Goal: Task Accomplishment & Management: Use online tool/utility

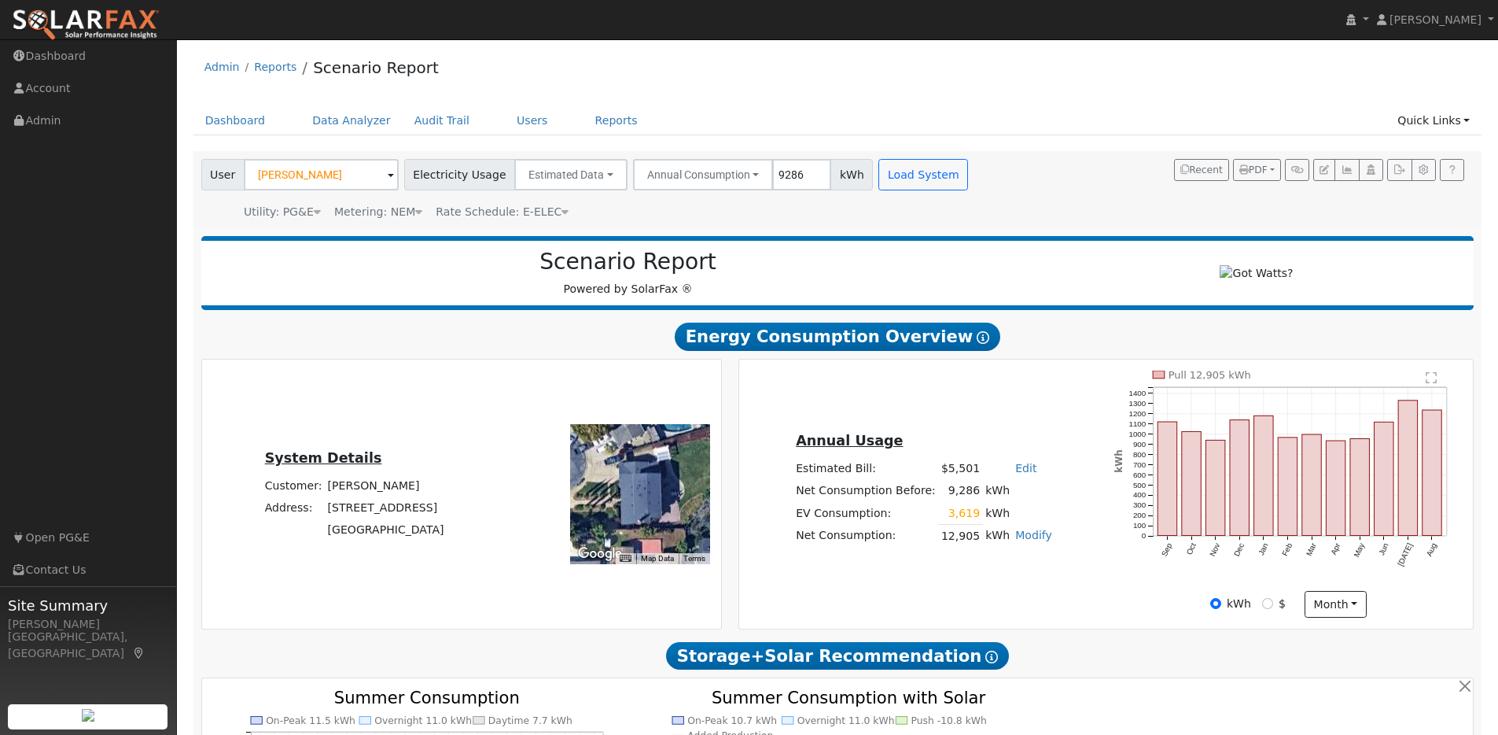
click at [115, 24] on img at bounding box center [86, 25] width 148 height 33
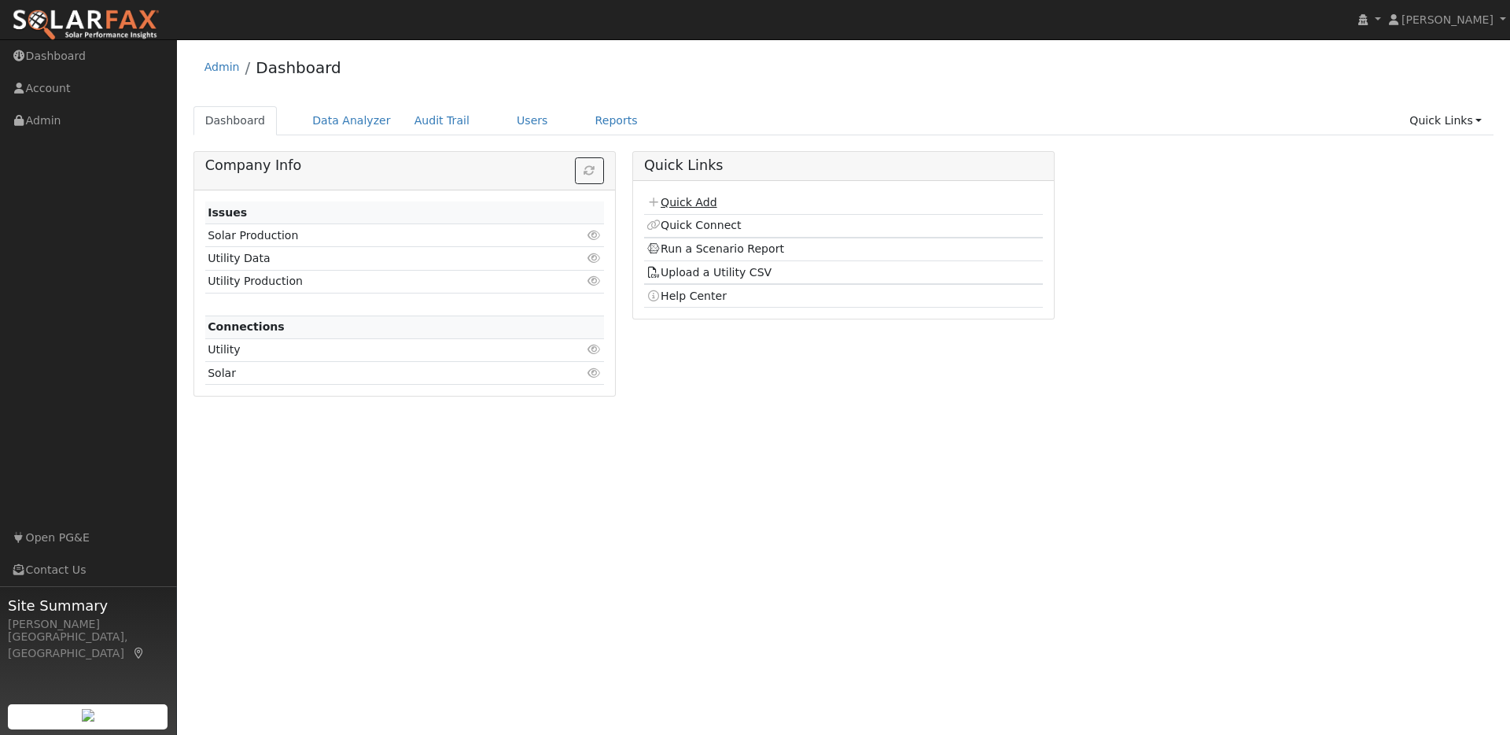
click at [702, 205] on link "Quick Add" at bounding box center [682, 202] width 70 height 13
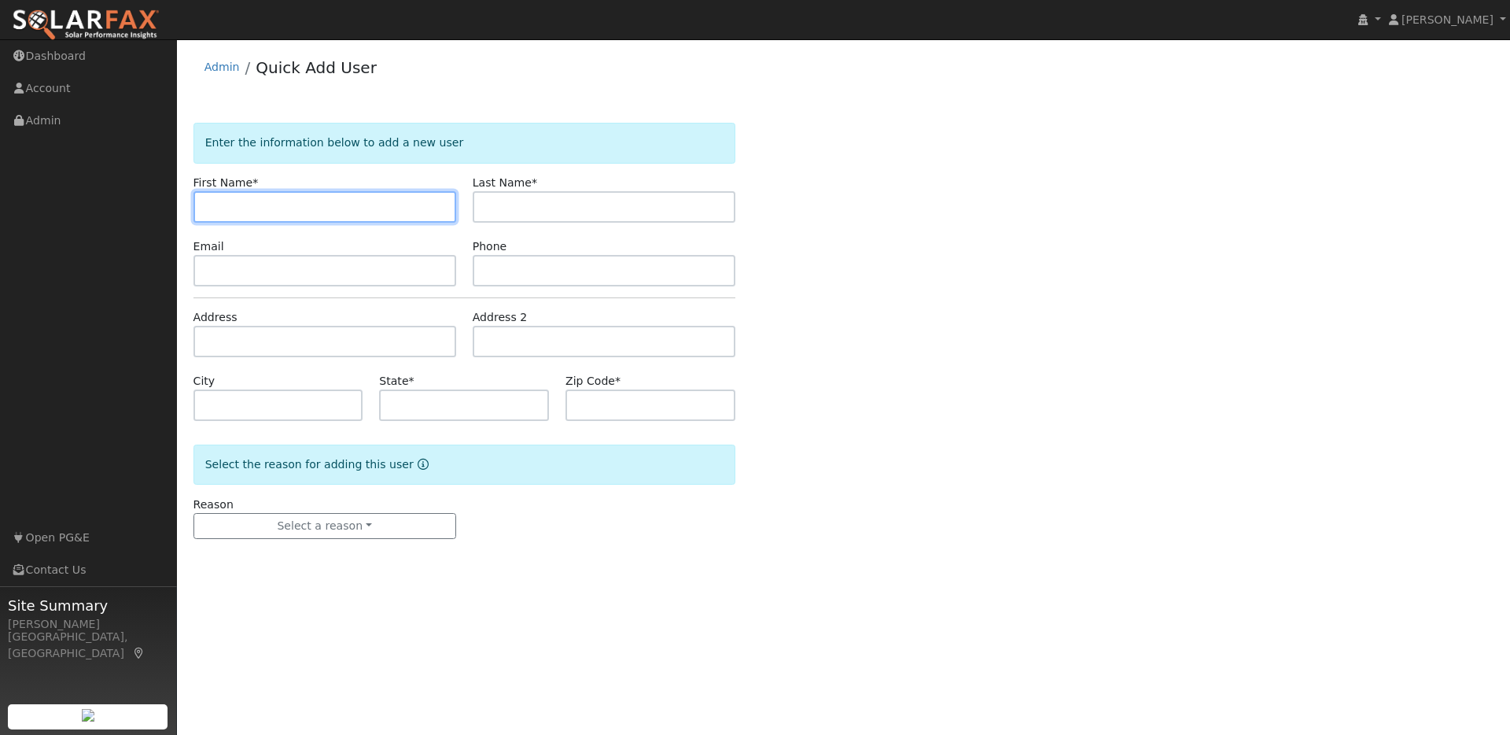
paste input "Krista Maiorana"
drag, startPoint x: 295, startPoint y: 211, endPoint x: 242, endPoint y: 207, distance: 52.8
click at [242, 207] on input "Krista Maiorana" at bounding box center [324, 206] width 263 height 31
type input "Krista"
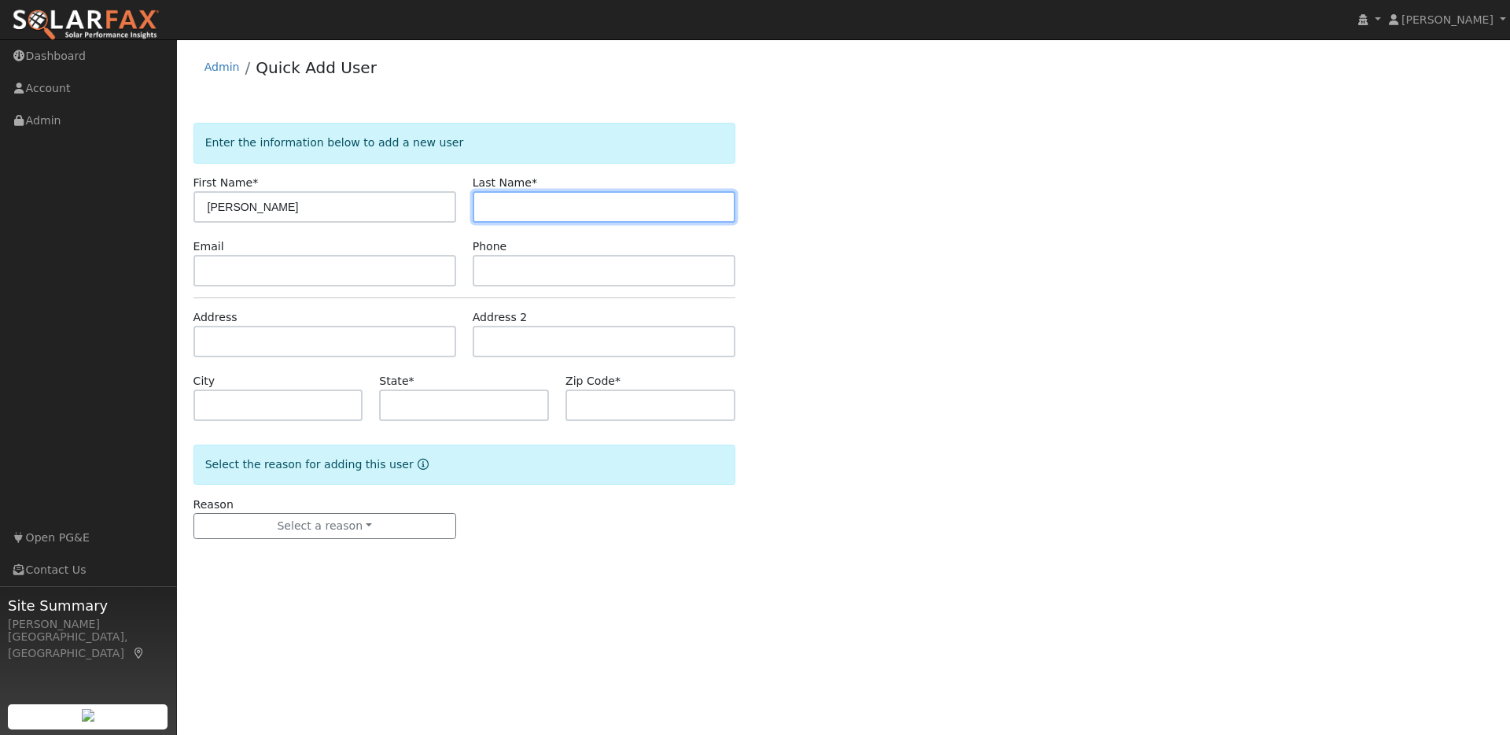
click at [518, 212] on input "text" at bounding box center [604, 206] width 263 height 31
paste input "Krista Maiorana"
drag, startPoint x: 521, startPoint y: 208, endPoint x: 480, endPoint y: 207, distance: 40.9
click at [480, 207] on input "Krista Maiorana" at bounding box center [604, 206] width 263 height 31
type input "Maiorana"
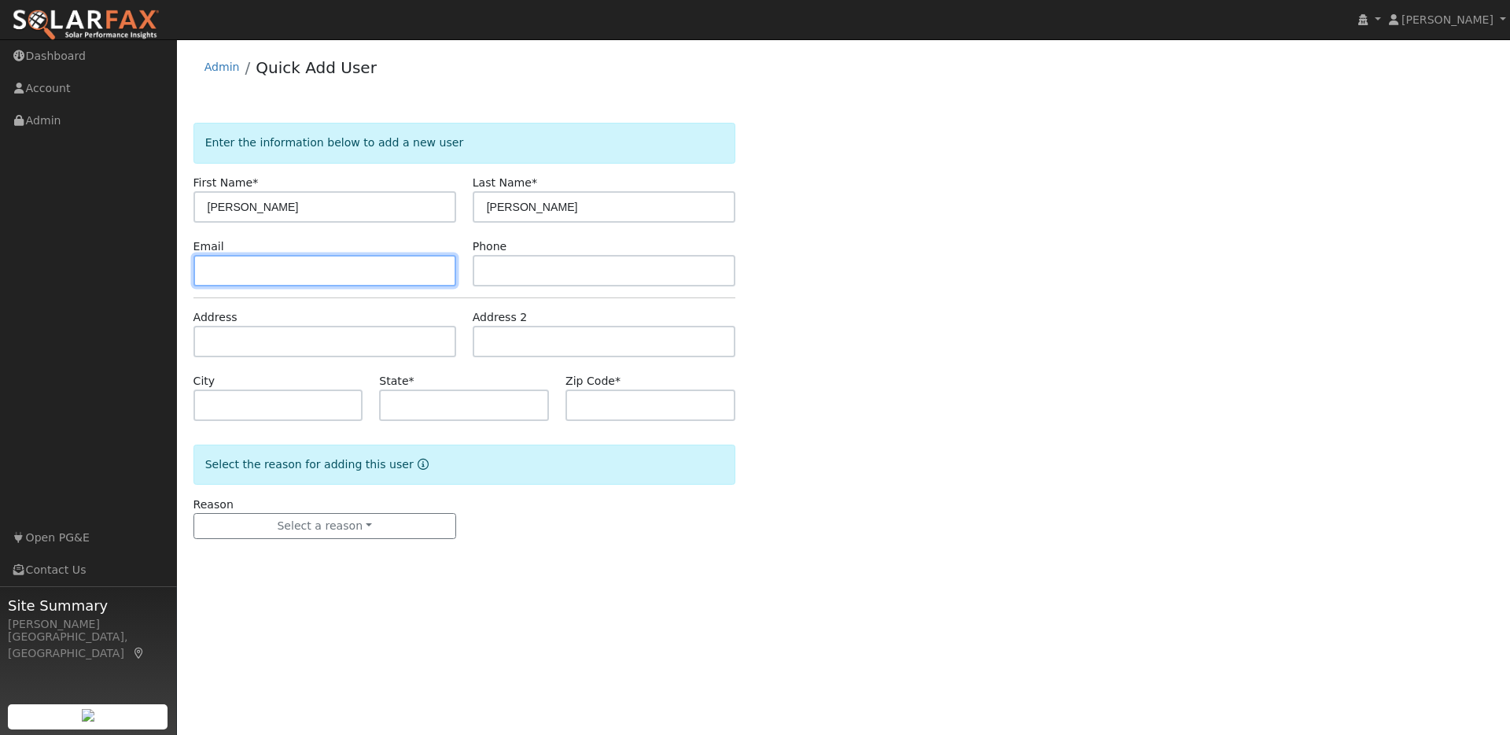
click at [323, 265] on input "text" at bounding box center [324, 270] width 263 height 31
paste input "kristamaiorana@gmail.com"
type input "kristamaiorana@gmail.com"
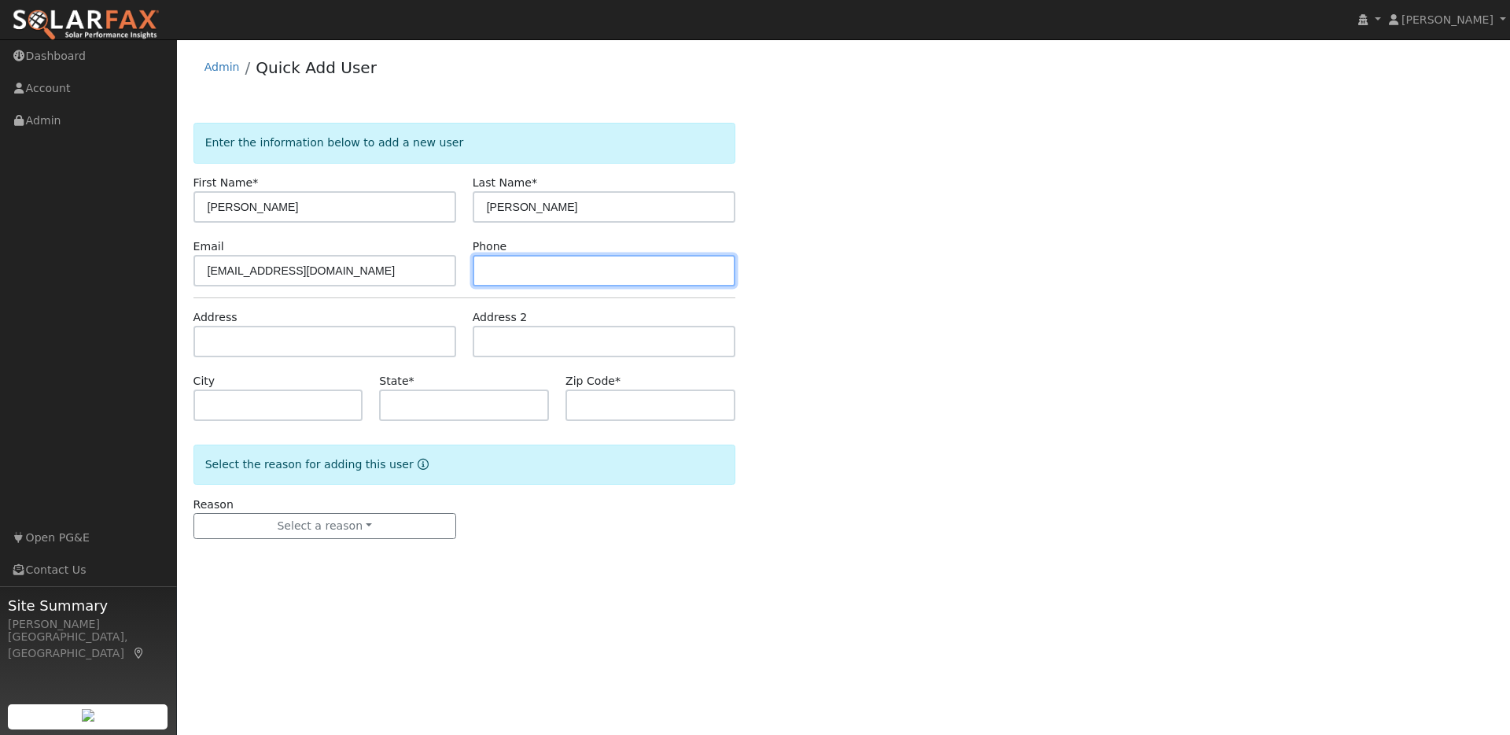
click at [530, 274] on input "text" at bounding box center [604, 270] width 263 height 31
paste input "2092421517"
type input "2092421517"
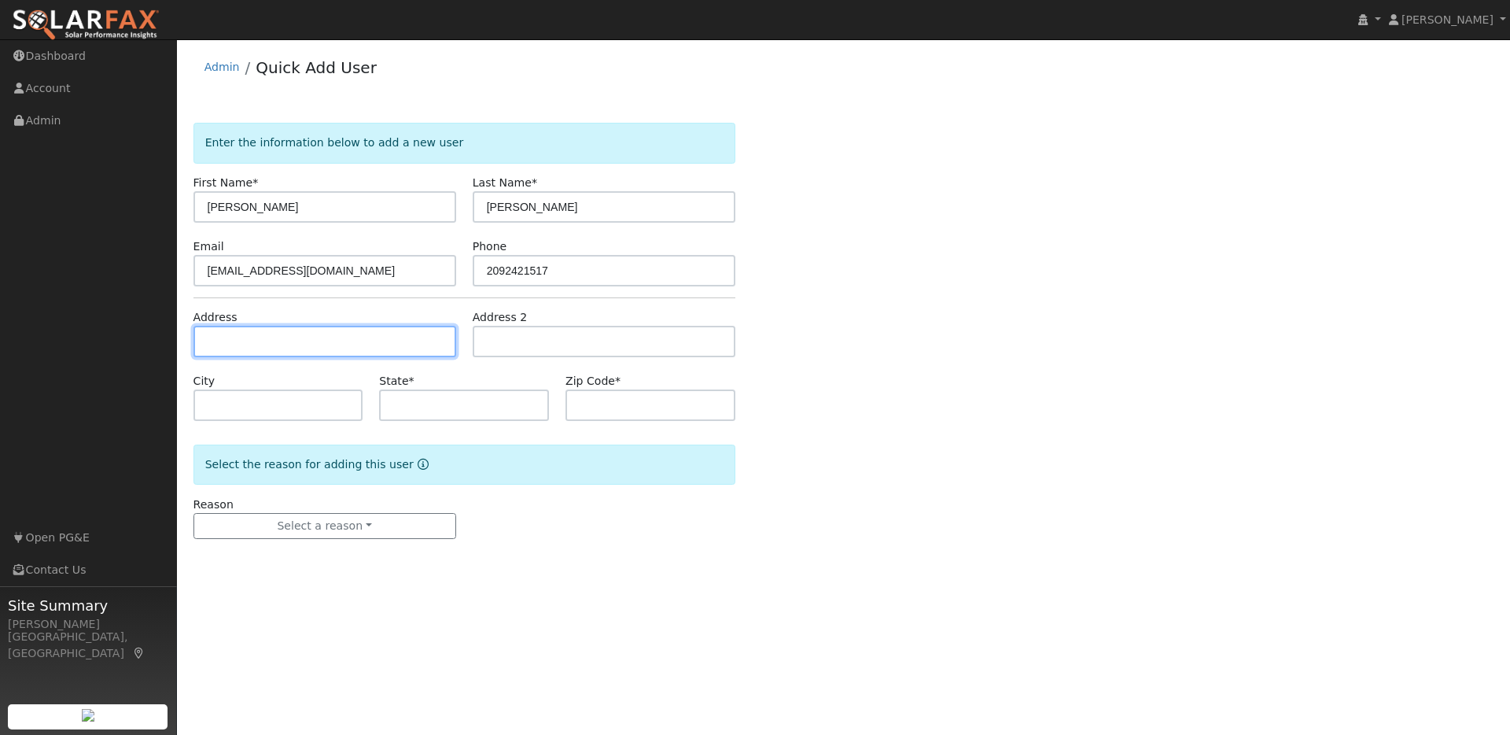
click at [280, 337] on input "text" at bounding box center [324, 341] width 263 height 31
paste input "2300 Demartini Lane, Brentwood 94513"
type input "[STREET_ADDRESS][PERSON_NAME]"
type input "Brentwood"
type input "CA"
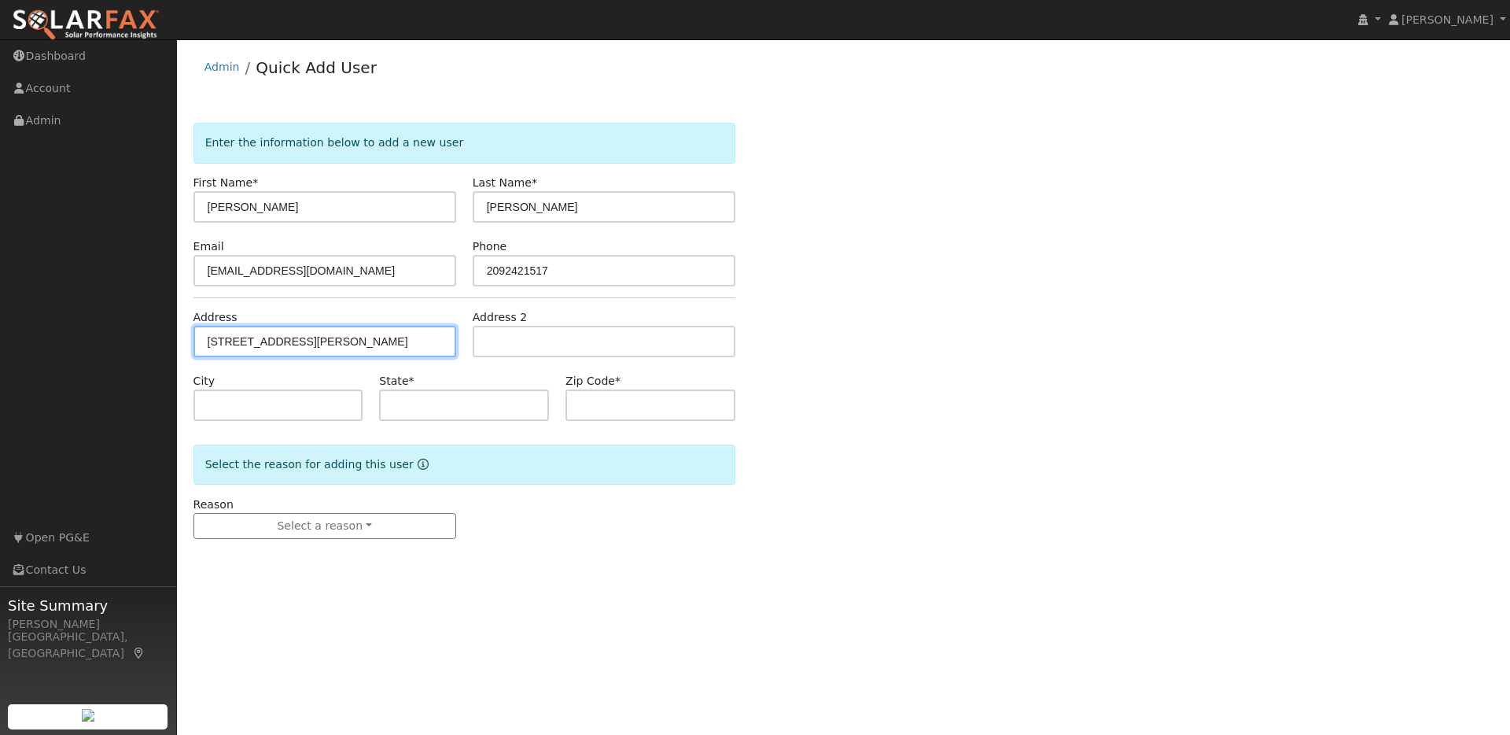
type input "94513"
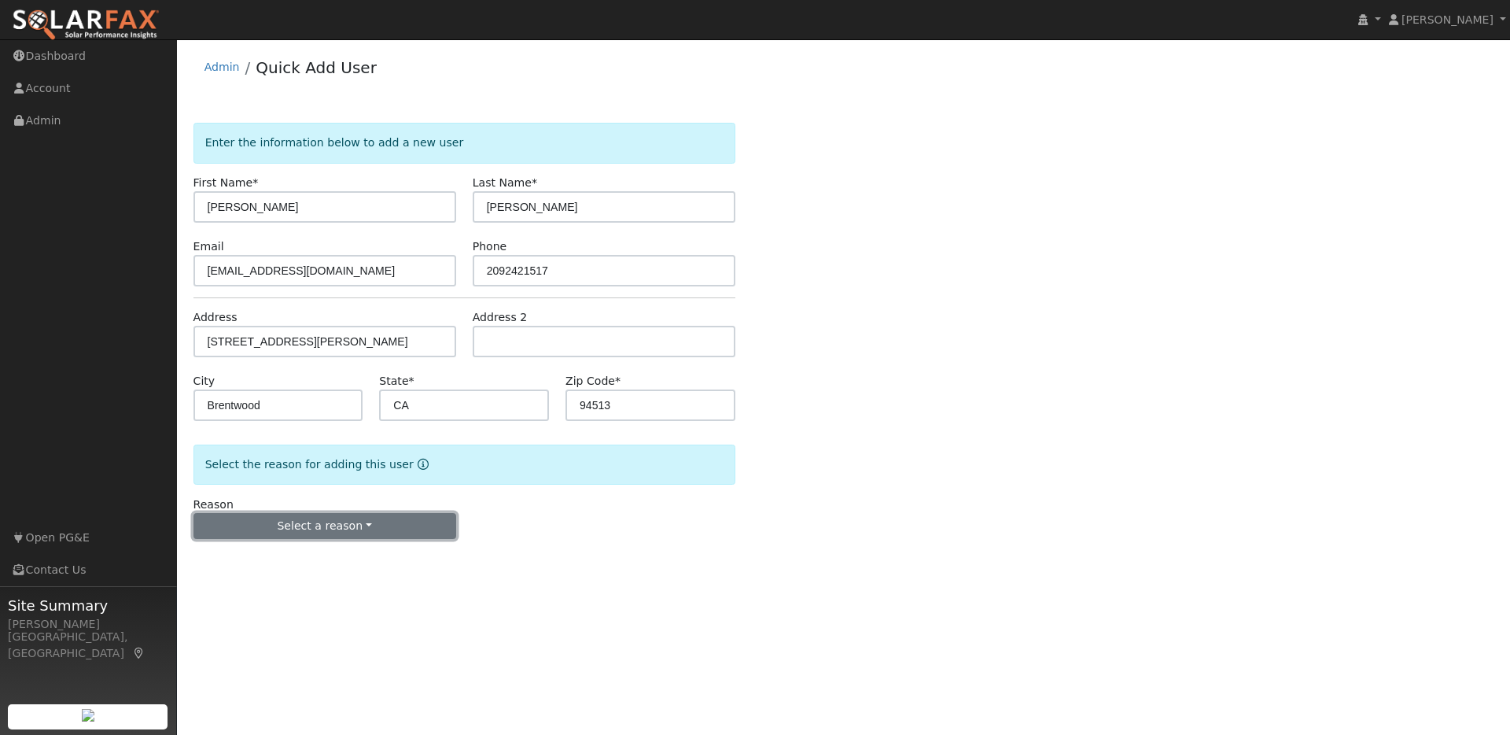
click at [377, 530] on button "Select a reason" at bounding box center [324, 526] width 263 height 27
click at [230, 566] on link "New lead" at bounding box center [281, 558] width 174 height 22
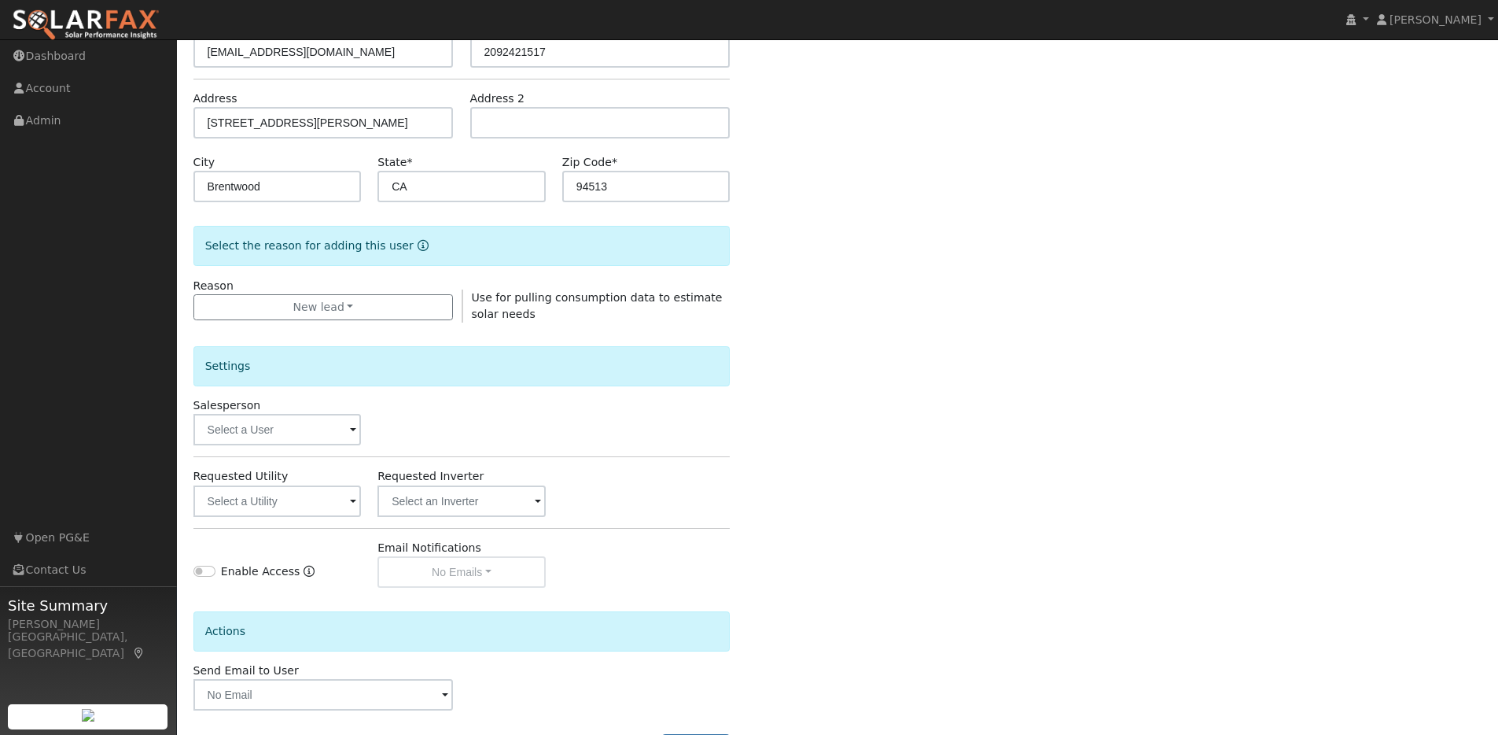
scroll to position [230, 0]
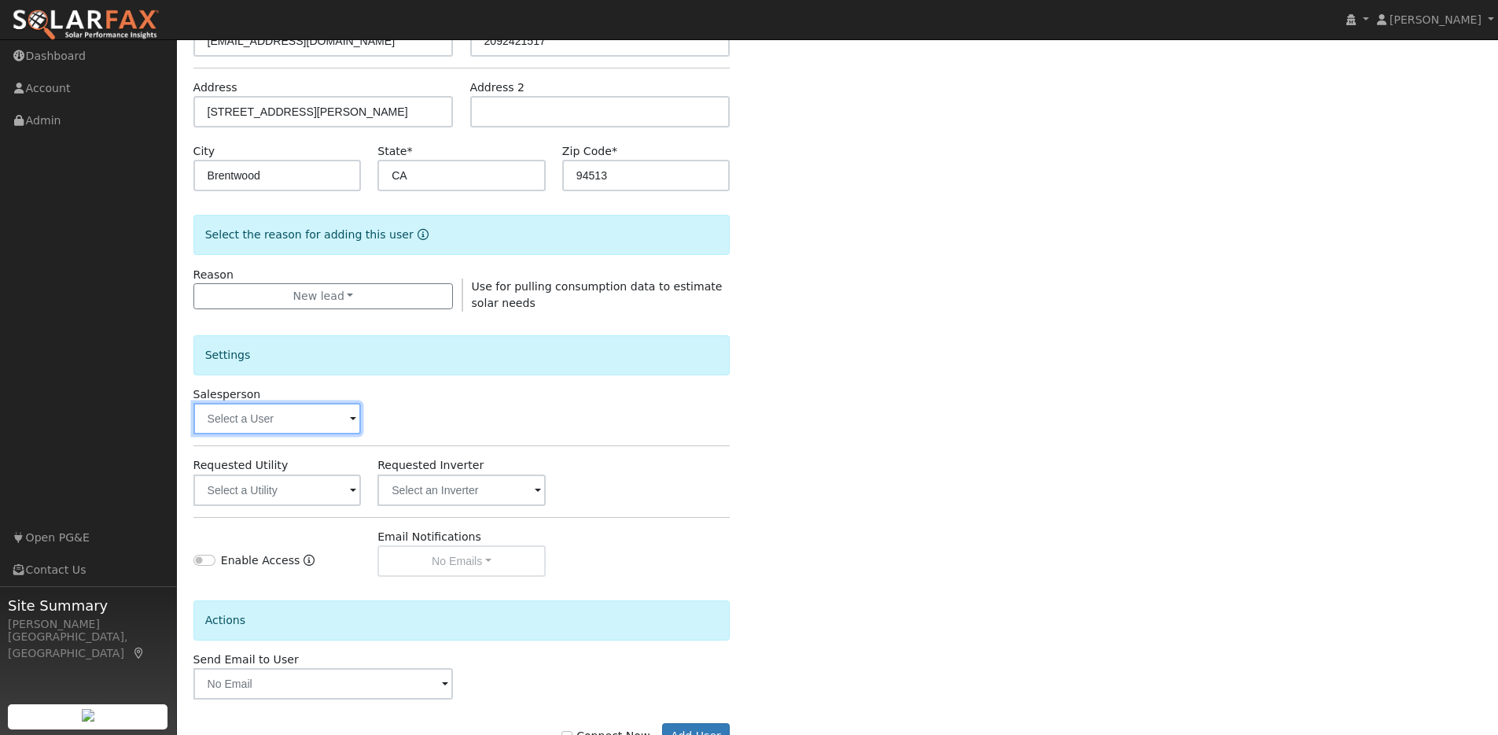
click at [346, 426] on input "text" at bounding box center [277, 418] width 168 height 31
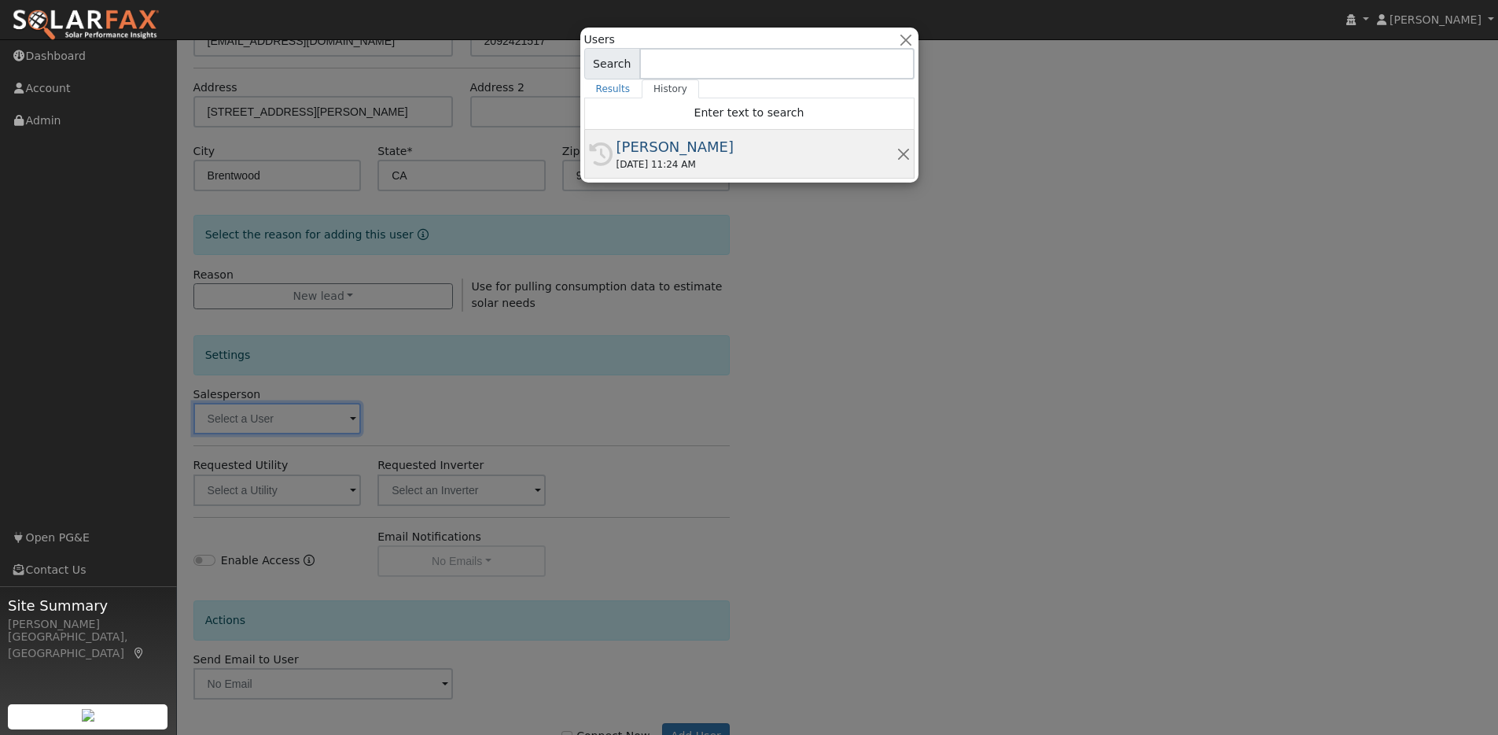
click at [692, 149] on div "[PERSON_NAME]" at bounding box center [757, 146] width 280 height 21
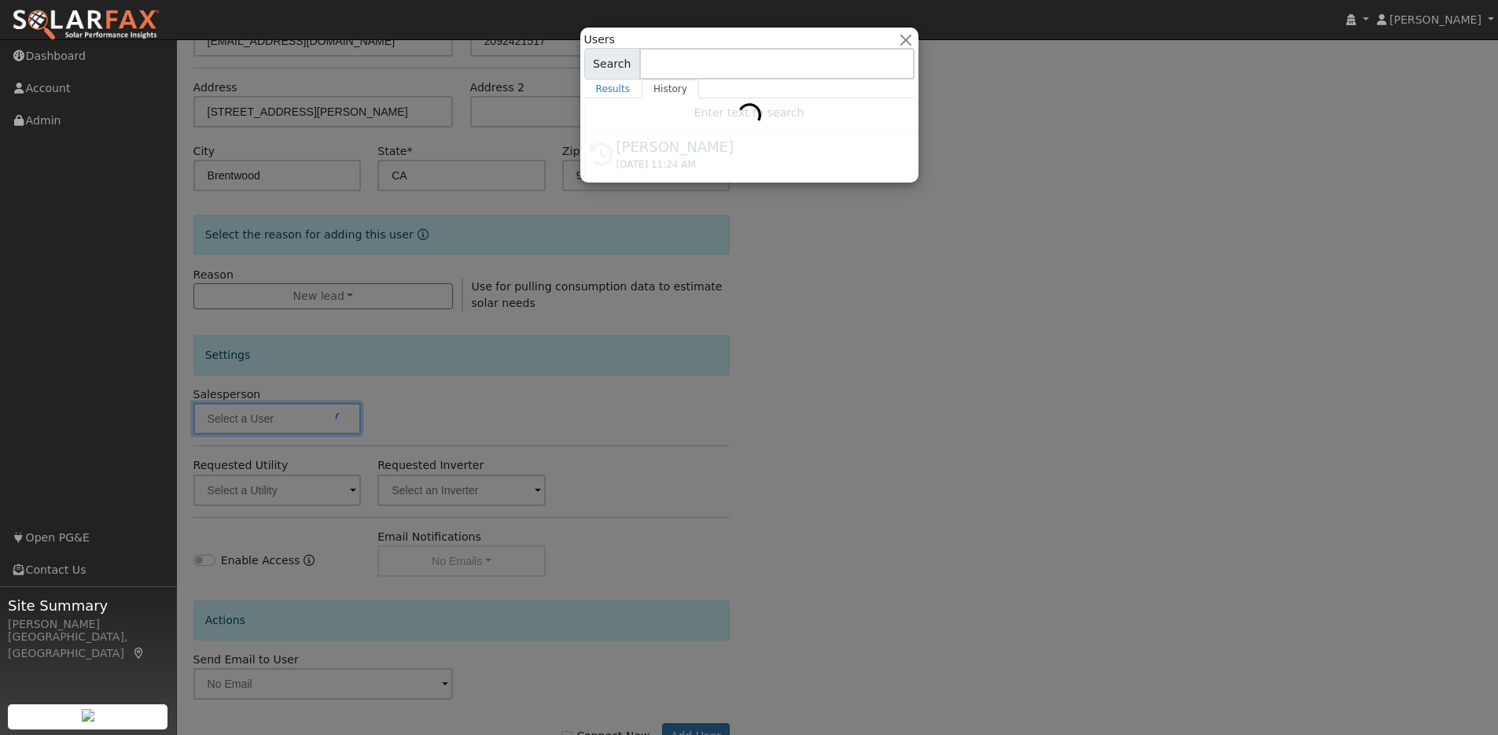
type input "[PERSON_NAME]"
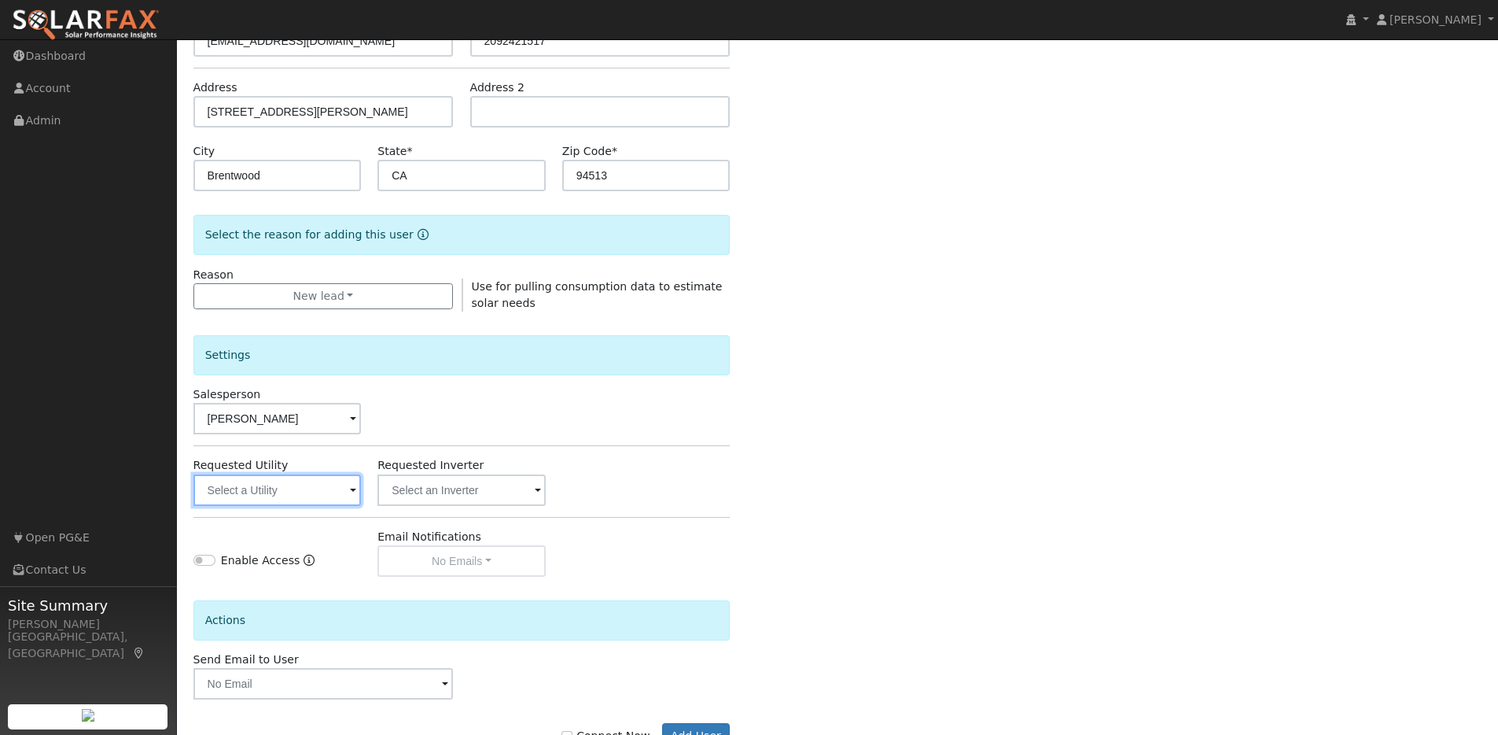
click at [348, 488] on input "text" at bounding box center [277, 489] width 168 height 31
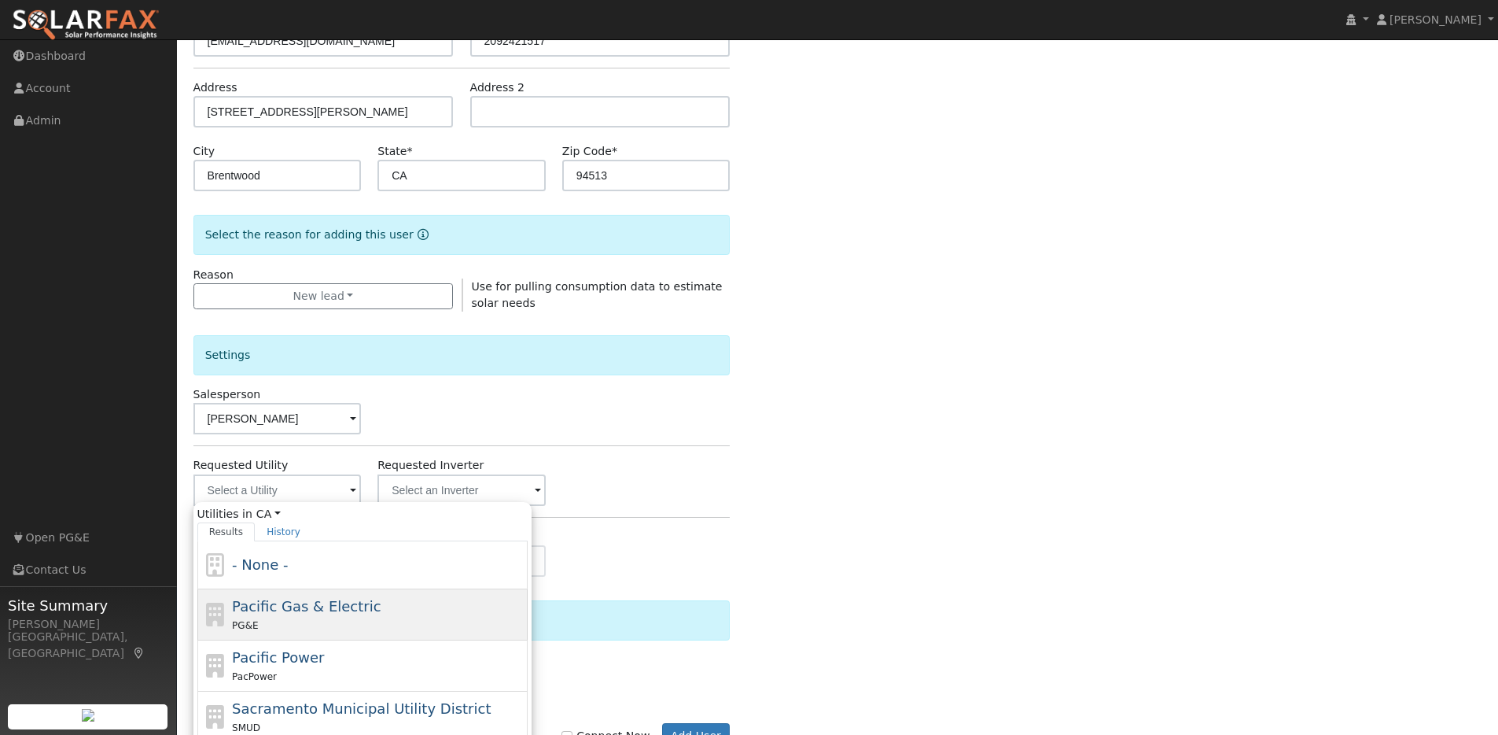
click at [297, 612] on span "Pacific Gas & Electric" at bounding box center [306, 606] width 149 height 17
type input "Pacific Gas & Electric"
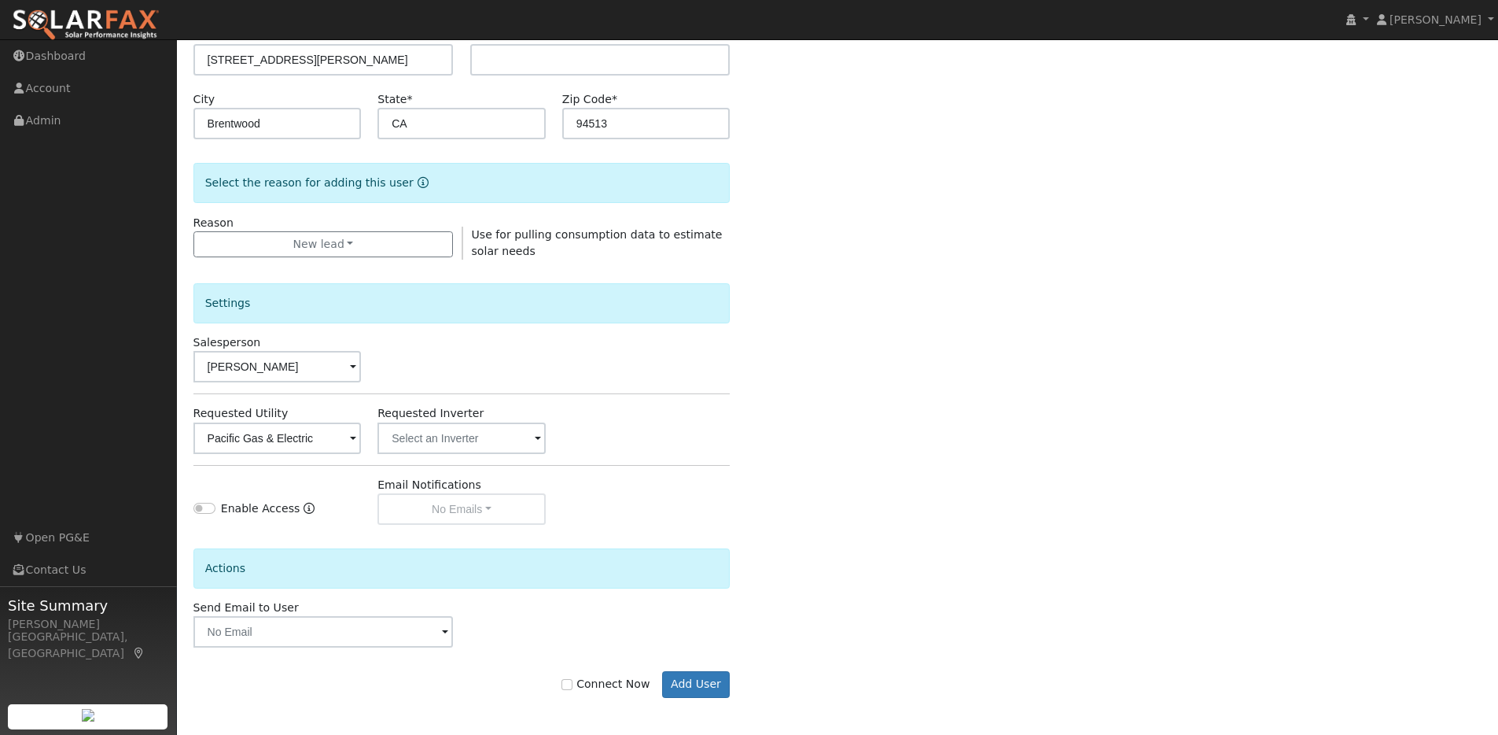
scroll to position [284, 0]
click at [573, 686] on input "Connect Now" at bounding box center [567, 681] width 11 height 11
checkbox input "true"
click at [680, 678] on button "Add User" at bounding box center [696, 682] width 68 height 27
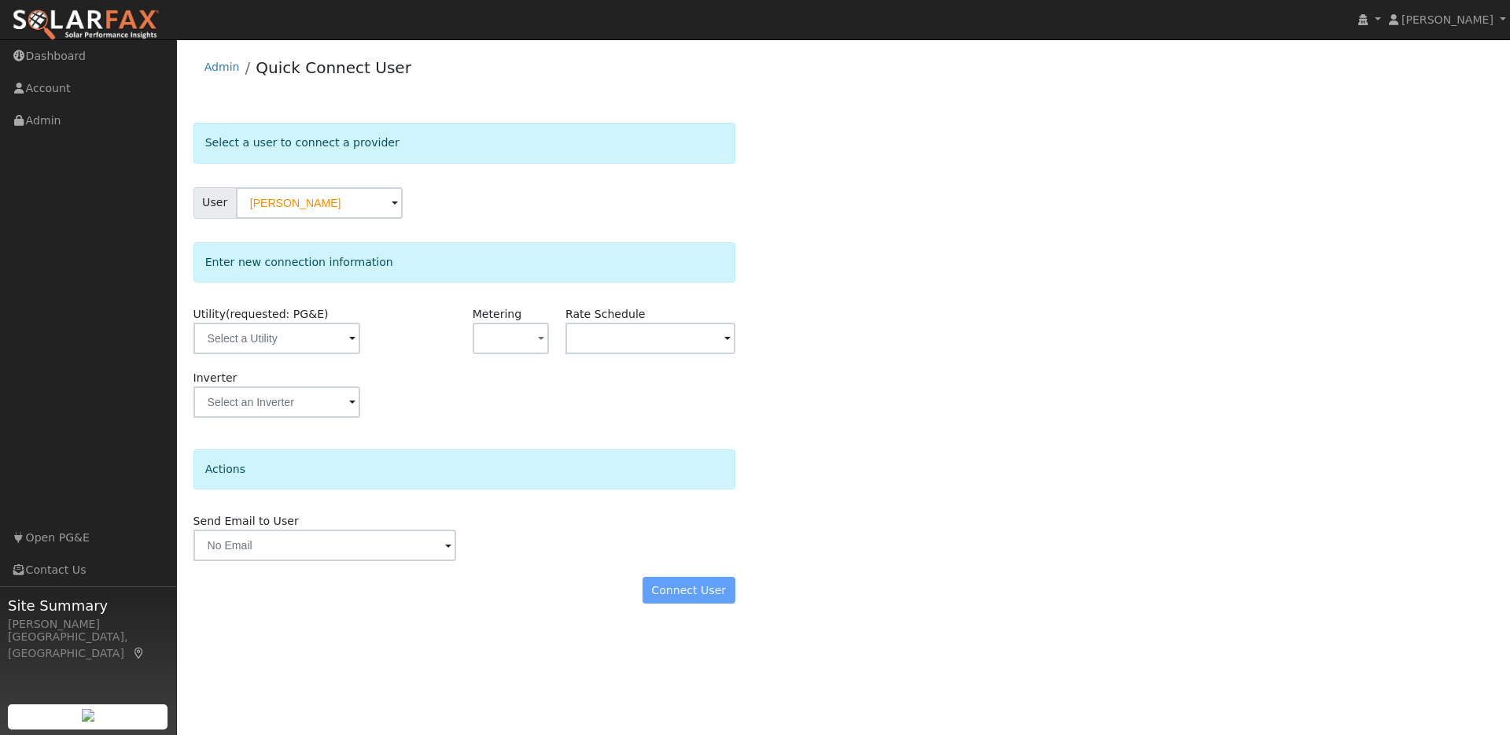
click at [349, 334] on span at bounding box center [352, 339] width 6 height 18
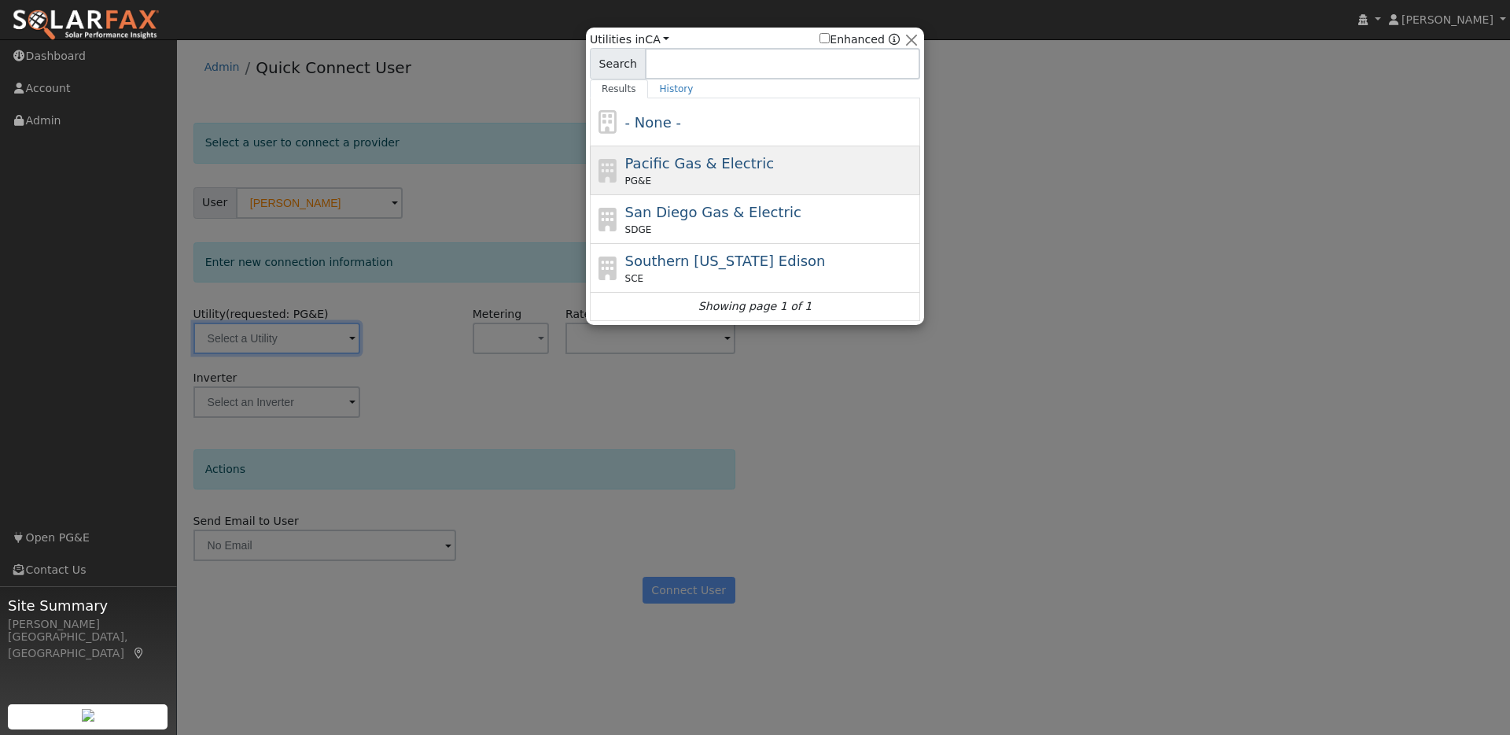
click at [765, 166] on div "Pacific Gas & Electric PG&E" at bounding box center [771, 170] width 292 height 35
type input "PG&E"
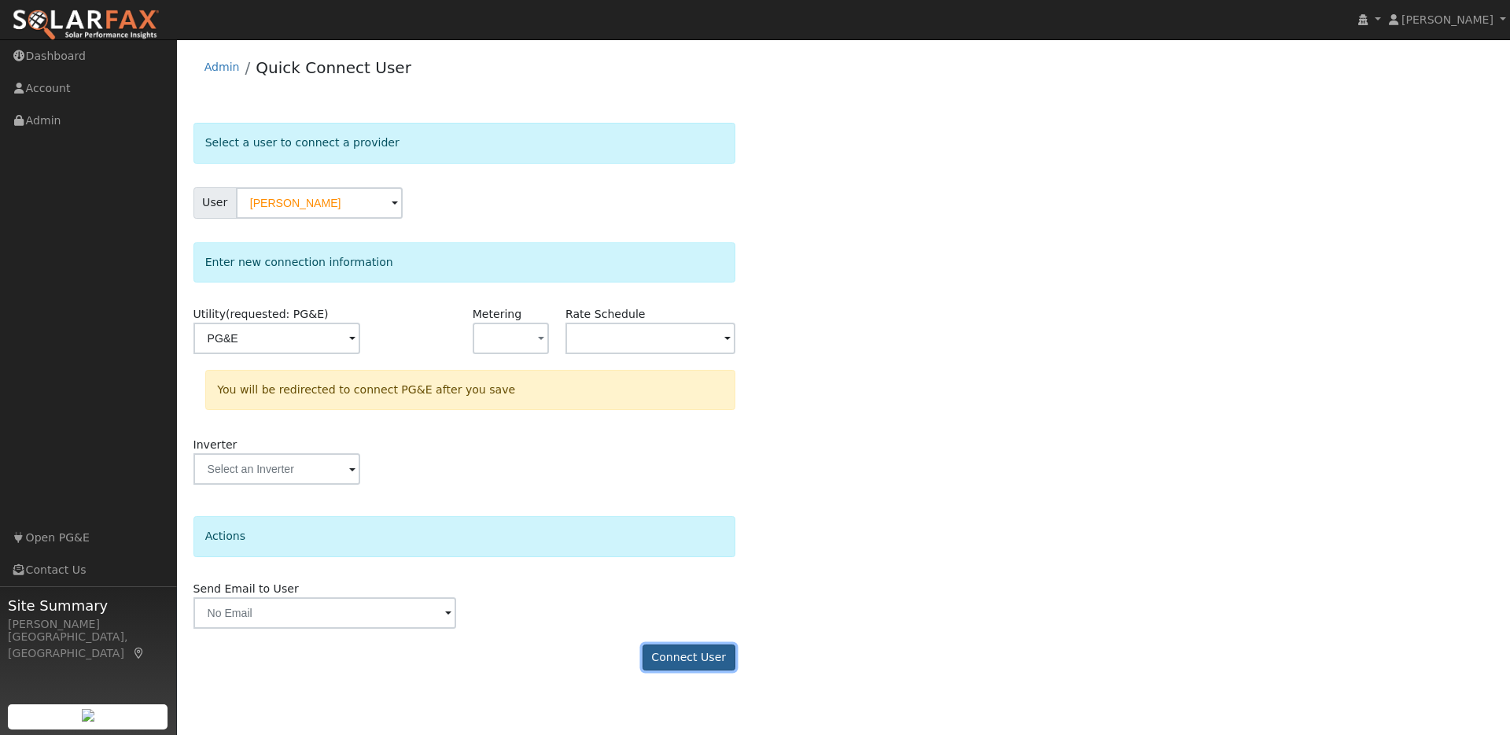
click at [687, 660] on button "Connect User" at bounding box center [689, 657] width 93 height 27
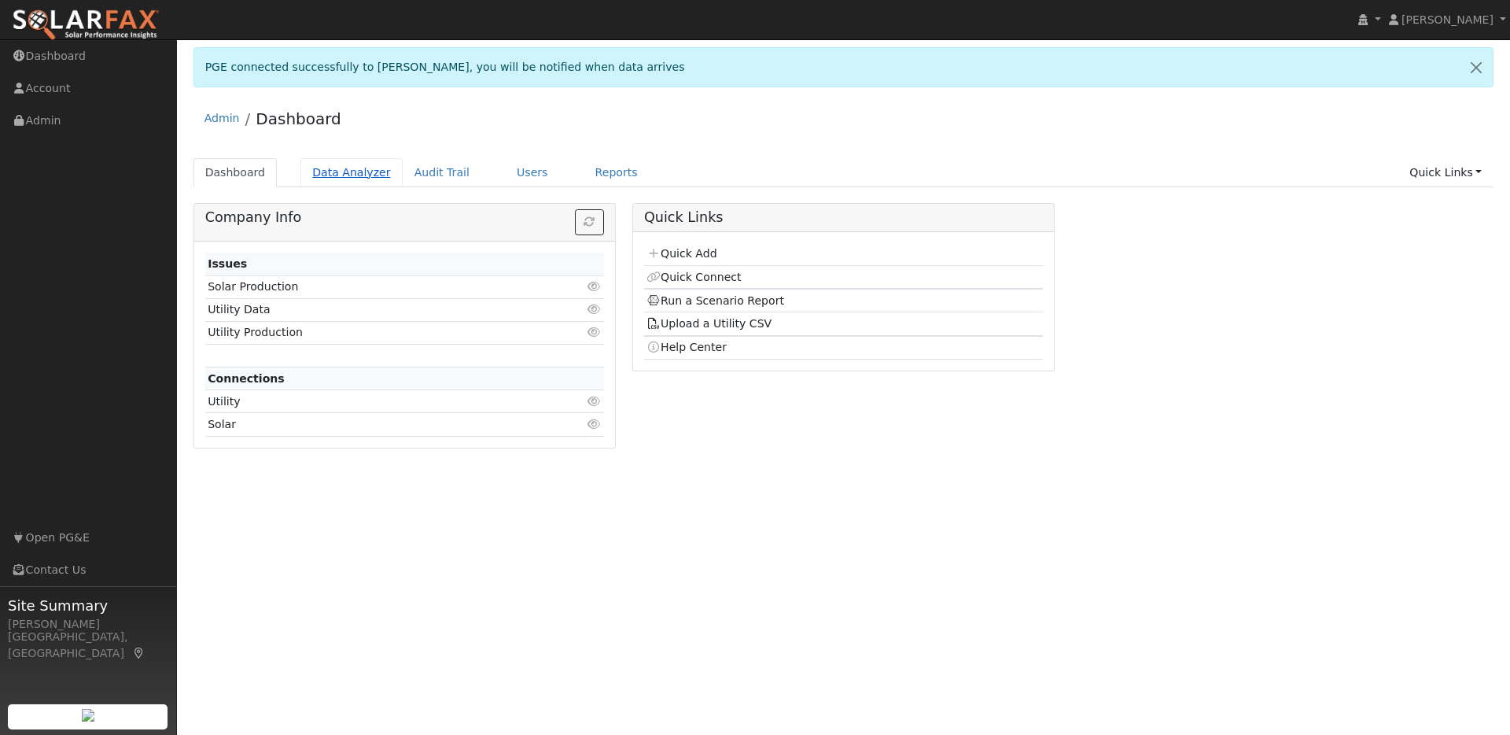
click at [343, 168] on link "Data Analyzer" at bounding box center [351, 172] width 102 height 29
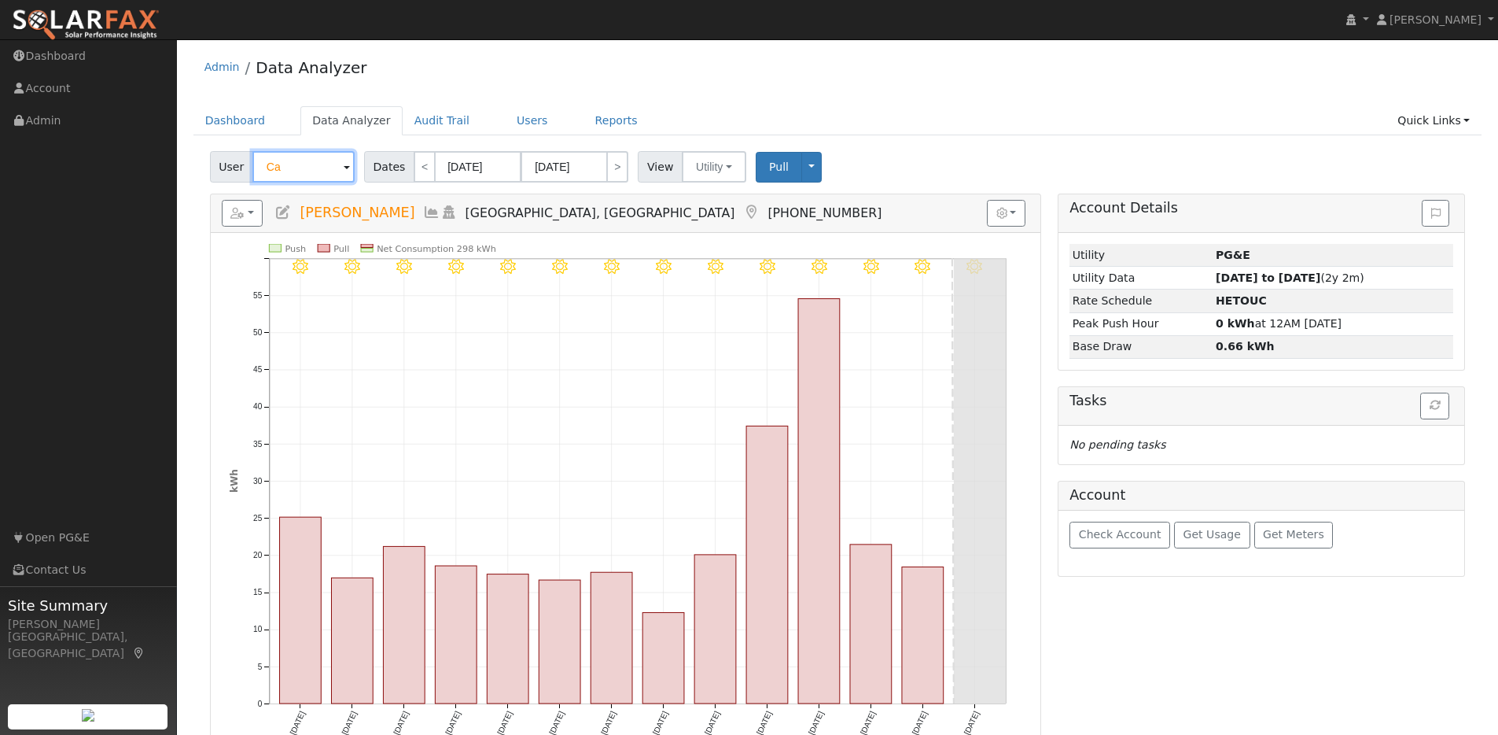
type input "C"
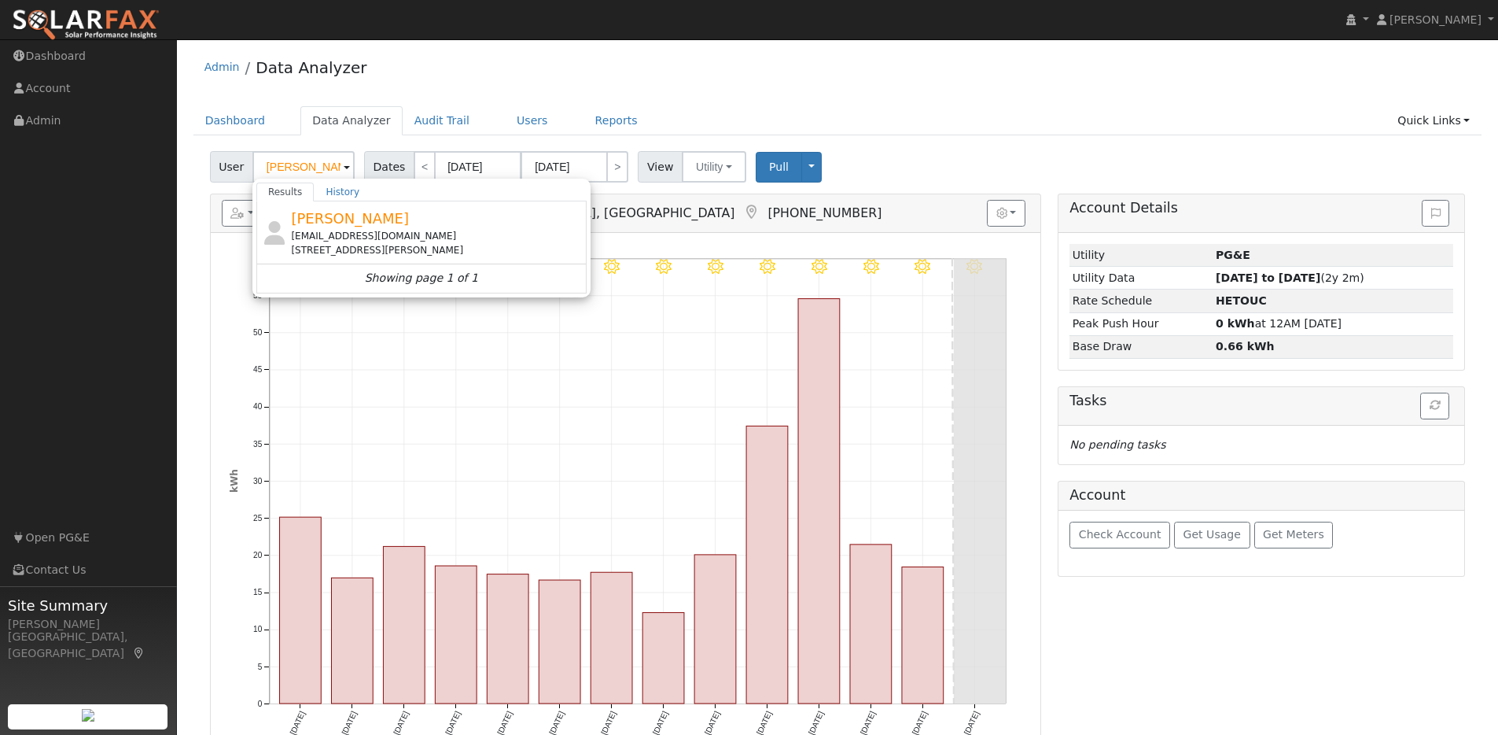
click at [466, 226] on div "Krista Maiorana kristamaiorana@gmail.com 2300 Demartini Lane, Brentwood, CA 945…" at bounding box center [437, 233] width 292 height 50
type input "Krista Maiorana"
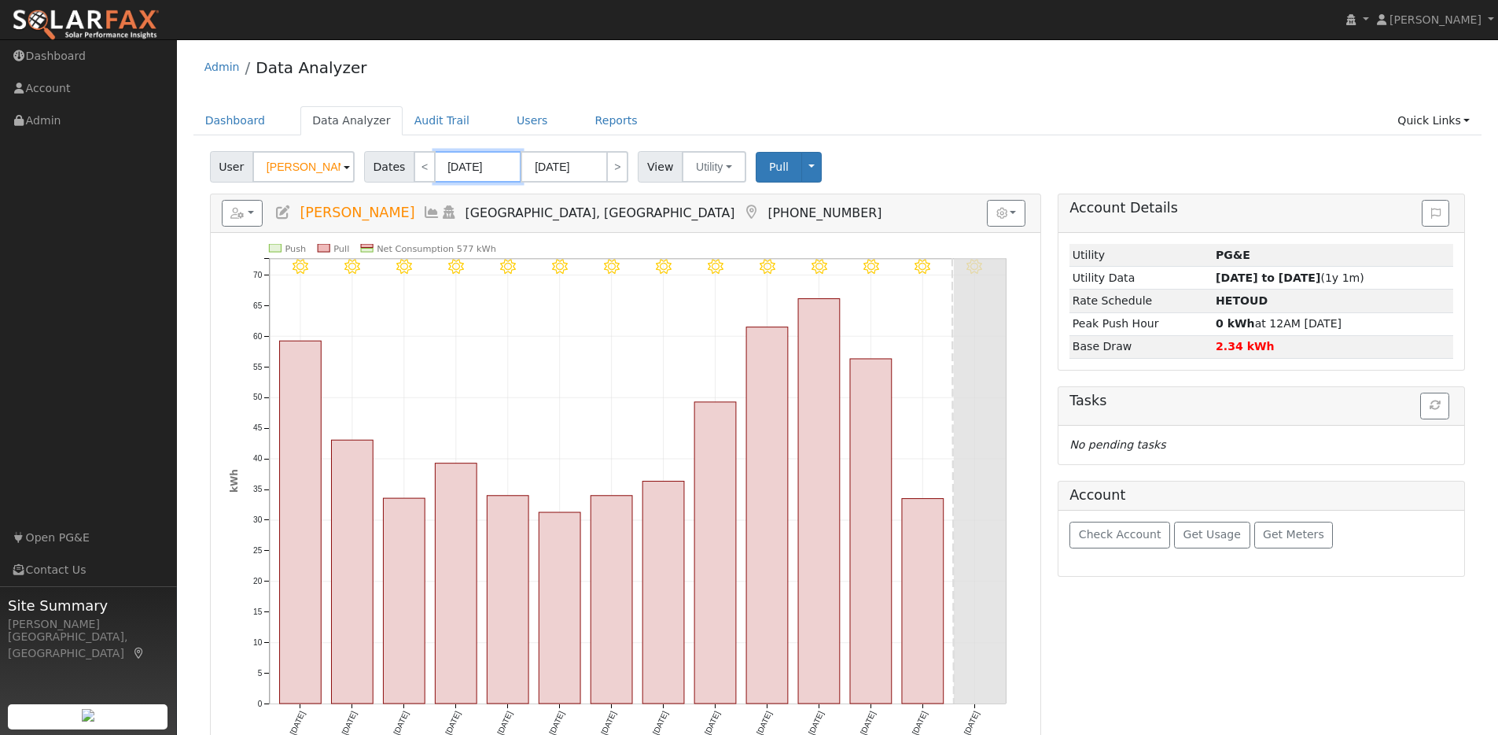
click at [505, 171] on input "08/22/2025" at bounding box center [478, 166] width 87 height 31
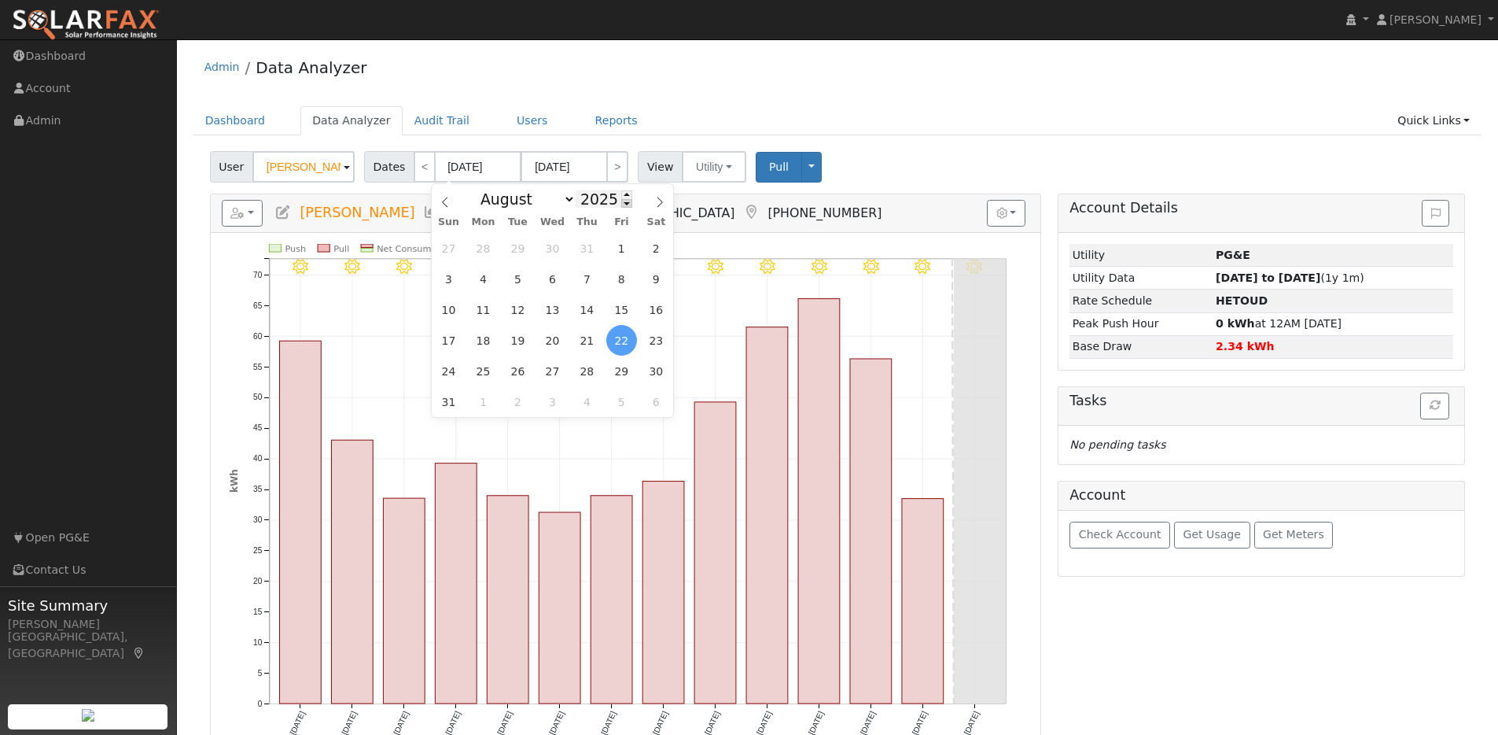
click at [626, 204] on span at bounding box center [626, 203] width 11 height 9
type input "2024"
click at [558, 199] on select "January February March April May June July August September October November De…" at bounding box center [524, 199] width 103 height 19
select select "8"
click at [477, 190] on select "January February March April May June July August September October November De…" at bounding box center [524, 199] width 103 height 19
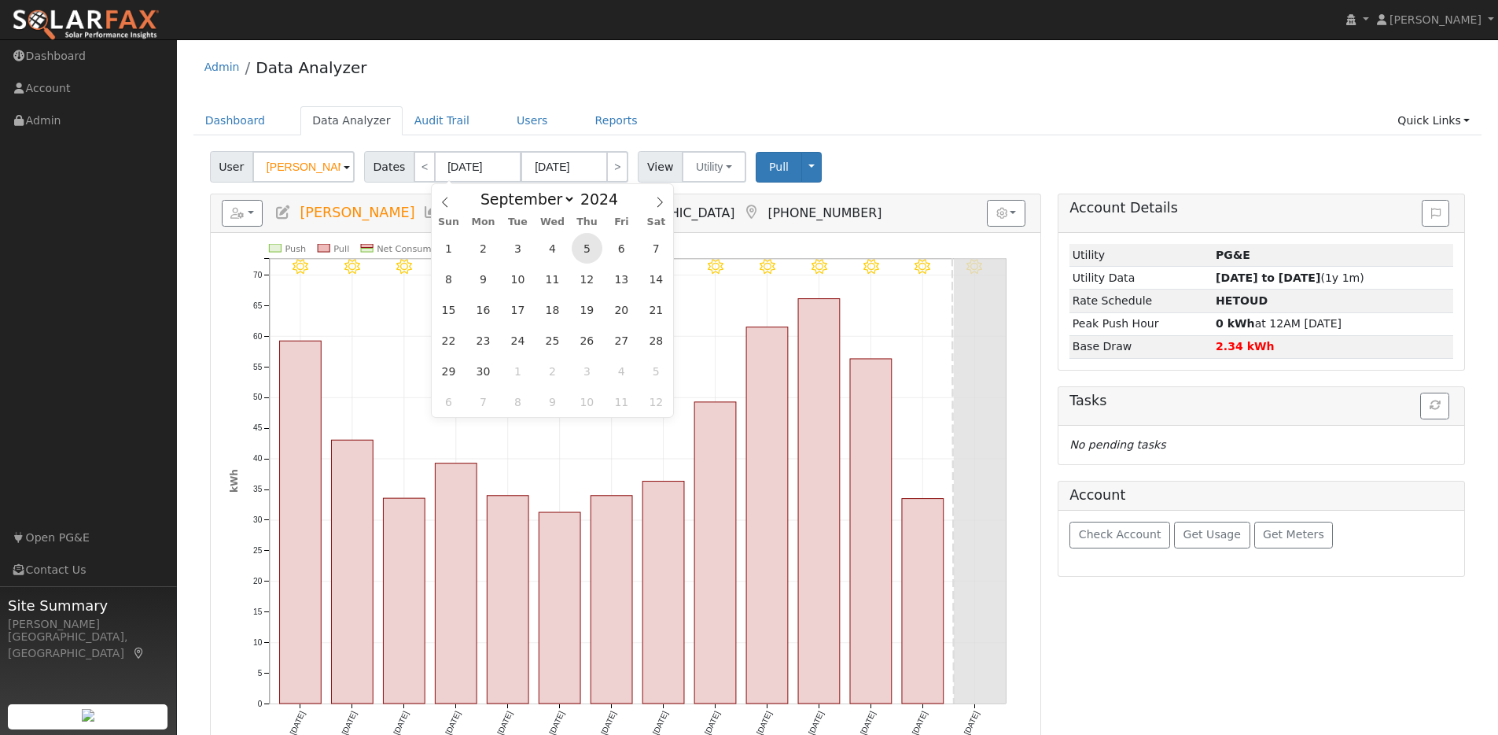
click at [580, 251] on span "5" at bounding box center [587, 248] width 31 height 31
type input "09/05/2024"
type input "09/18/2024"
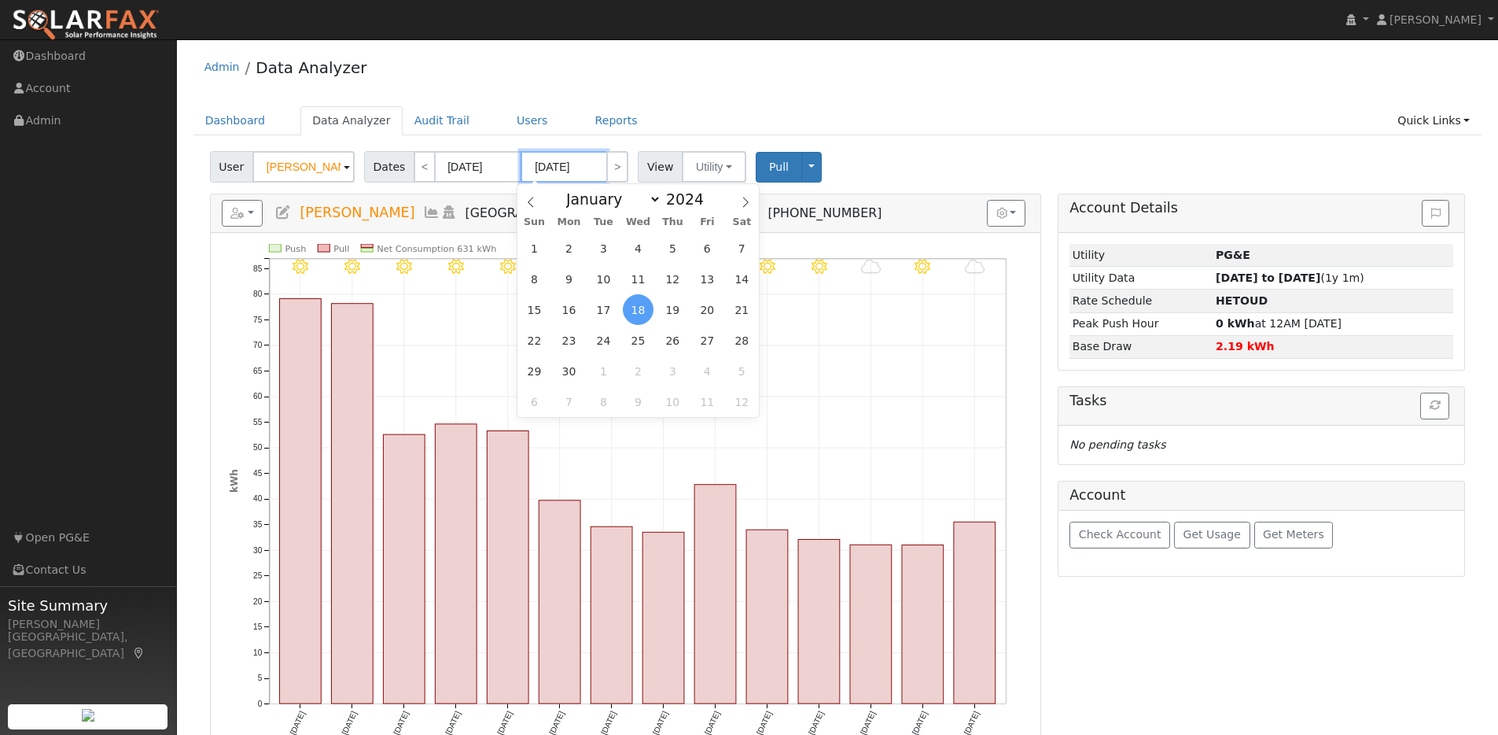
click at [589, 167] on input "09/18/2024" at bounding box center [564, 166] width 87 height 31
click at [707, 192] on span at bounding box center [712, 194] width 11 height 9
type input "2025"
click at [699, 249] on span "5" at bounding box center [707, 248] width 31 height 31
type input "09/05/2025"
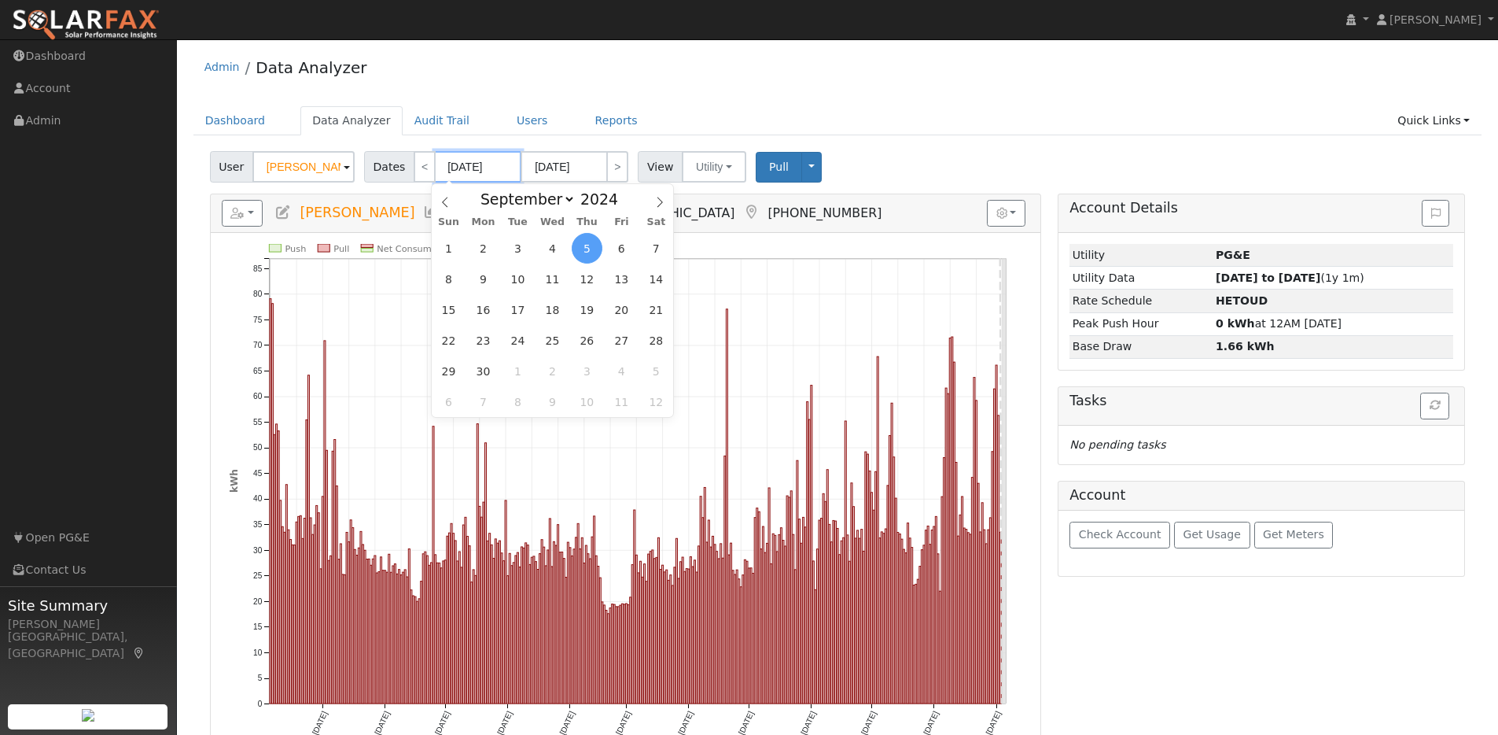
click at [502, 167] on input "09/05/2024" at bounding box center [478, 166] width 87 height 31
click at [556, 193] on select "January February March April May June July August September October November De…" at bounding box center [524, 199] width 103 height 19
select select "0"
click at [477, 190] on select "January February March April May June July August September October November De…" at bounding box center [524, 199] width 103 height 19
click at [483, 249] on span "1" at bounding box center [483, 248] width 31 height 31
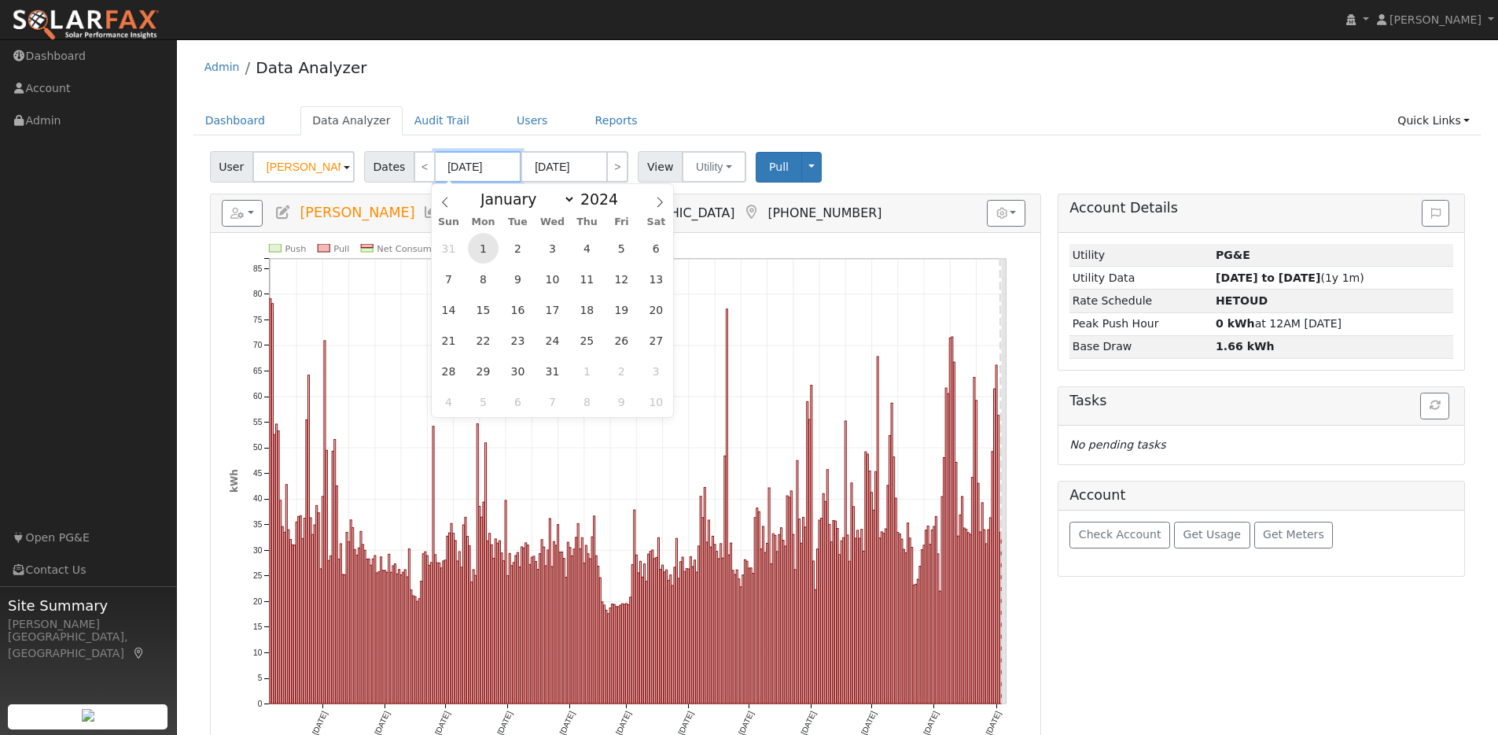
type input "01/01/2024"
type input "01/31/2024"
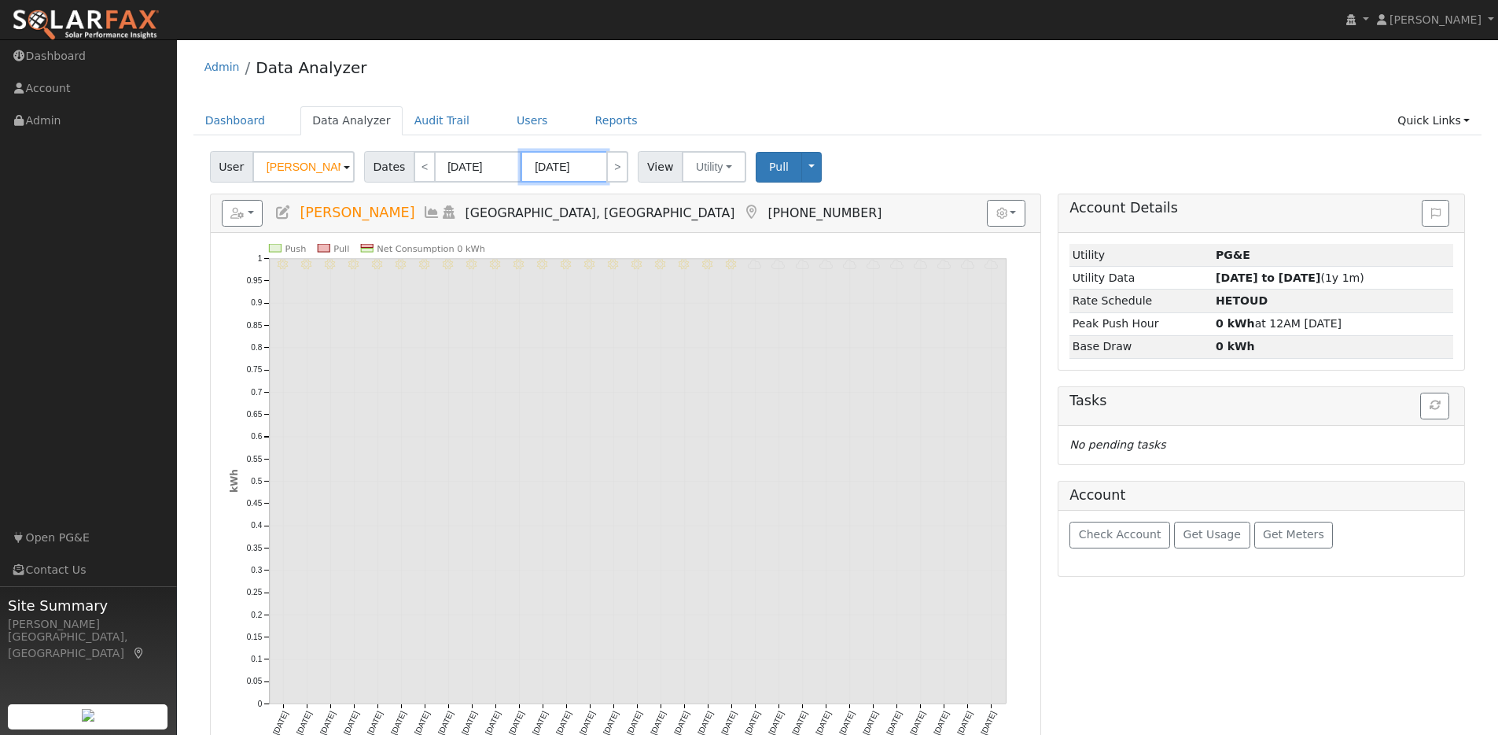
click at [595, 167] on input "01/31/2024" at bounding box center [564, 166] width 87 height 31
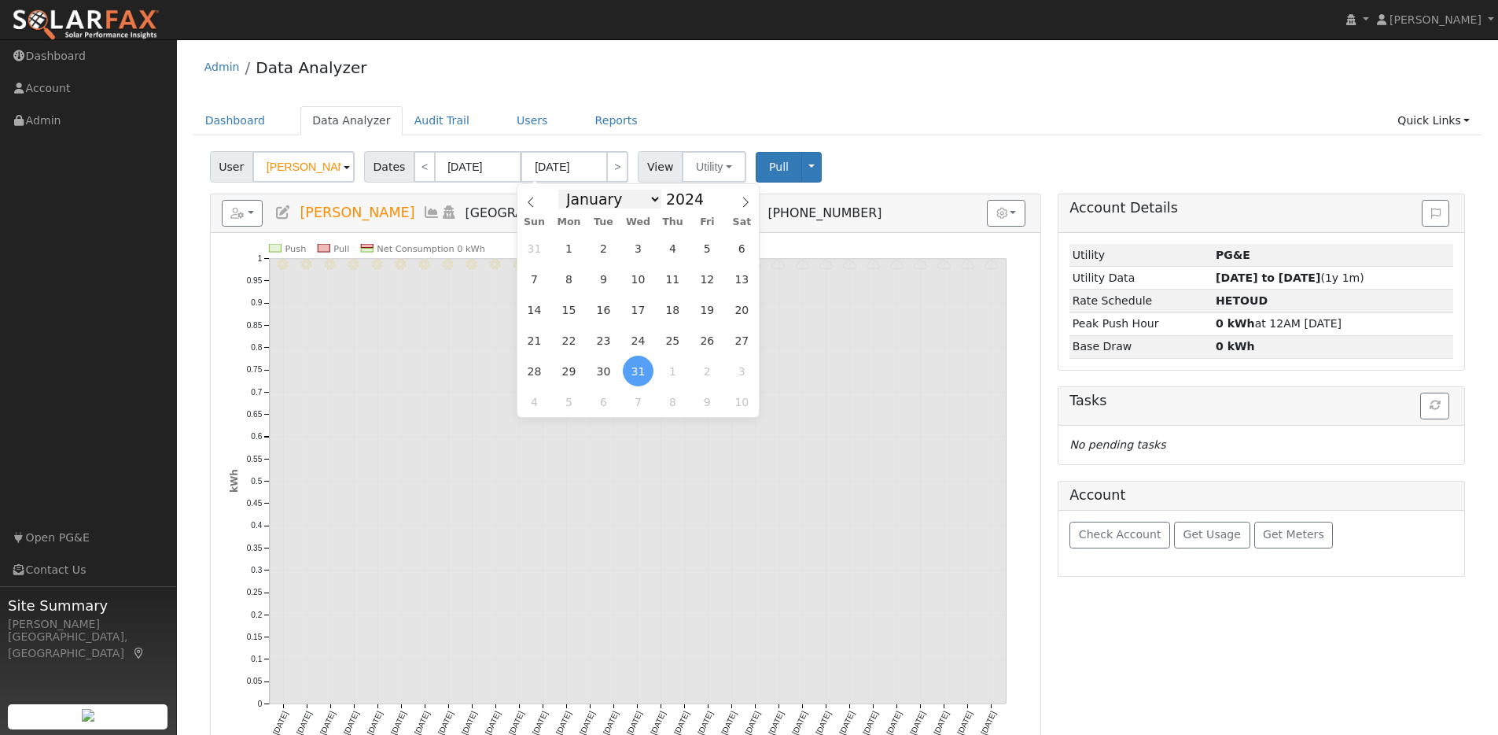
click at [639, 205] on select "January February March April May June July August September October November De…" at bounding box center [609, 199] width 103 height 19
select select "11"
click at [563, 190] on select "January February March April May June July August September October November De…" at bounding box center [609, 199] width 103 height 19
click at [707, 194] on span at bounding box center [712, 194] width 11 height 9
click at [707, 202] on span at bounding box center [712, 203] width 11 height 9
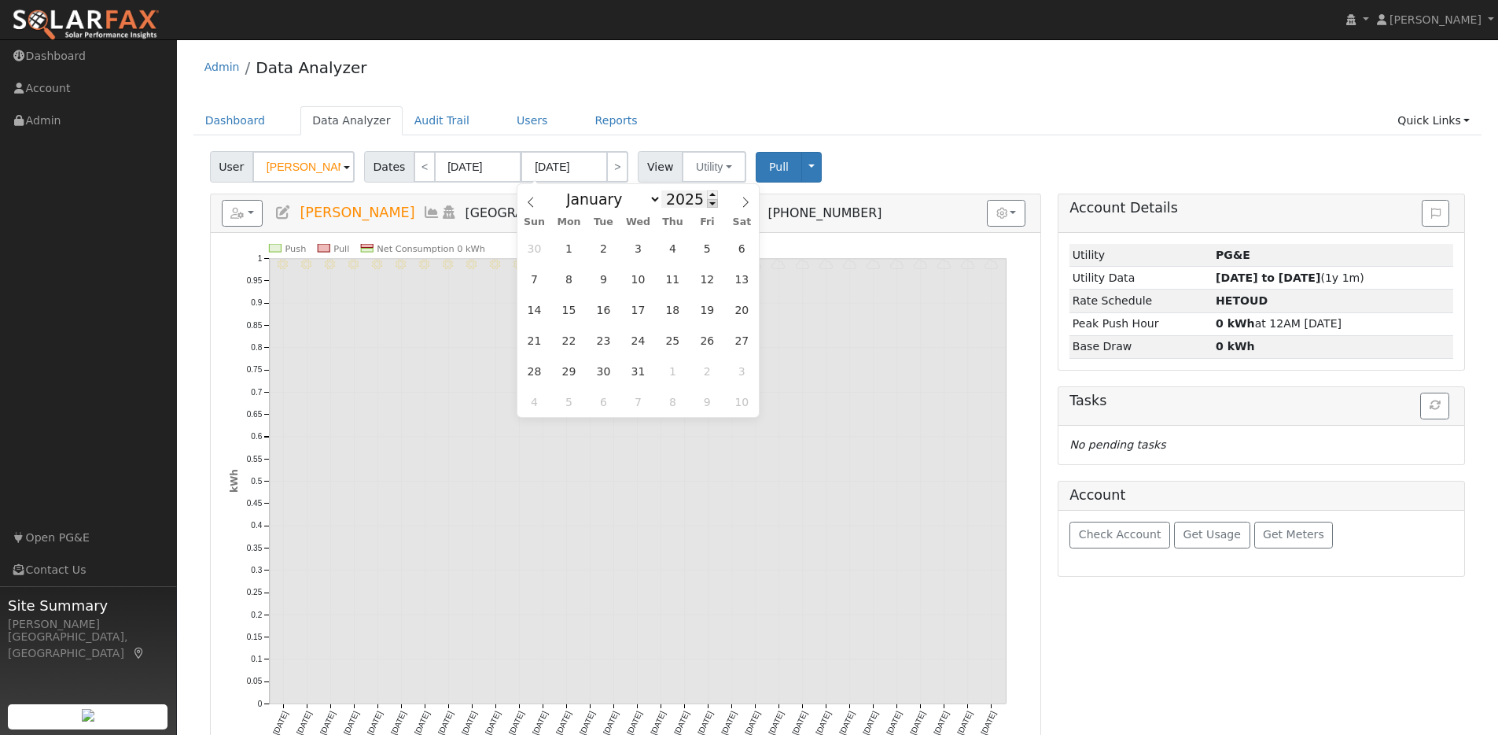
type input "2024"
click at [605, 367] on span "31" at bounding box center [603, 371] width 31 height 31
type input "12/31/2024"
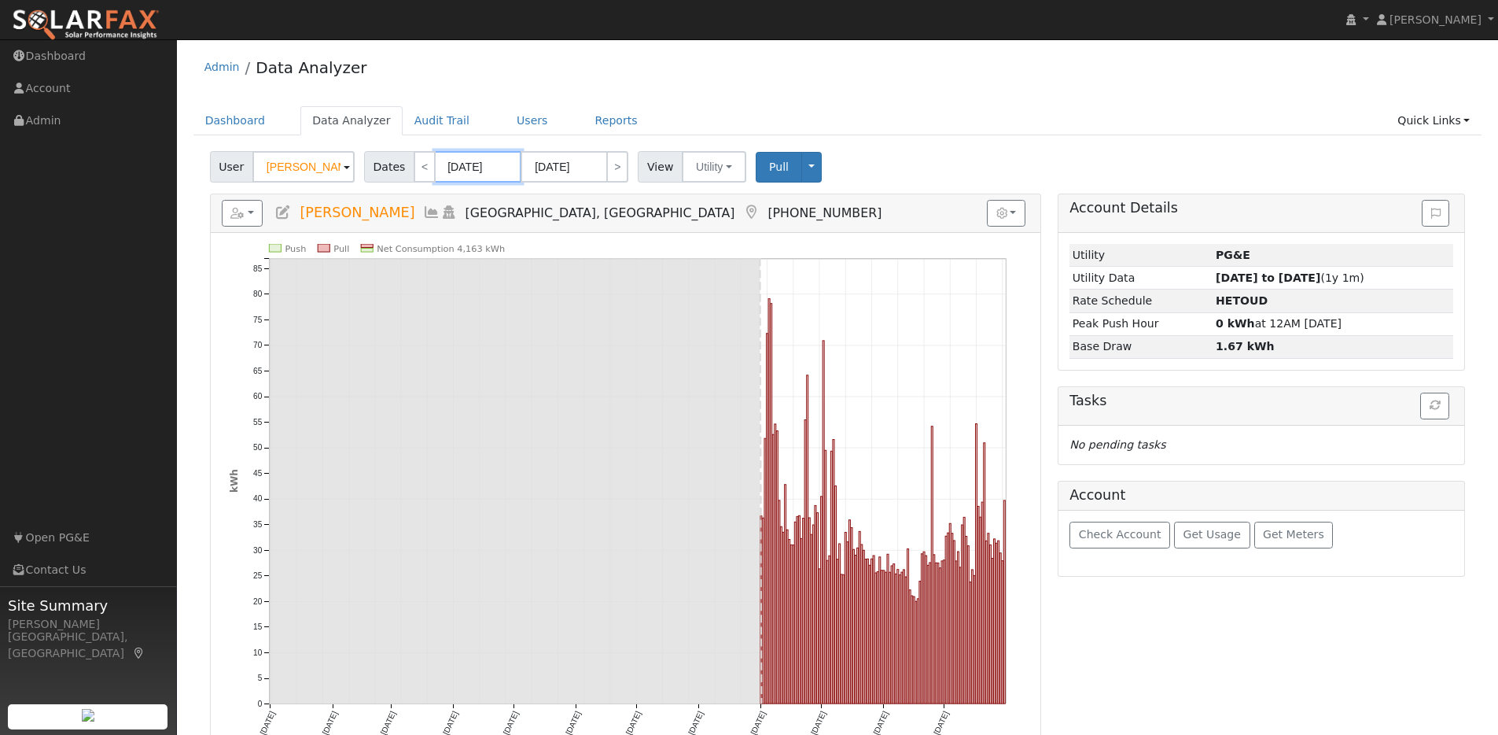
click at [500, 167] on input "01/01/2024" at bounding box center [478, 166] width 87 height 31
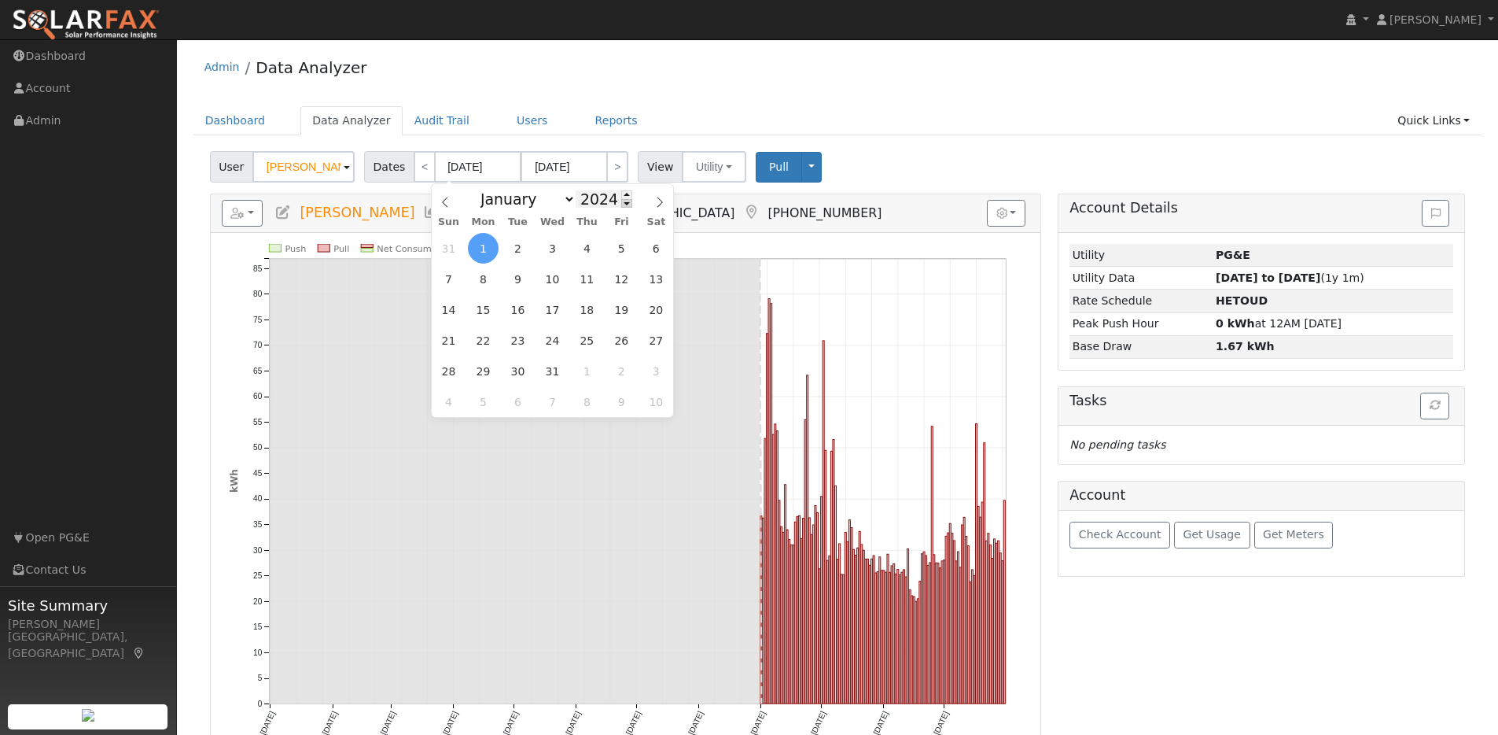
click at [623, 204] on span at bounding box center [626, 203] width 11 height 9
type input "2023"
click at [451, 246] on span "1" at bounding box center [448, 248] width 31 height 31
type input "01/01/2023"
type input "01/31/2023"
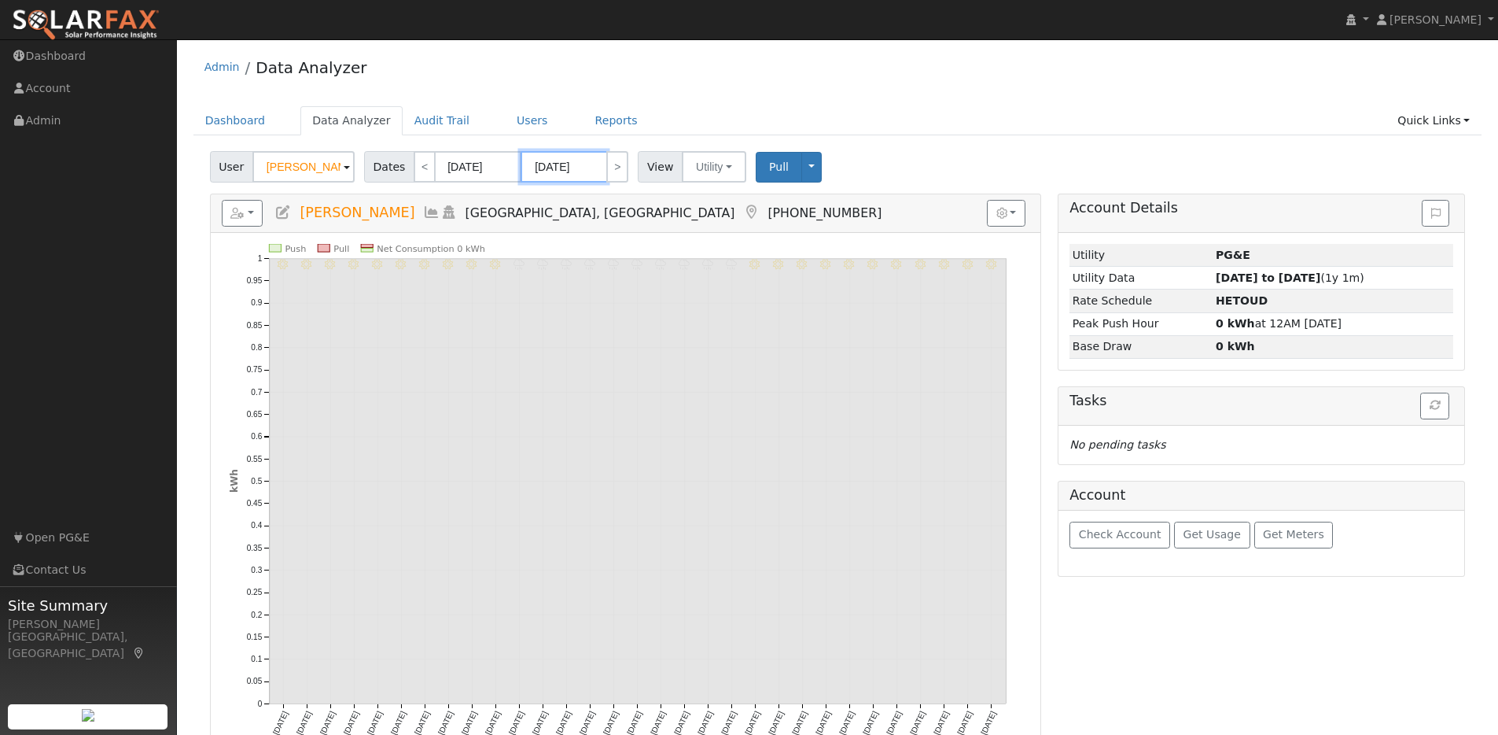
click at [591, 168] on input "01/31/2023" at bounding box center [564, 166] width 87 height 31
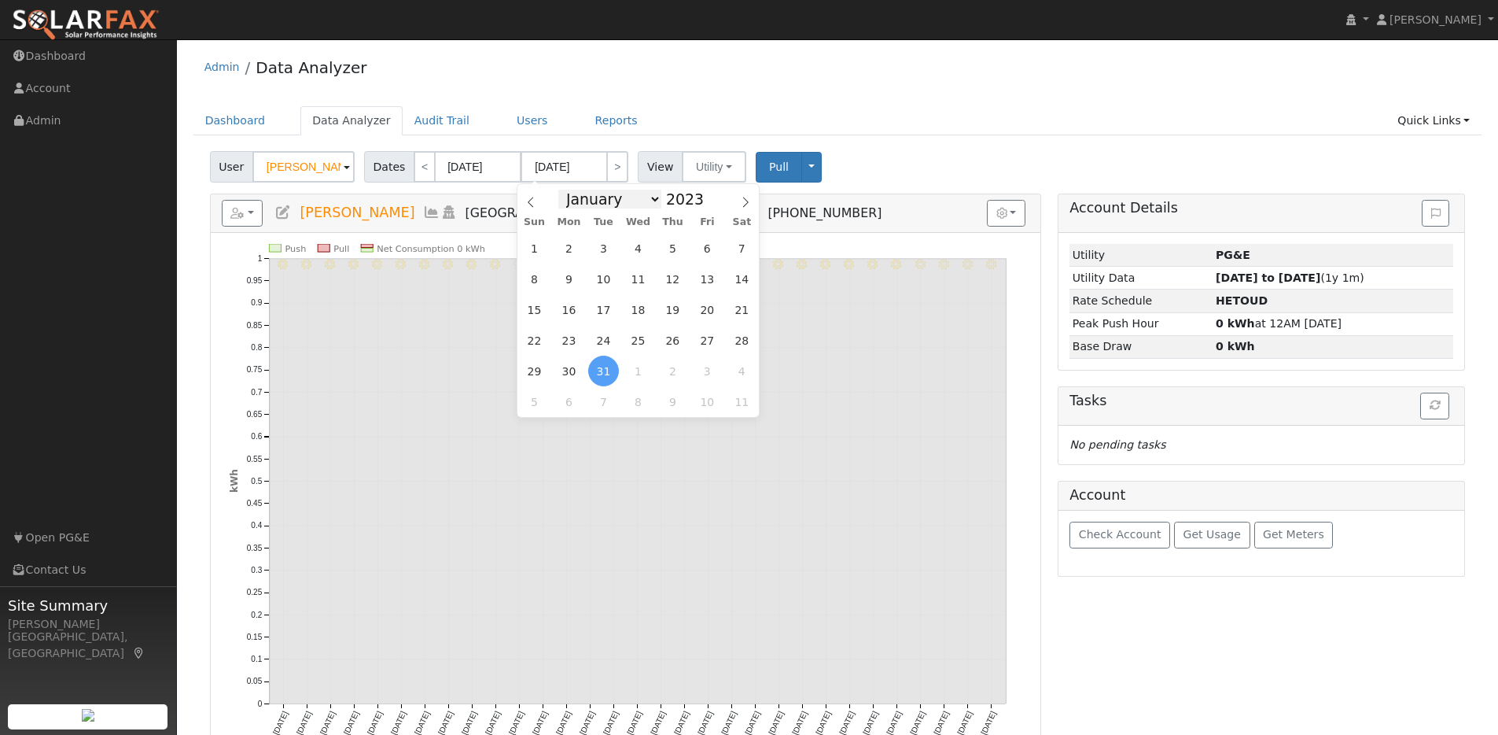
click at [652, 201] on select "January February March April May June July August September October November De…" at bounding box center [609, 199] width 103 height 19
select select "11"
click at [563, 190] on select "January February March April May June July August September October November De…" at bounding box center [609, 199] width 103 height 19
click at [532, 392] on span "31" at bounding box center [534, 401] width 31 height 31
type input "12/31/2023"
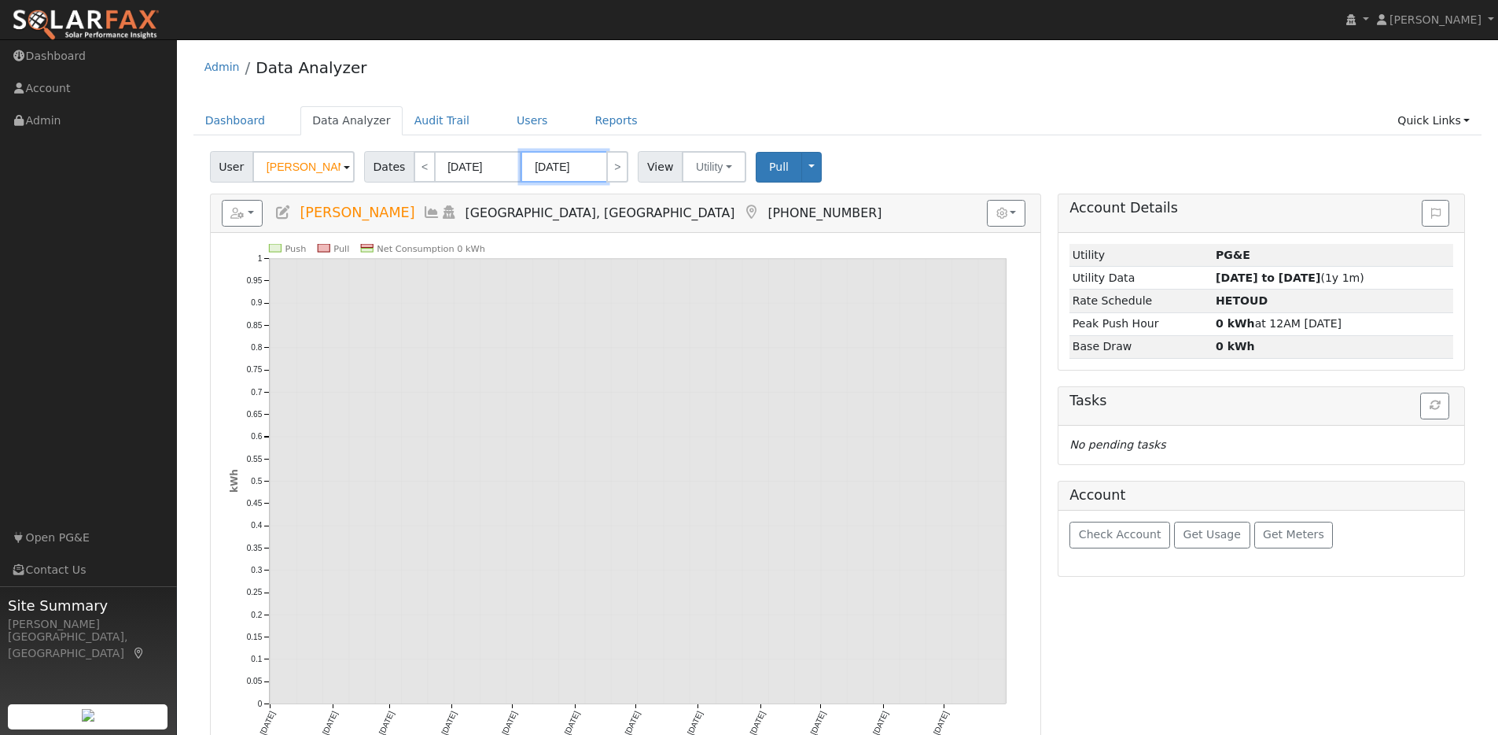
click at [596, 162] on input "12/31/2023" at bounding box center [564, 166] width 87 height 31
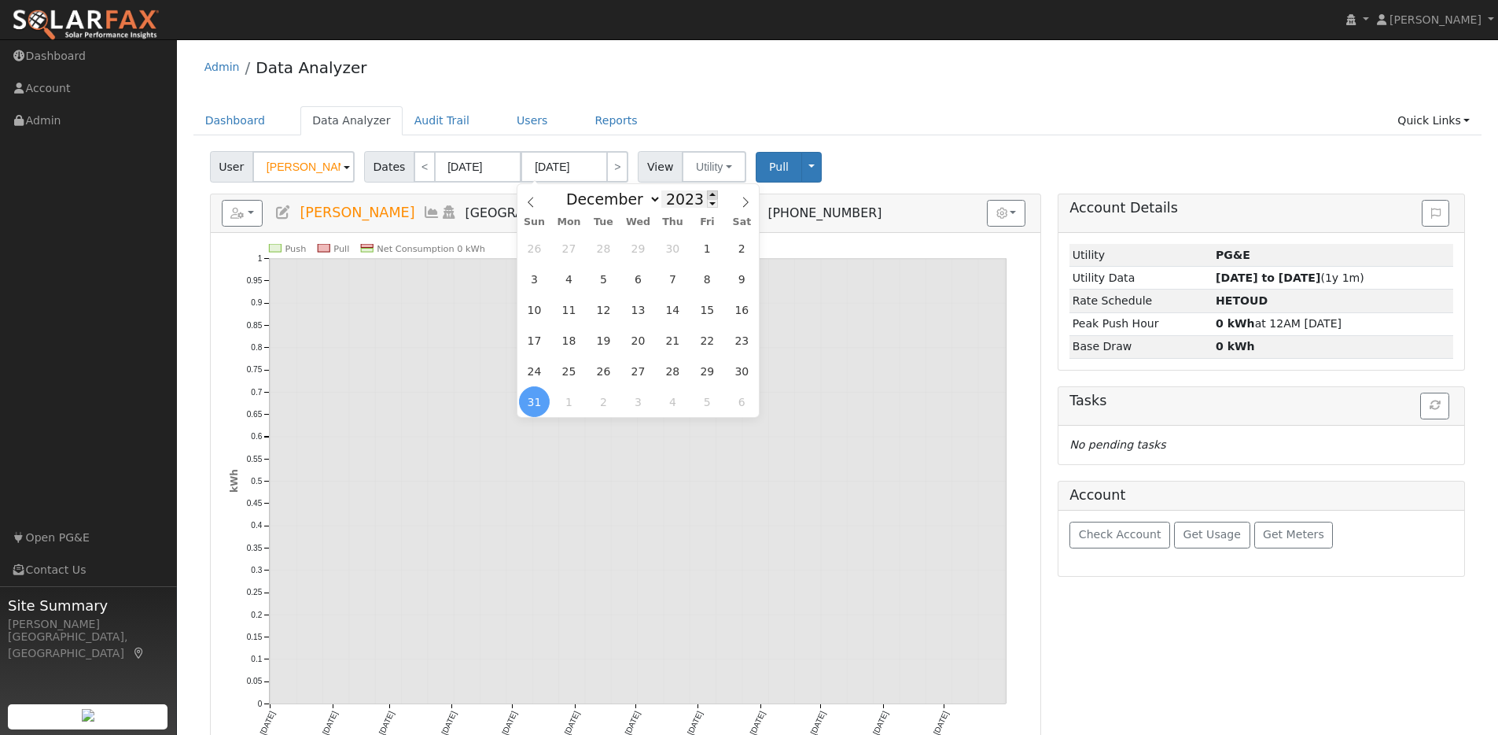
click at [707, 192] on span at bounding box center [712, 194] width 11 height 9
type input "2024"
click at [612, 377] on span "31" at bounding box center [603, 371] width 31 height 31
type input "12/31/2024"
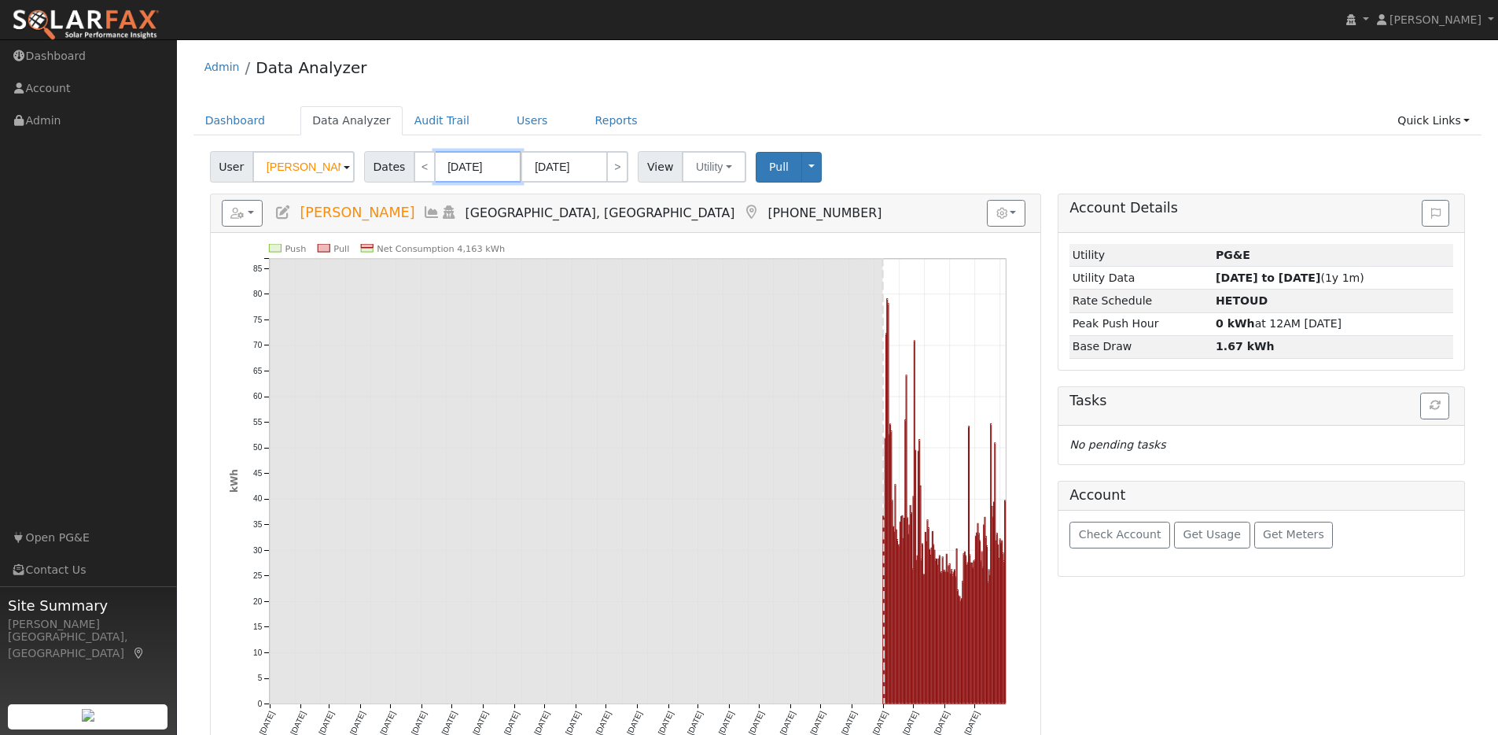
click at [509, 170] on input "01/01/2023" at bounding box center [478, 166] width 87 height 31
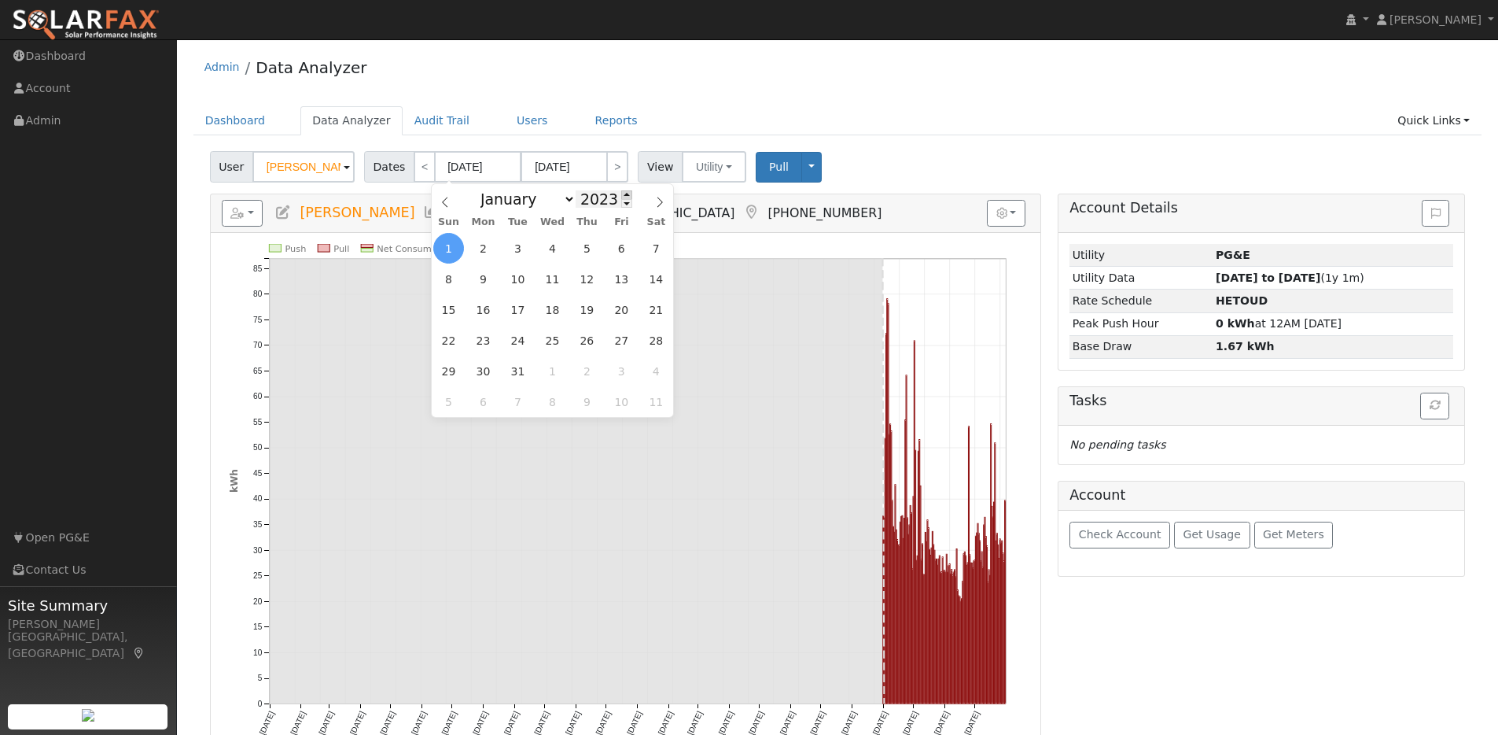
click at [622, 192] on span at bounding box center [626, 194] width 11 height 9
type input "2024"
click at [486, 245] on span "1" at bounding box center [483, 248] width 31 height 31
type input "01/01/2024"
type input "01/31/2024"
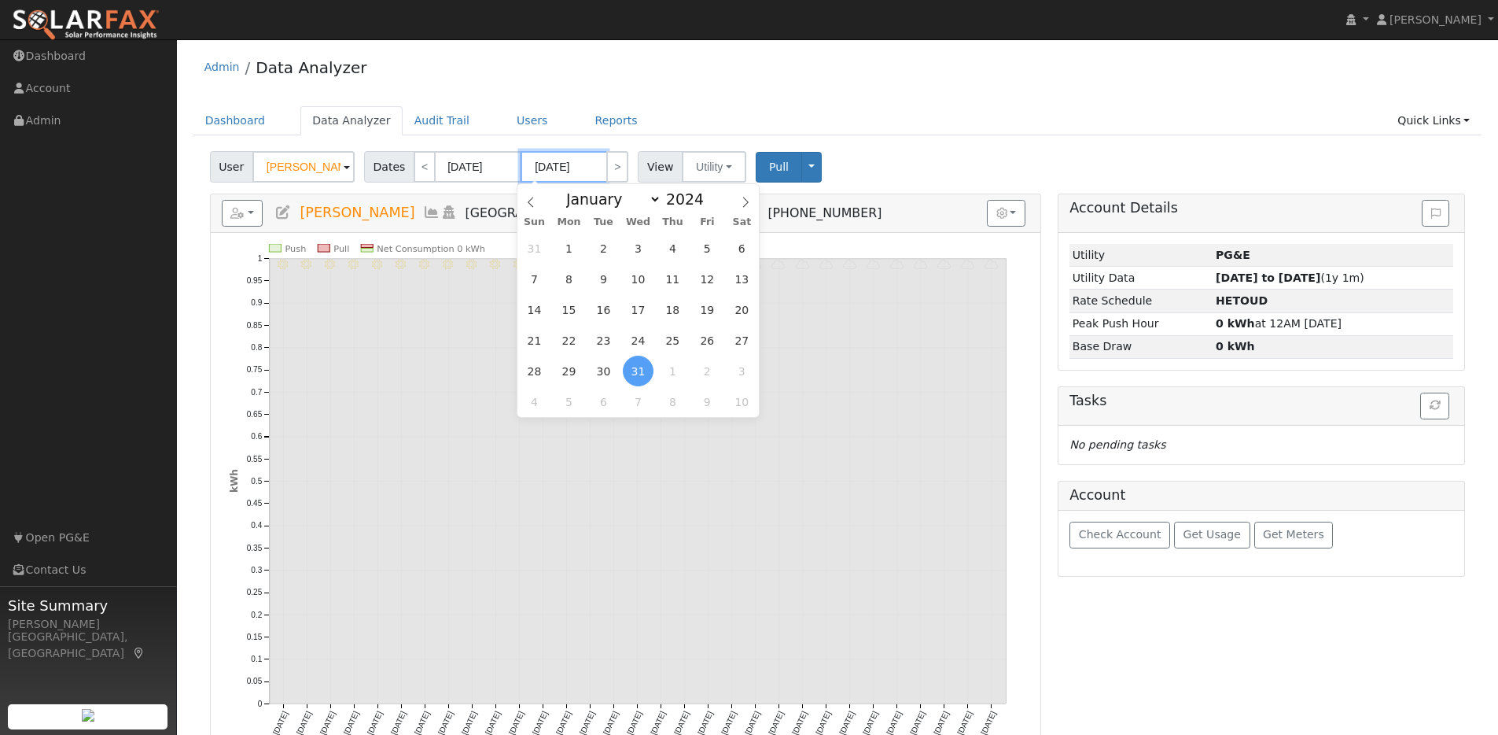
click at [592, 166] on input "01/31/2024" at bounding box center [564, 166] width 87 height 31
click at [711, 194] on span at bounding box center [712, 194] width 11 height 9
type input "2025"
click at [638, 245] on span "1" at bounding box center [638, 248] width 31 height 31
type input "01/01/2025"
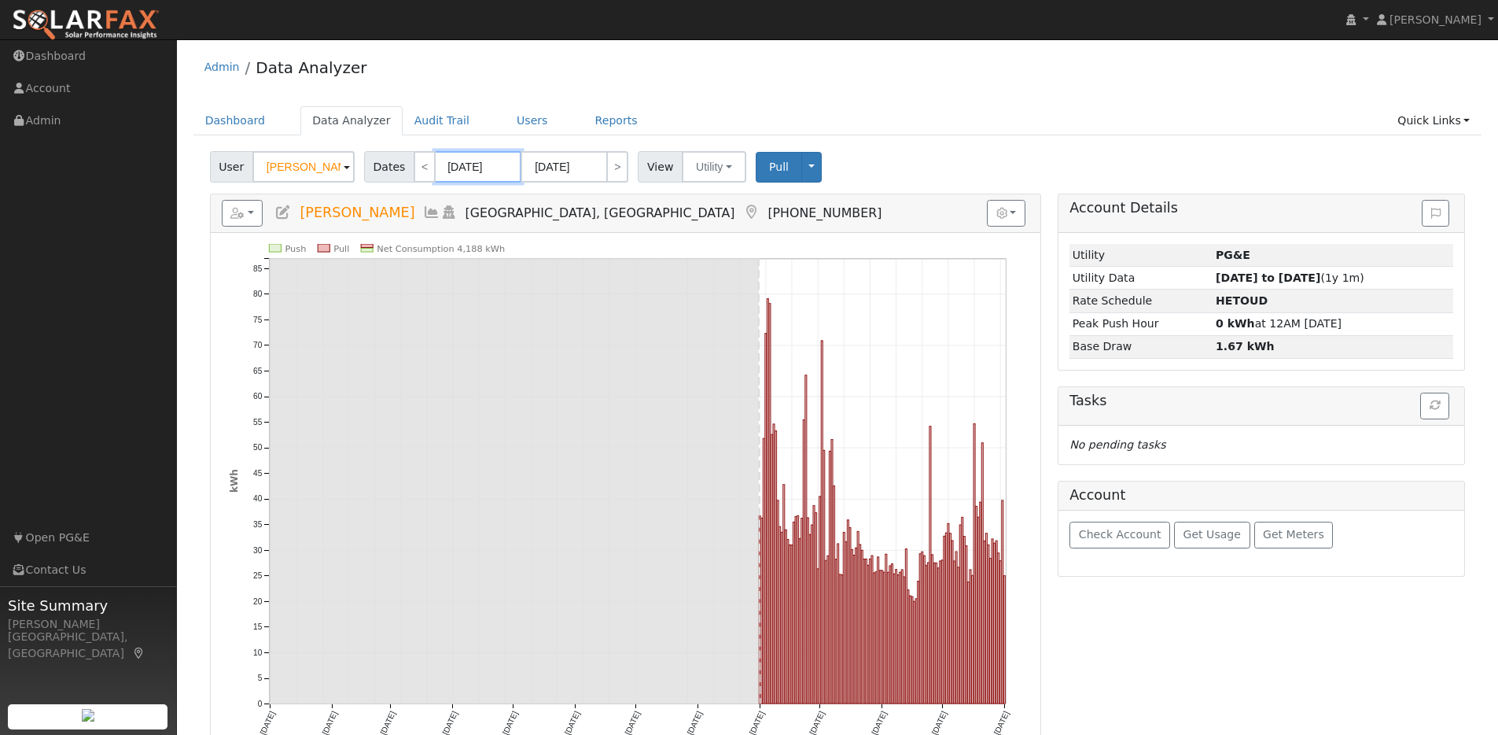
click at [505, 168] on input "01/01/2024" at bounding box center [478, 166] width 87 height 31
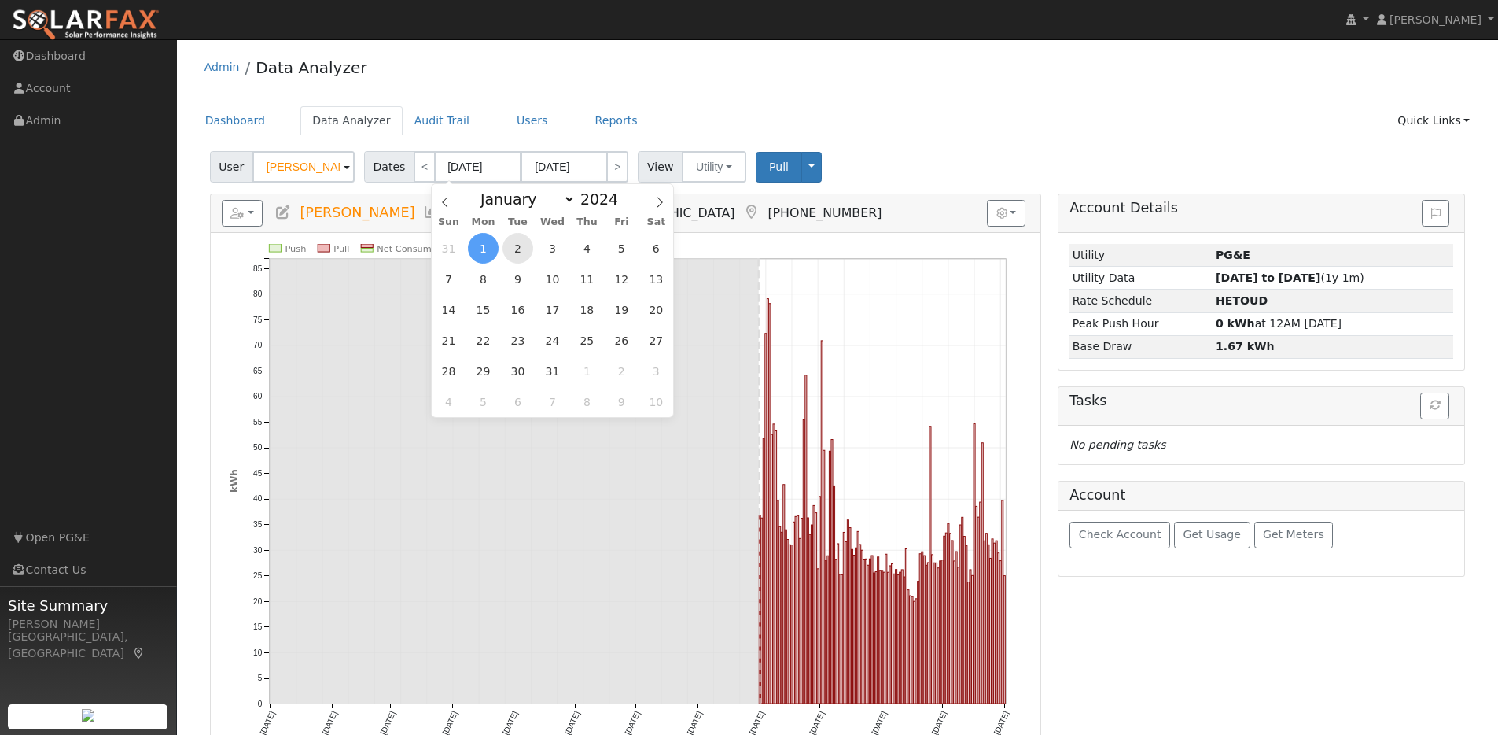
click at [520, 242] on span "2" at bounding box center [518, 248] width 31 height 31
type input "01/02/2024"
type input "01/02/2025"
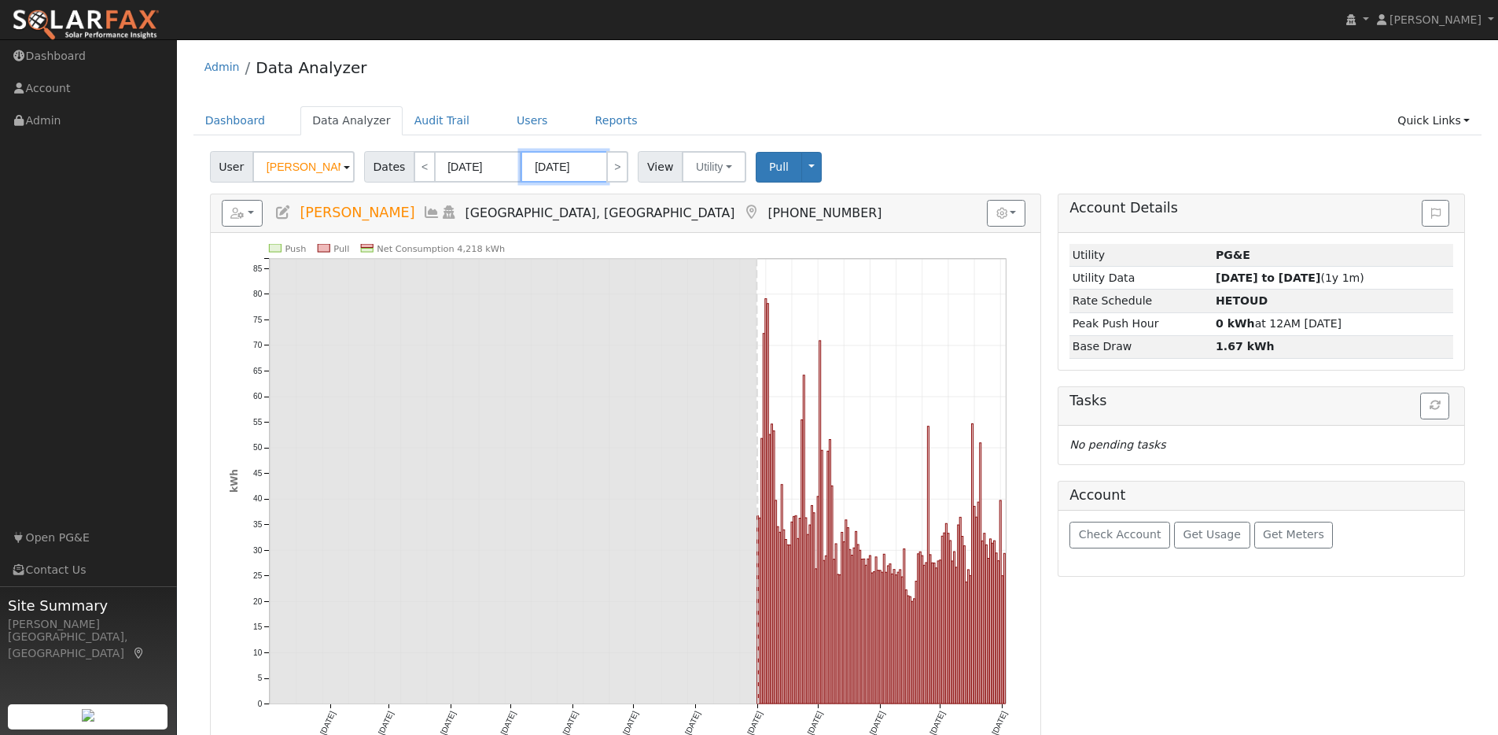
click at [595, 166] on input "01/02/2025" at bounding box center [564, 166] width 87 height 31
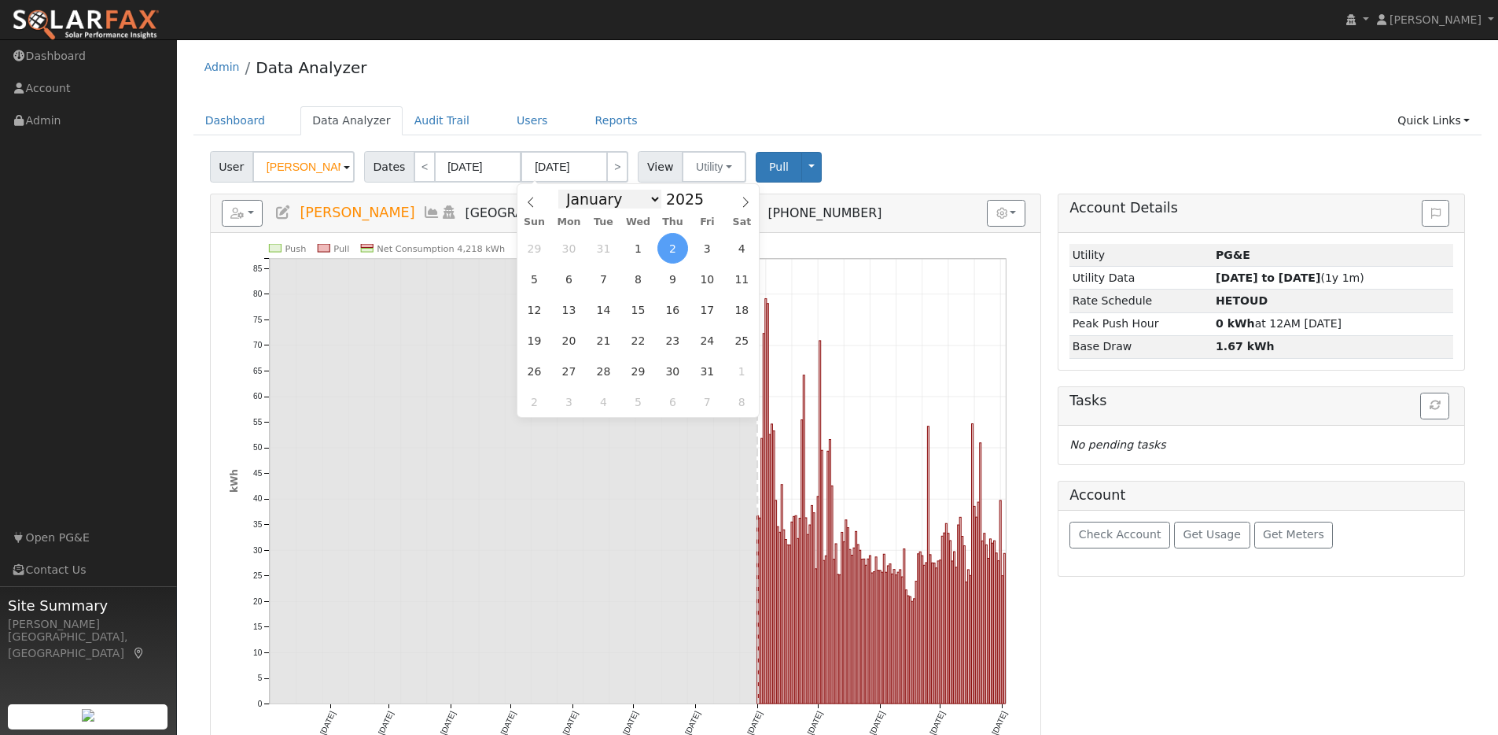
click at [644, 204] on select "January February March April May June July August September October November De…" at bounding box center [609, 199] width 103 height 19
select select "11"
click at [563, 190] on select "January February March April May June July August September October November De…" at bounding box center [609, 199] width 103 height 19
click at [642, 373] on span "31" at bounding box center [638, 371] width 31 height 31
type input "12/31/2025"
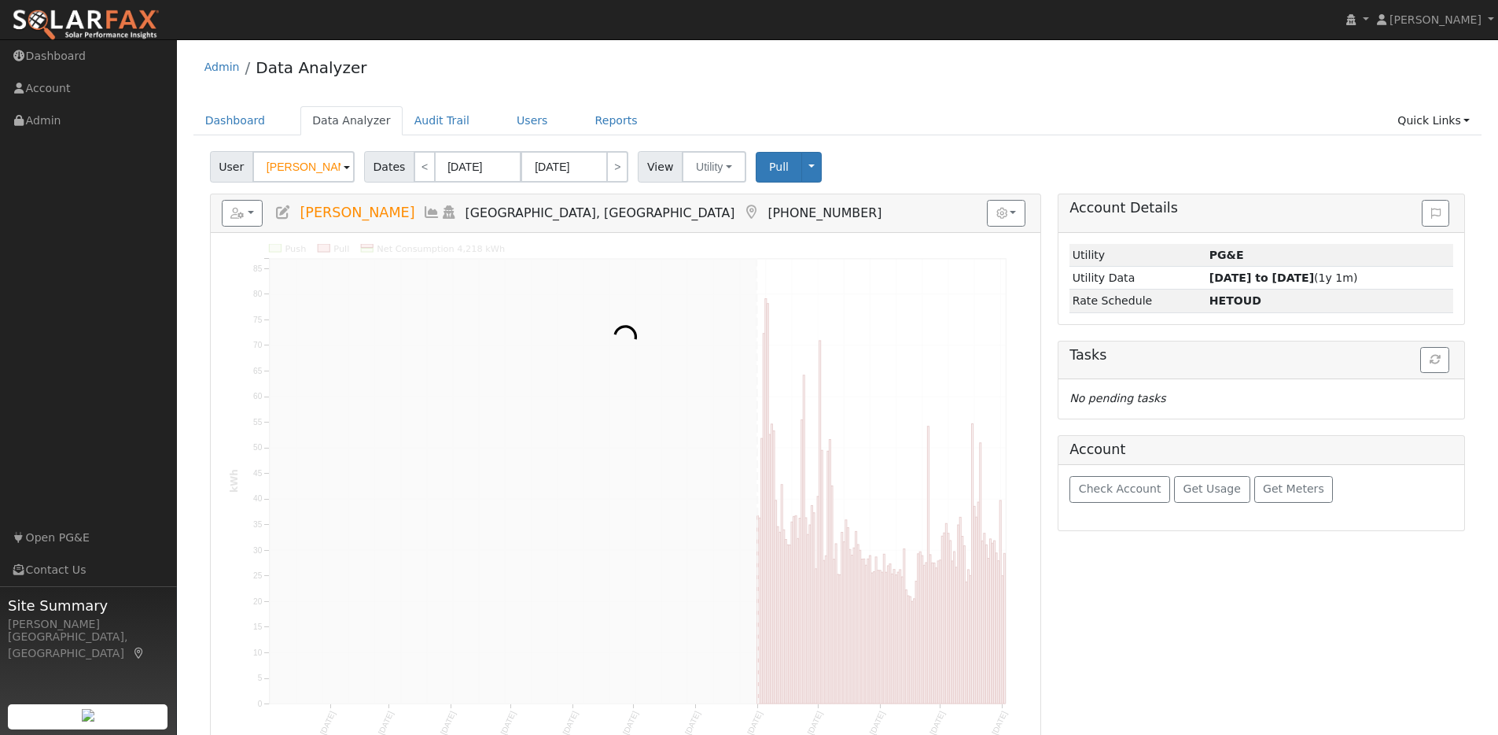
click at [639, 252] on div at bounding box center [626, 492] width 830 height 518
click at [1264, 280] on strong "09/01/24 to 09/03/25" at bounding box center [1262, 277] width 105 height 13
type input "09/01/2024"
type input "09/03/2025"
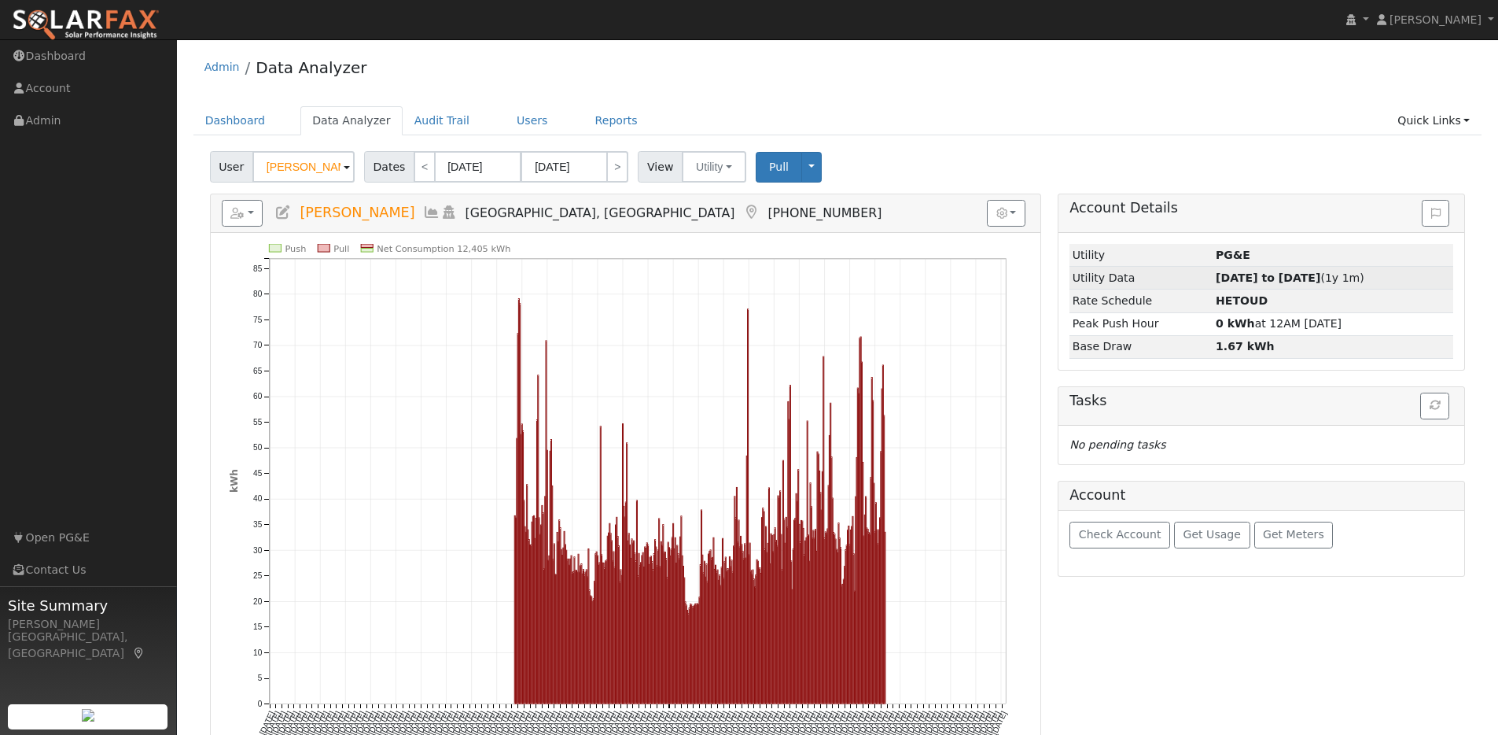
click at [1291, 275] on strong "09/01/24 to 09/03/25" at bounding box center [1268, 277] width 105 height 13
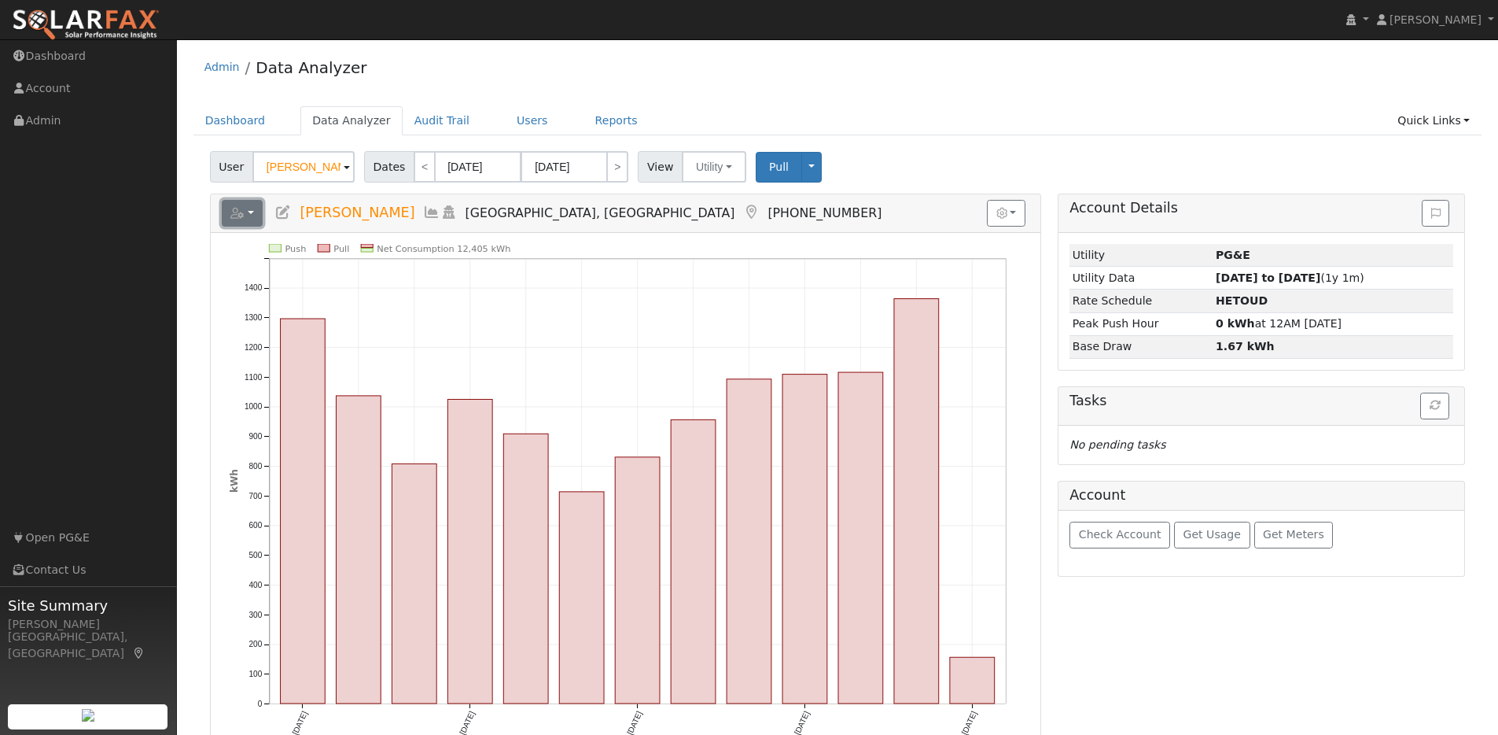
click at [248, 214] on button "button" at bounding box center [243, 213] width 42 height 27
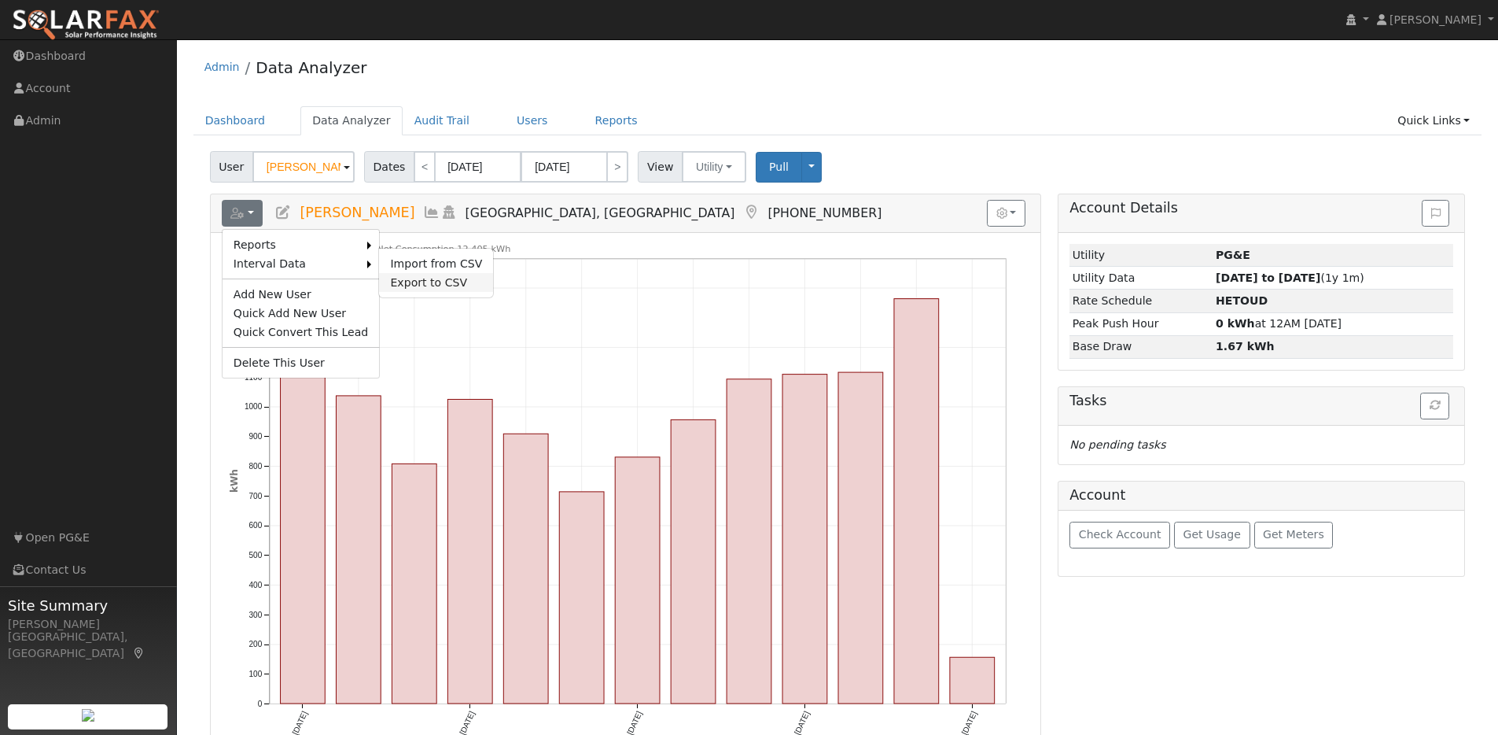
click at [431, 277] on link "Export to CSV" at bounding box center [436, 282] width 114 height 19
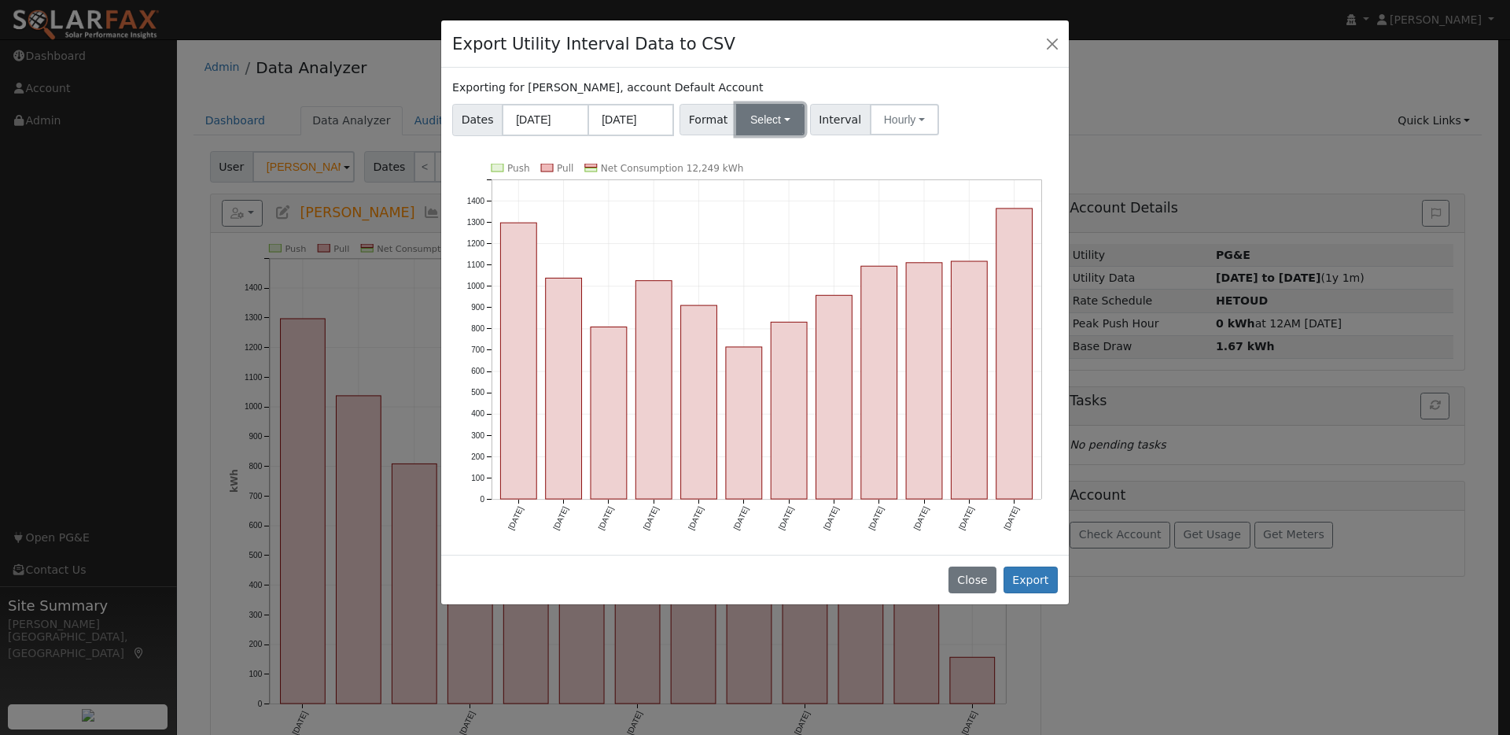
click at [783, 124] on button "Select" at bounding box center [770, 119] width 68 height 31
click at [761, 295] on link "OpenSolar" at bounding box center [790, 299] width 112 height 22
click at [1033, 577] on button "Export" at bounding box center [1031, 579] width 54 height 27
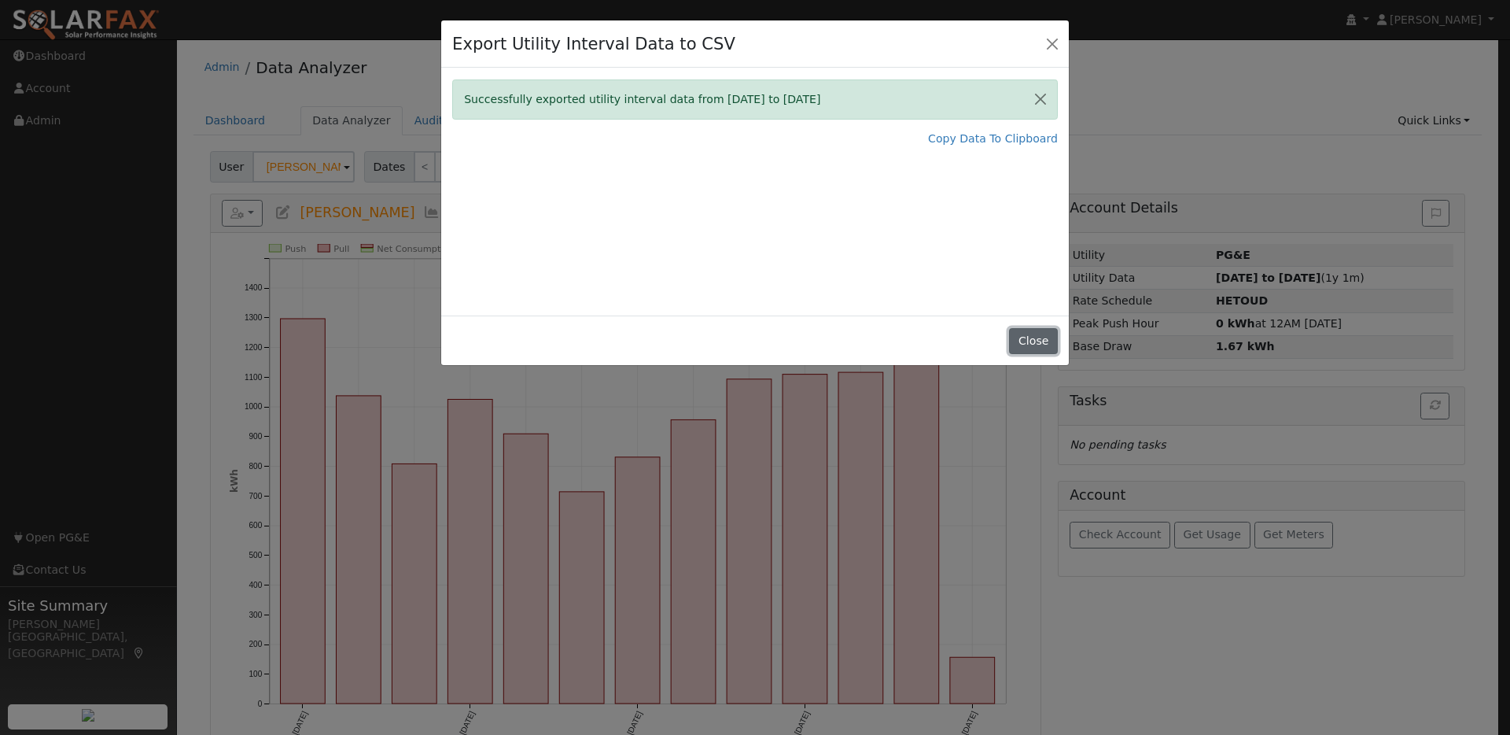
click at [1041, 342] on button "Close" at bounding box center [1033, 341] width 48 height 27
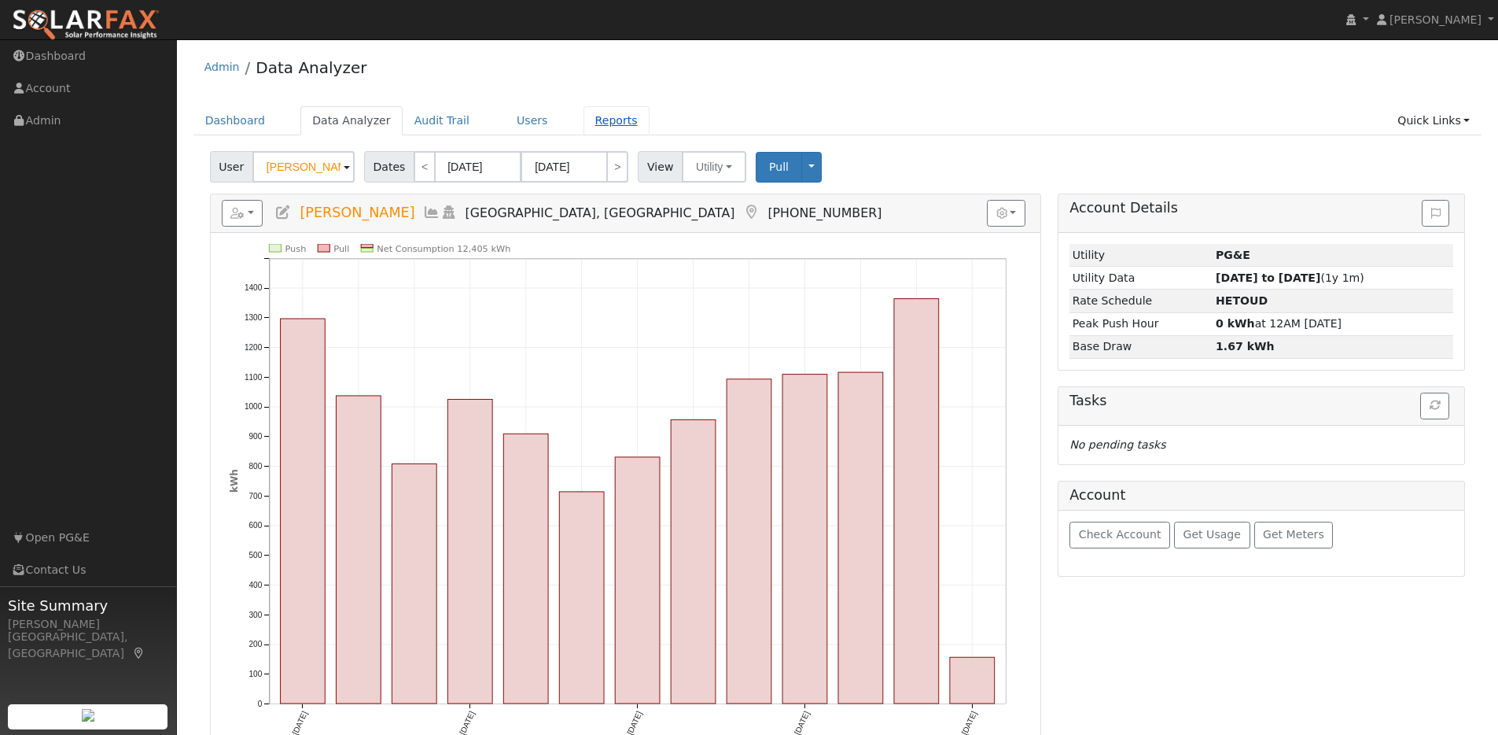
click at [596, 120] on link "Reports" at bounding box center [617, 120] width 66 height 29
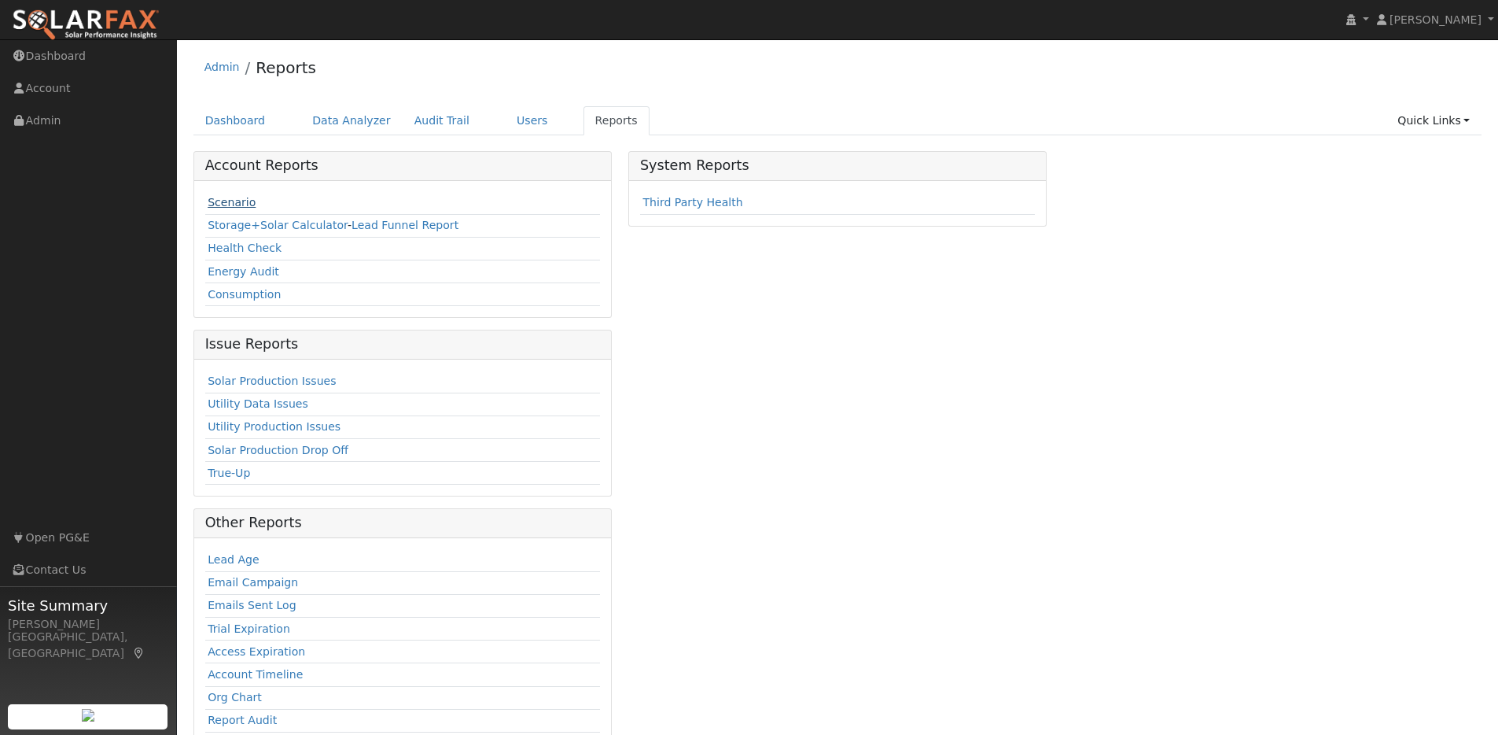
click at [233, 197] on link "Scenario" at bounding box center [232, 202] width 48 height 13
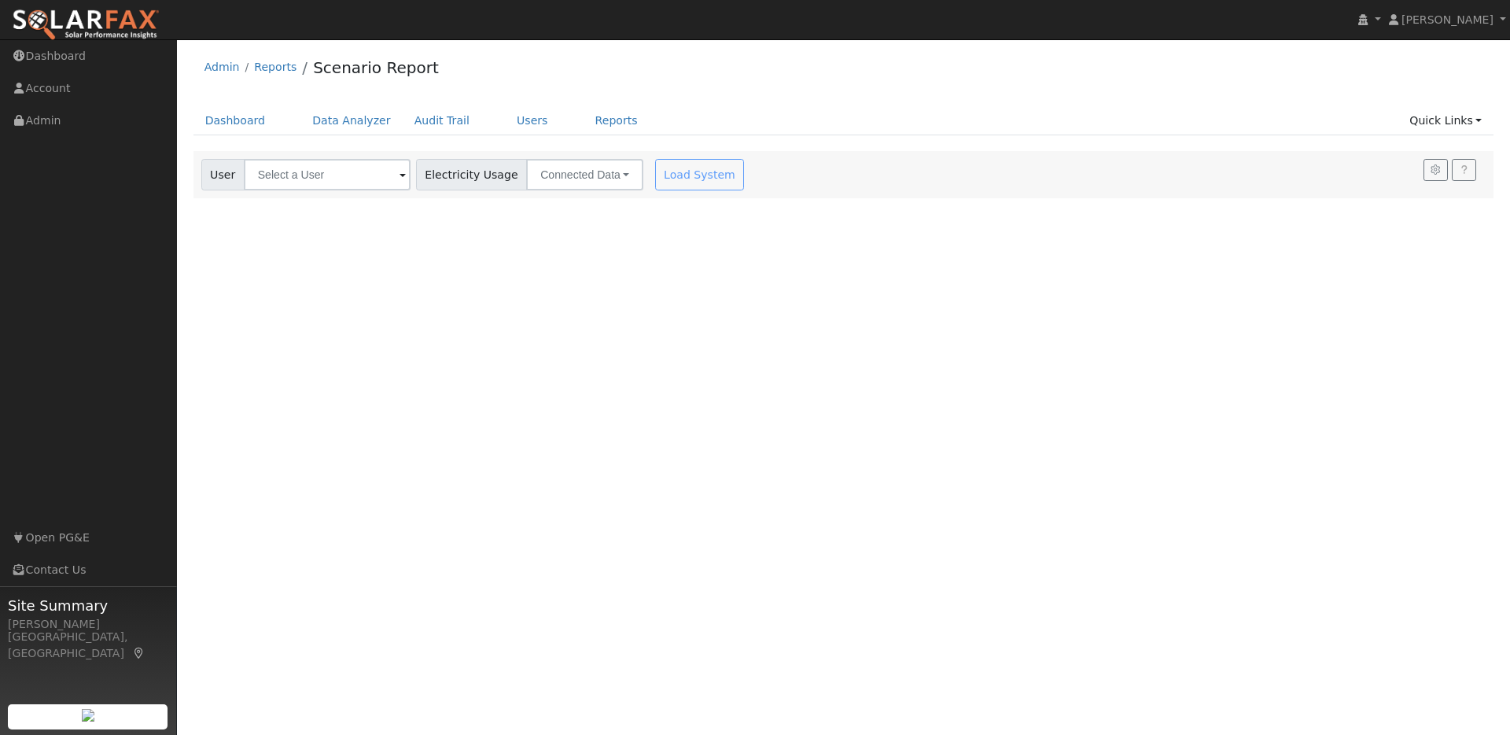
click at [400, 175] on span at bounding box center [403, 176] width 6 height 18
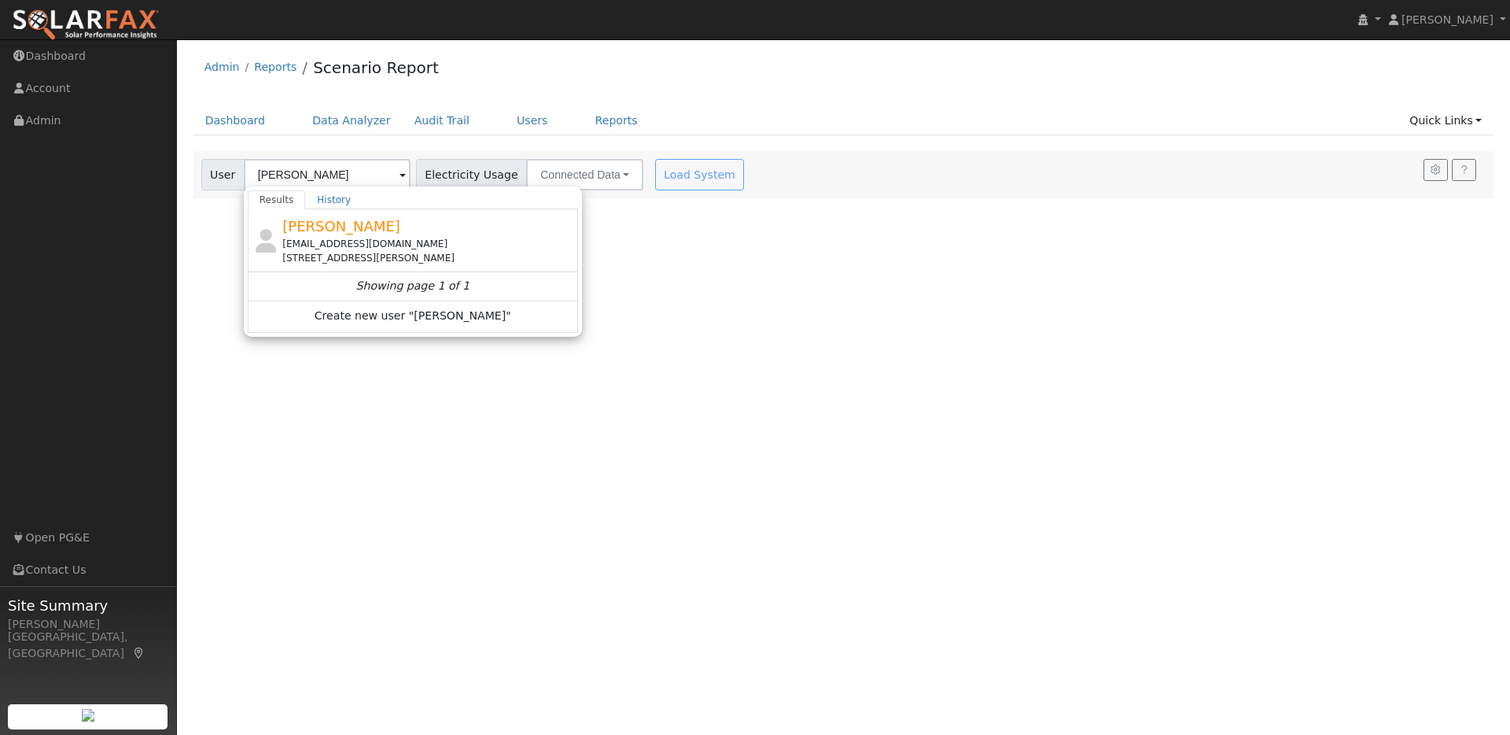
click at [458, 239] on div "[EMAIL_ADDRESS][DOMAIN_NAME]" at bounding box center [428, 244] width 292 height 14
type input "[PERSON_NAME]"
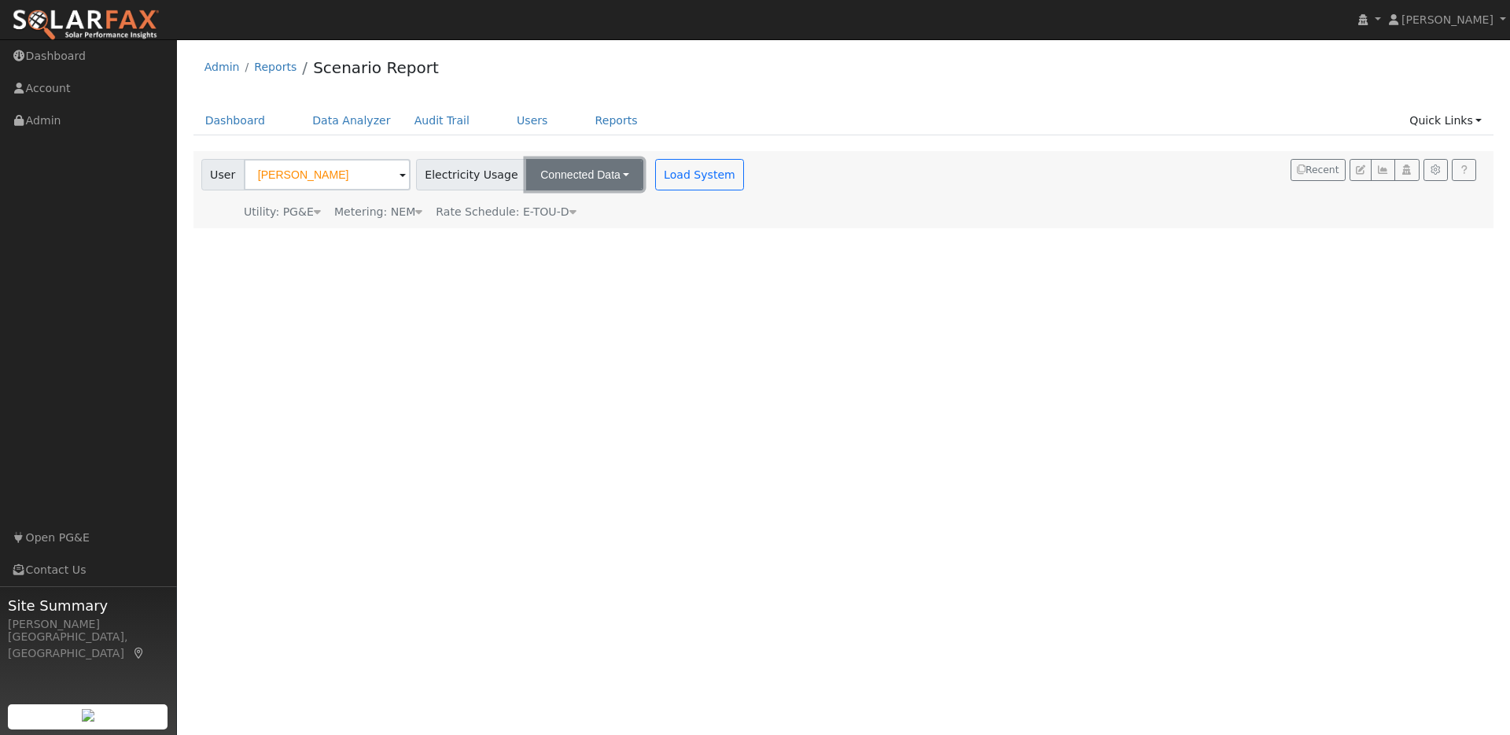
click at [606, 175] on button "Connected Data" at bounding box center [584, 174] width 117 height 31
click at [575, 213] on link "Connected Data" at bounding box center [587, 209] width 112 height 22
click at [655, 179] on button "Load System" at bounding box center [700, 174] width 90 height 31
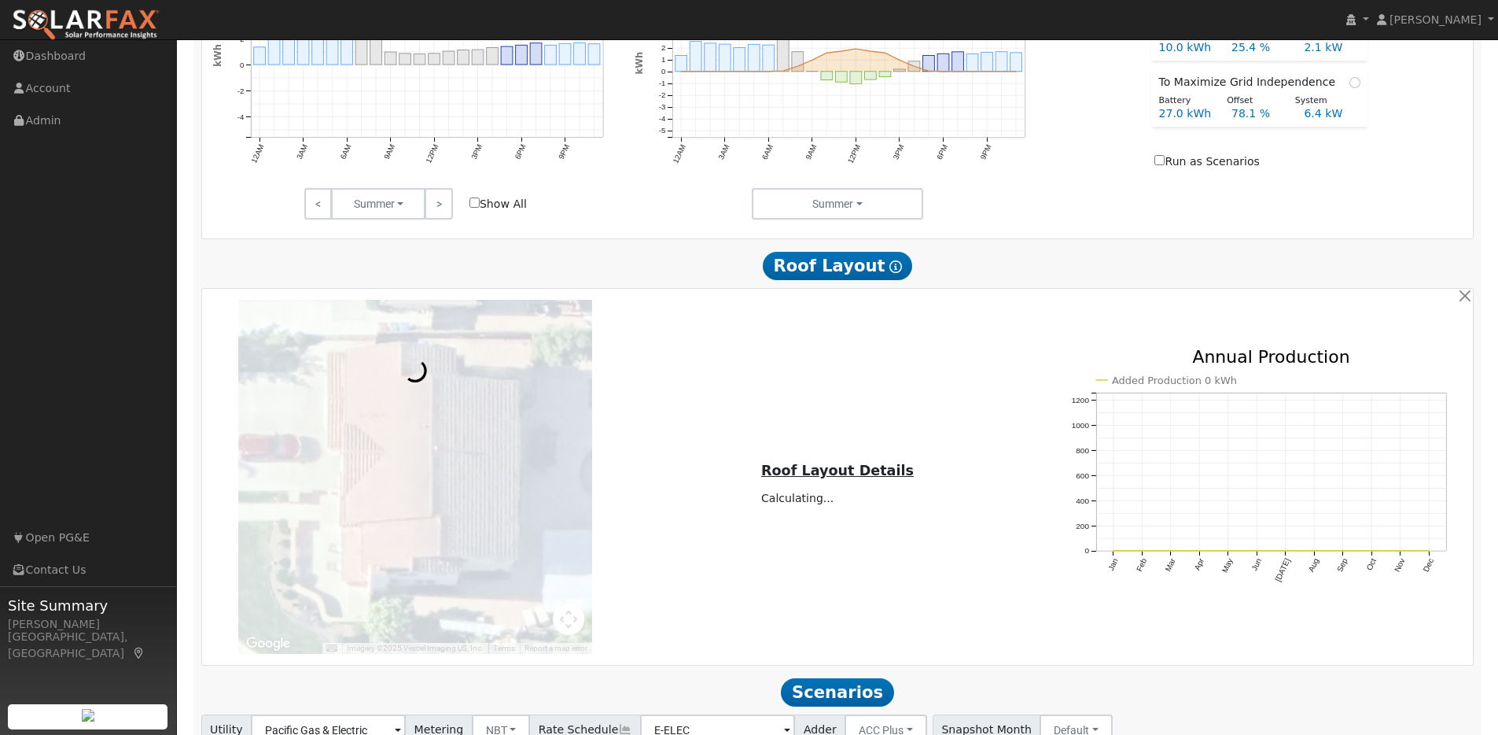
scroll to position [888, 0]
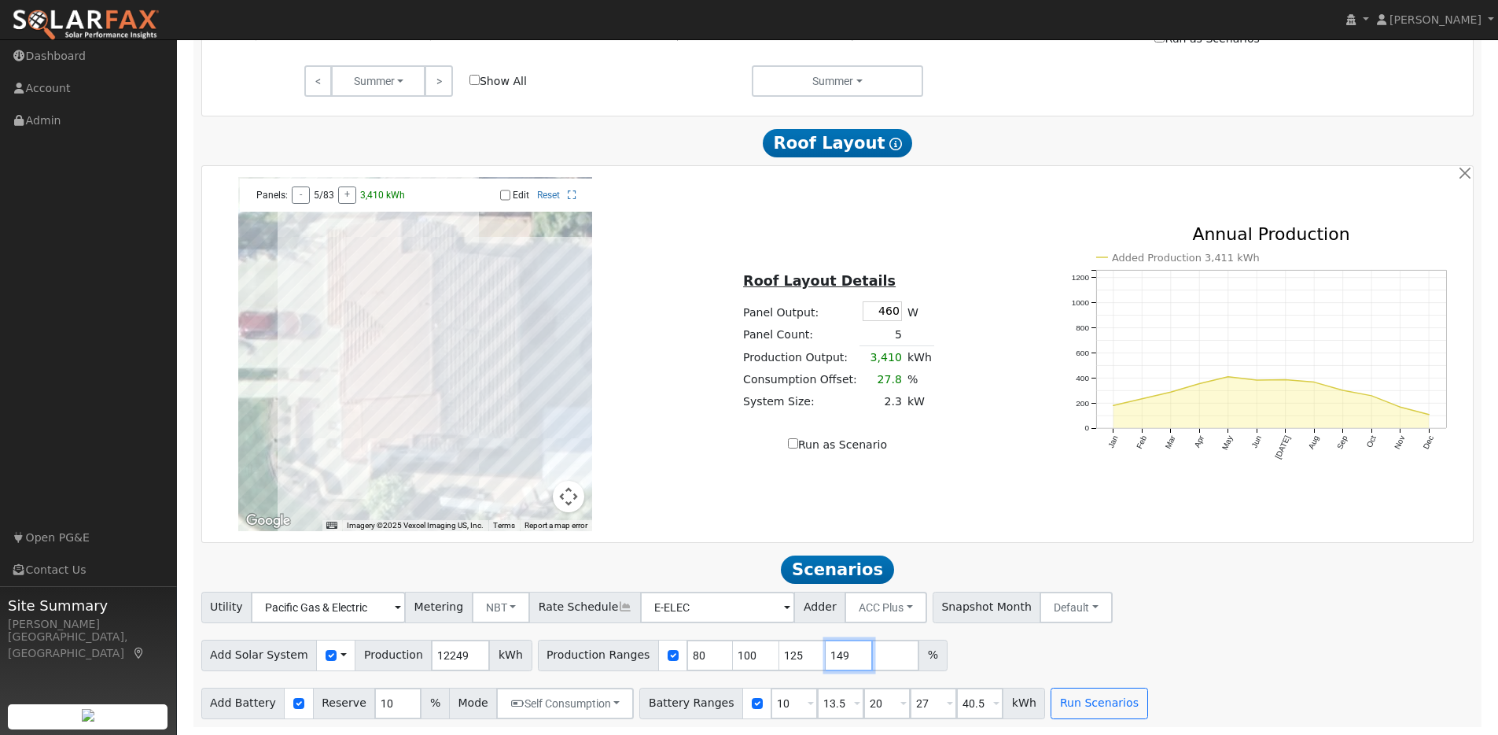
click at [844, 658] on input "149" at bounding box center [849, 654] width 47 height 31
click at [844, 658] on input "148" at bounding box center [849, 654] width 47 height 31
click at [844, 658] on input "147" at bounding box center [849, 654] width 47 height 31
click at [844, 658] on input "146" at bounding box center [849, 654] width 47 height 31
click at [844, 658] on input "145" at bounding box center [849, 654] width 47 height 31
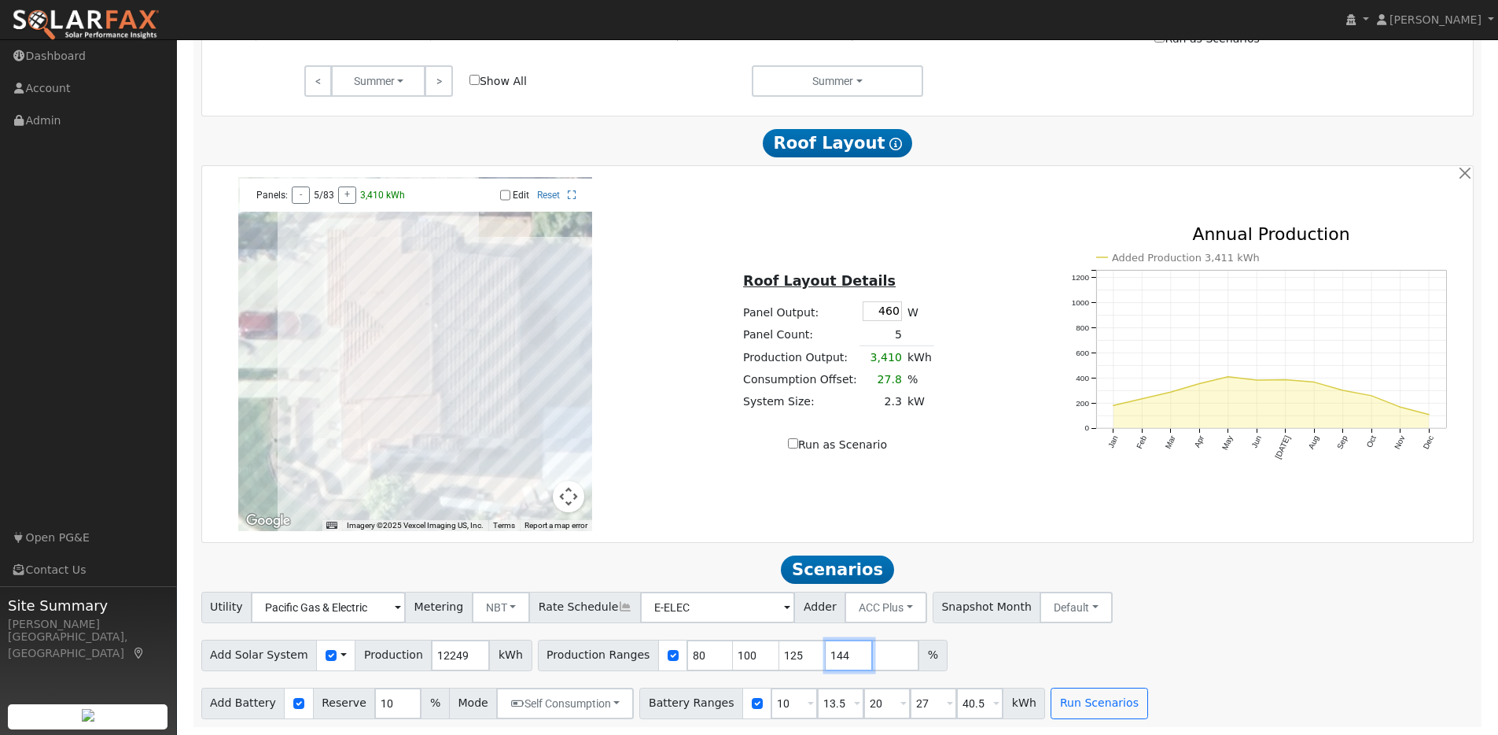
click at [844, 658] on input "144" at bounding box center [849, 654] width 47 height 31
click at [844, 658] on input "143" at bounding box center [849, 654] width 47 height 31
click at [844, 658] on input "142" at bounding box center [849, 654] width 47 height 31
click at [844, 658] on input "141" at bounding box center [849, 654] width 47 height 31
click at [844, 658] on input "140" at bounding box center [849, 654] width 47 height 31
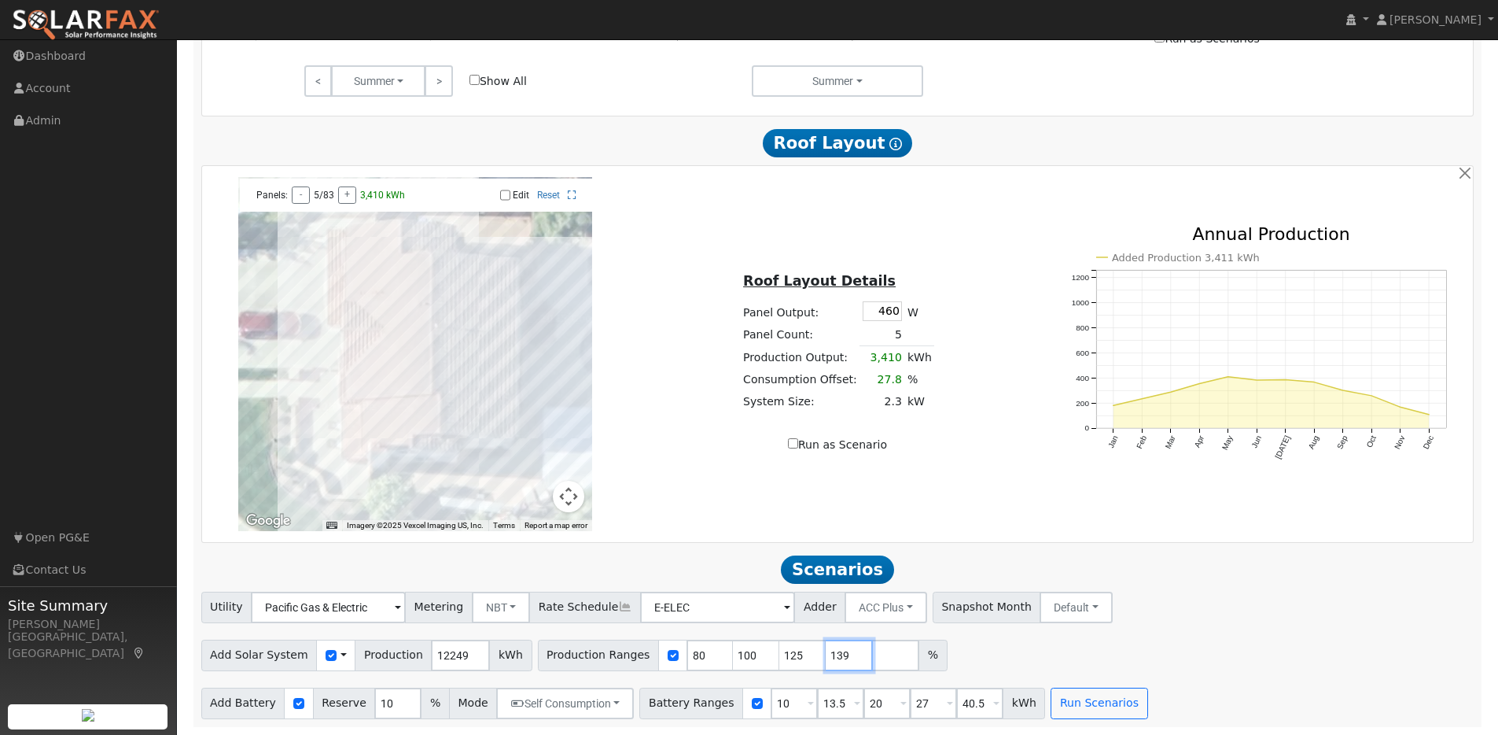
click at [844, 658] on input "139" at bounding box center [849, 654] width 47 height 31
click at [844, 658] on input "138" at bounding box center [849, 654] width 47 height 31
click at [844, 658] on input "137" at bounding box center [849, 654] width 47 height 31
click at [844, 658] on input "136" at bounding box center [849, 654] width 47 height 31
type input "135"
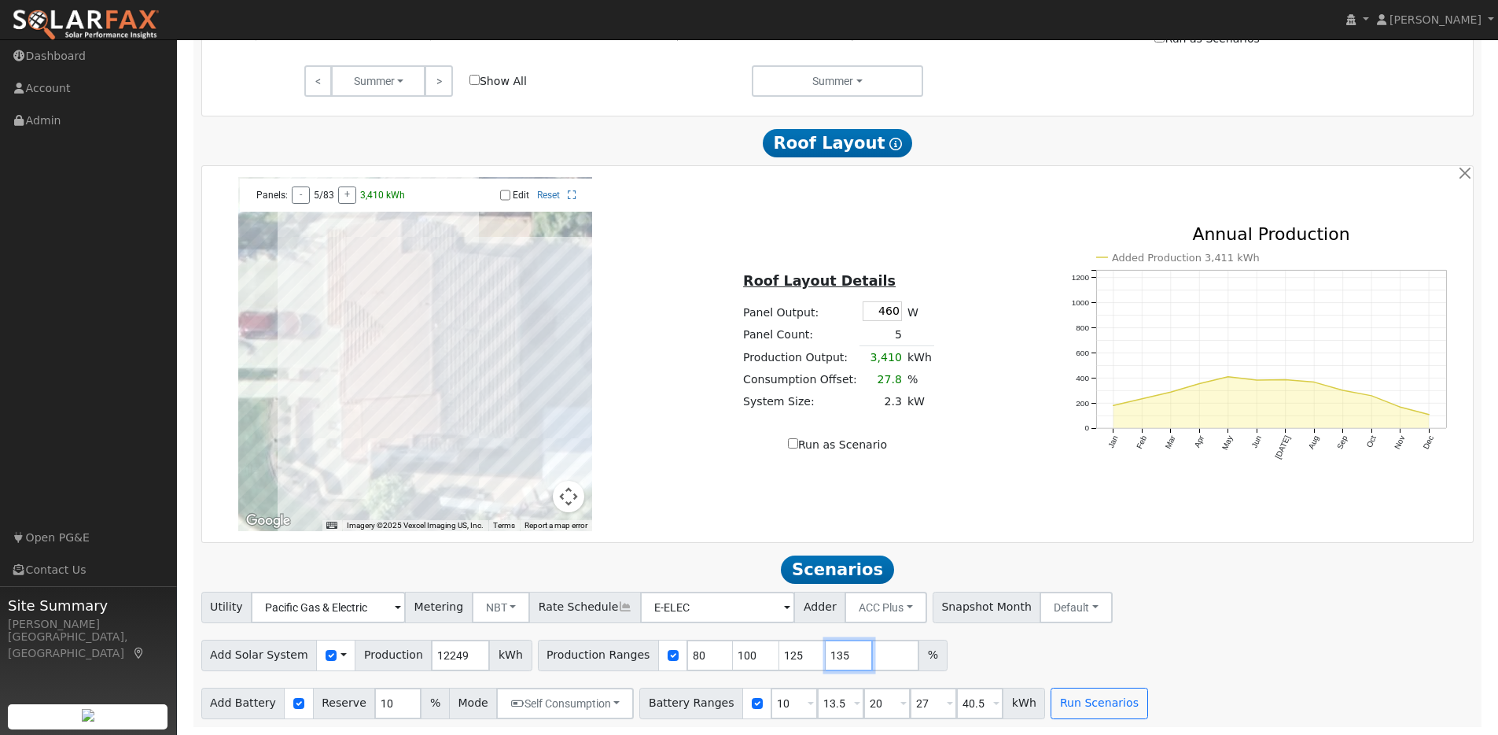
click at [844, 658] on input "135" at bounding box center [849, 654] width 47 height 31
click at [976, 646] on div "Add Solar System Use CSV Data Production 12249 kWh Production Ranges 80 100 125…" at bounding box center [837, 652] width 1279 height 37
drag, startPoint x: 968, startPoint y: 703, endPoint x: 986, endPoint y: 703, distance: 17.3
click at [969, 703] on input "40.5" at bounding box center [979, 702] width 47 height 31
type input "4"
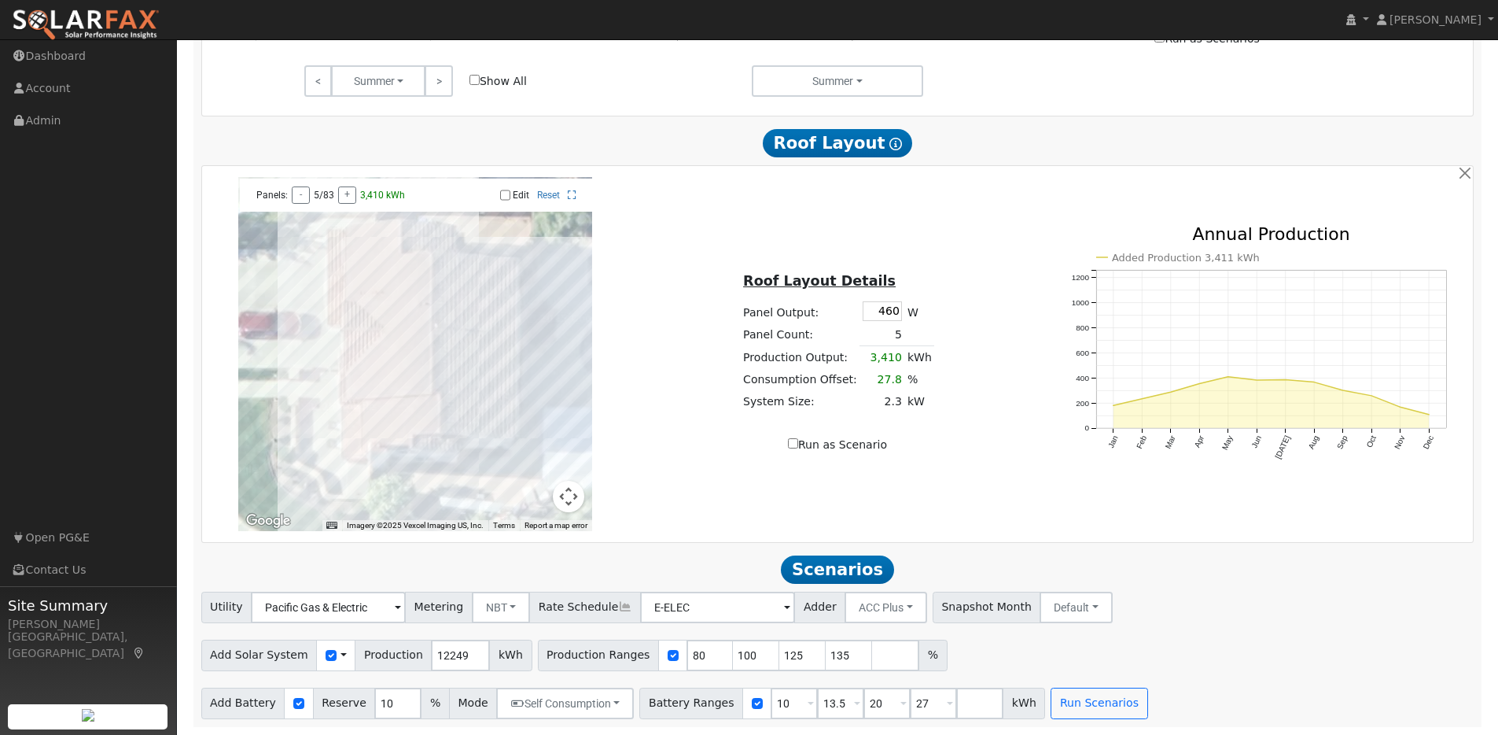
click at [1228, 694] on div "Add Battery Reserve 10 % Mode Self Consumption Self Consumption Peak Savings AC…" at bounding box center [837, 700] width 1279 height 37
click at [1066, 700] on button "Run Scenarios" at bounding box center [1099, 702] width 97 height 31
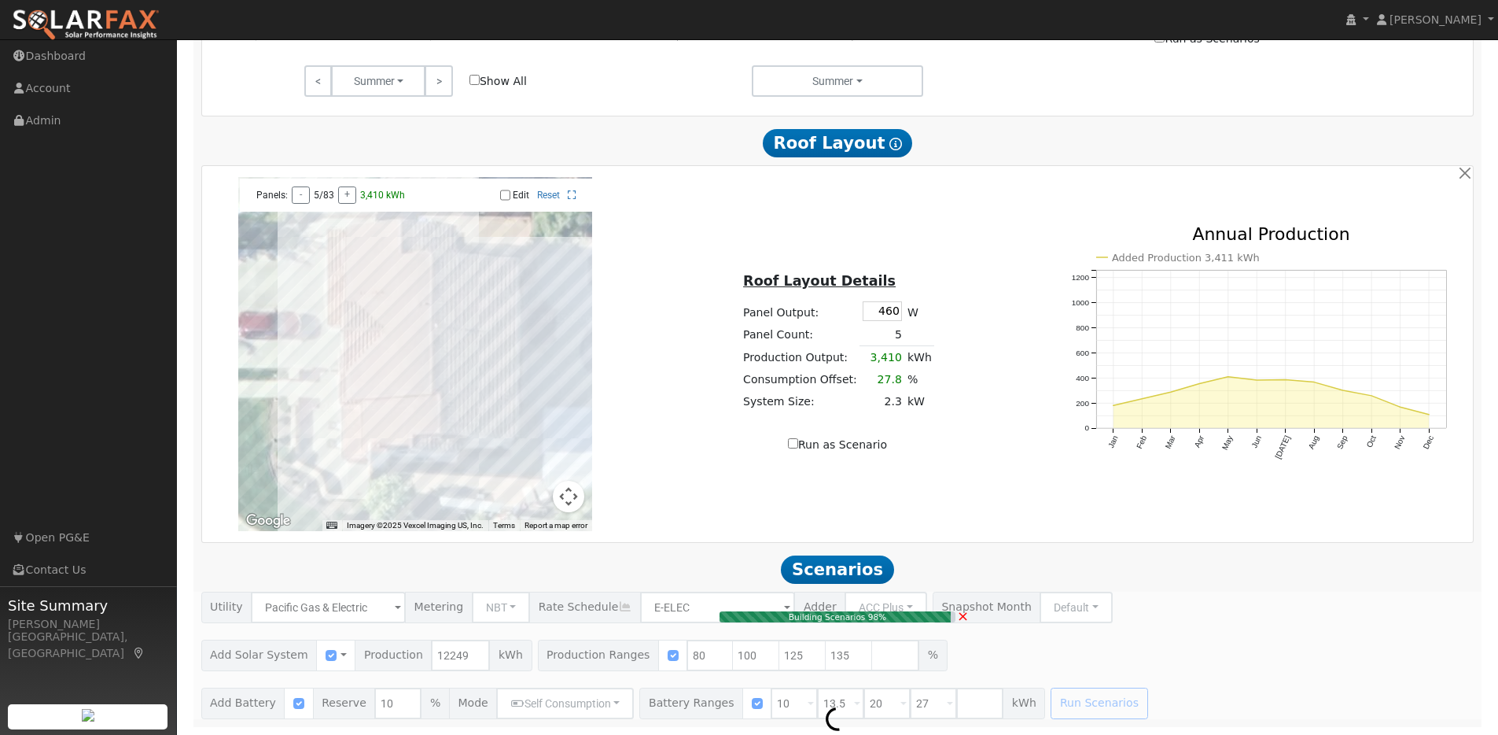
type input "6.5"
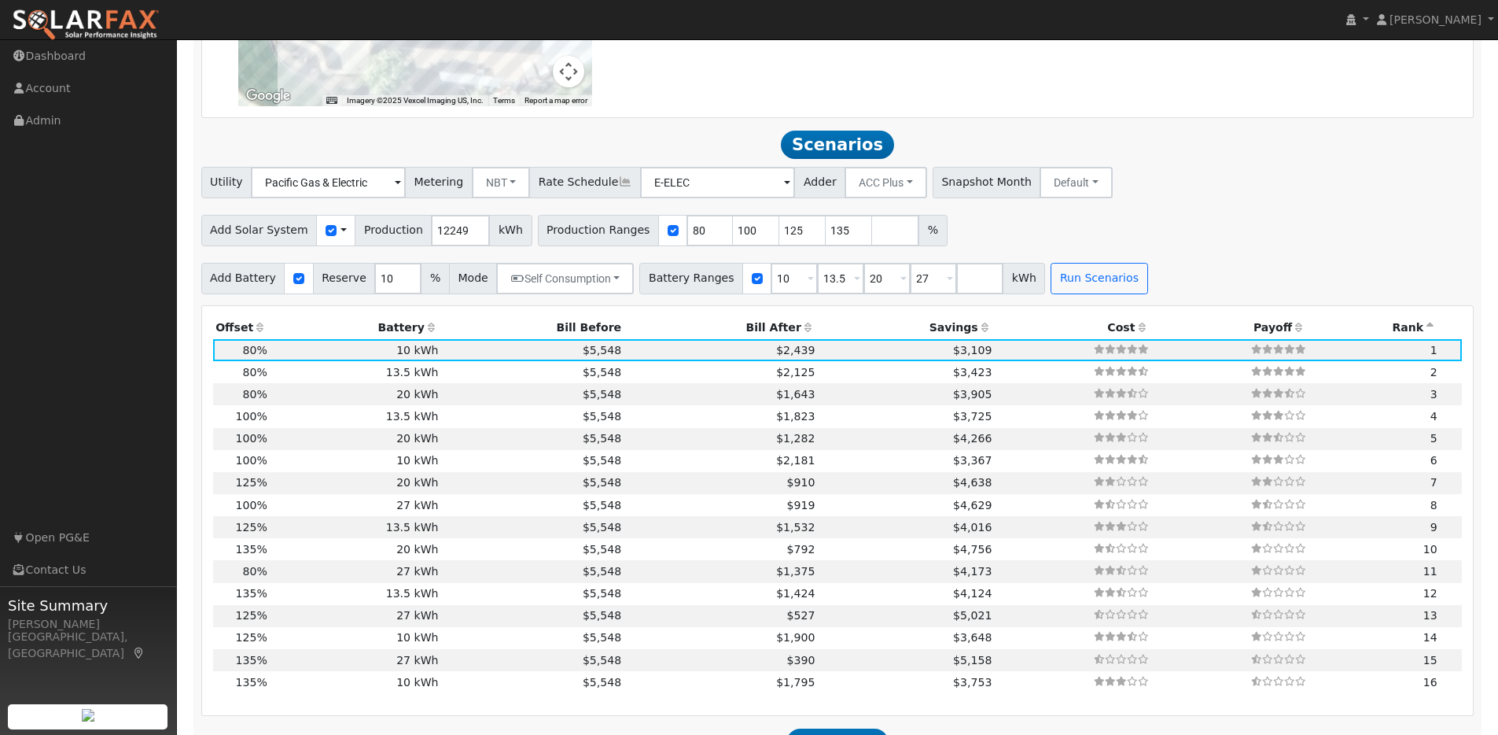
scroll to position [1394, 0]
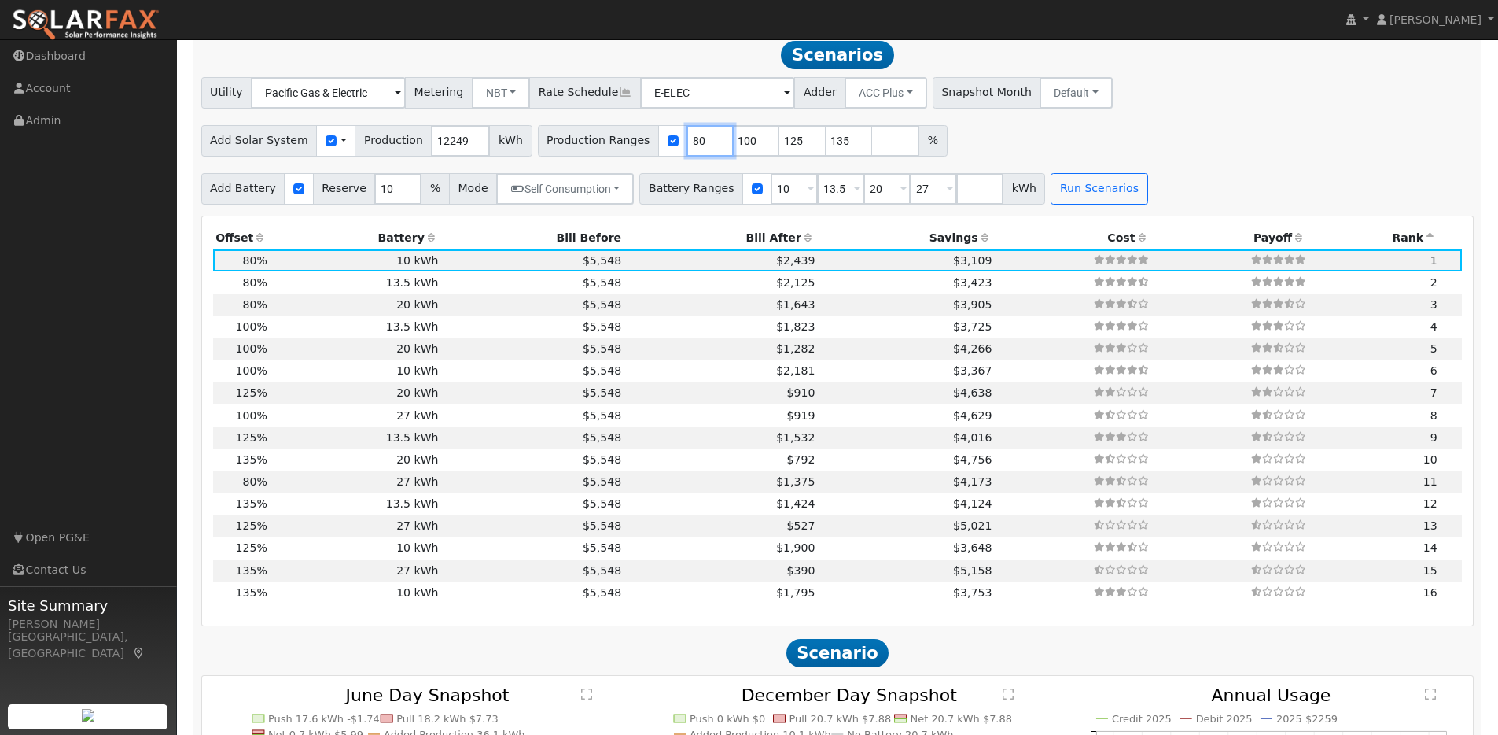
click at [687, 148] on input "80" at bounding box center [710, 140] width 47 height 31
drag, startPoint x: 691, startPoint y: 148, endPoint x: 671, endPoint y: 149, distance: 20.5
click at [665, 149] on div "Production Ranges 80 100 125 135 %" at bounding box center [743, 140] width 410 height 31
type input "100"
type input "125"
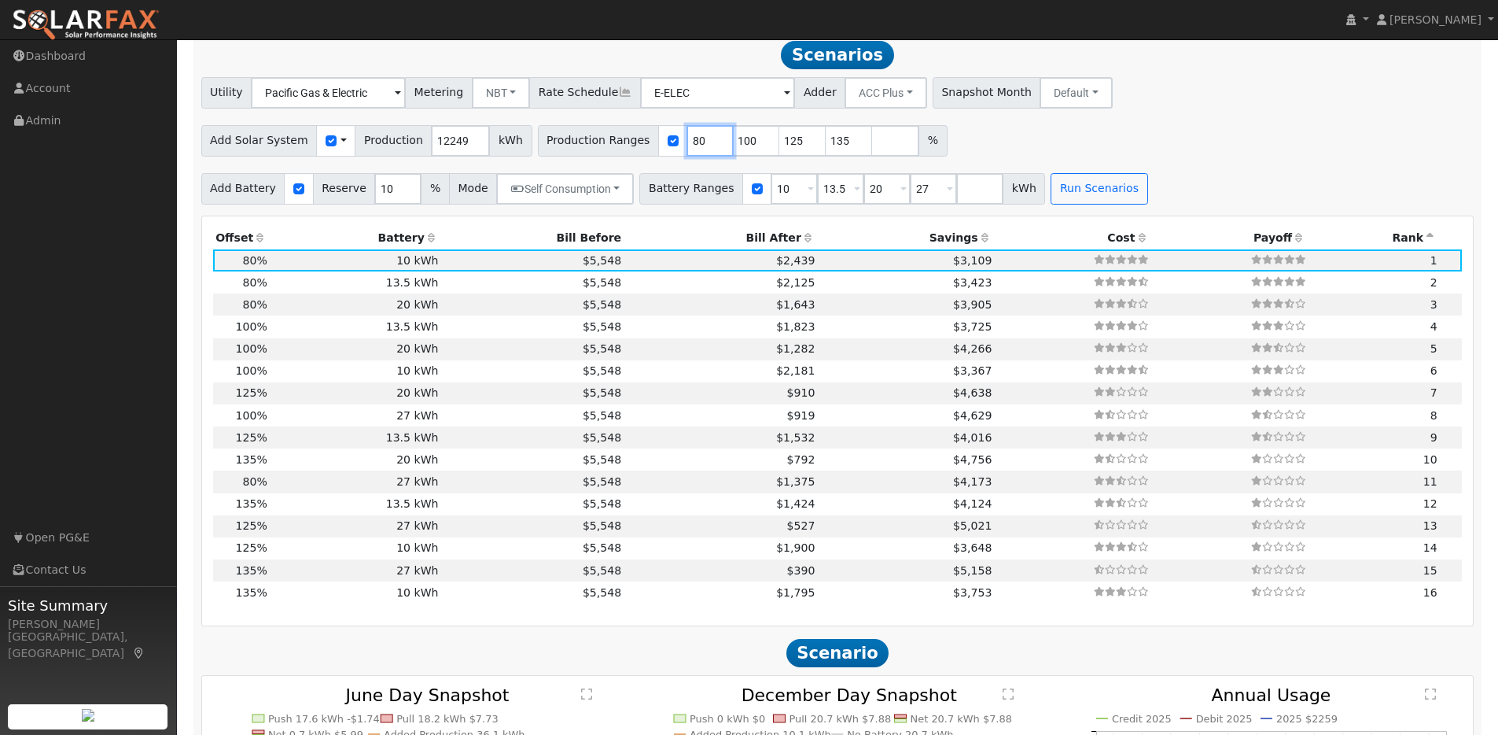
type input "135"
type input "100"
click at [1111, 204] on button "Run Scenarios" at bounding box center [1099, 188] width 97 height 31
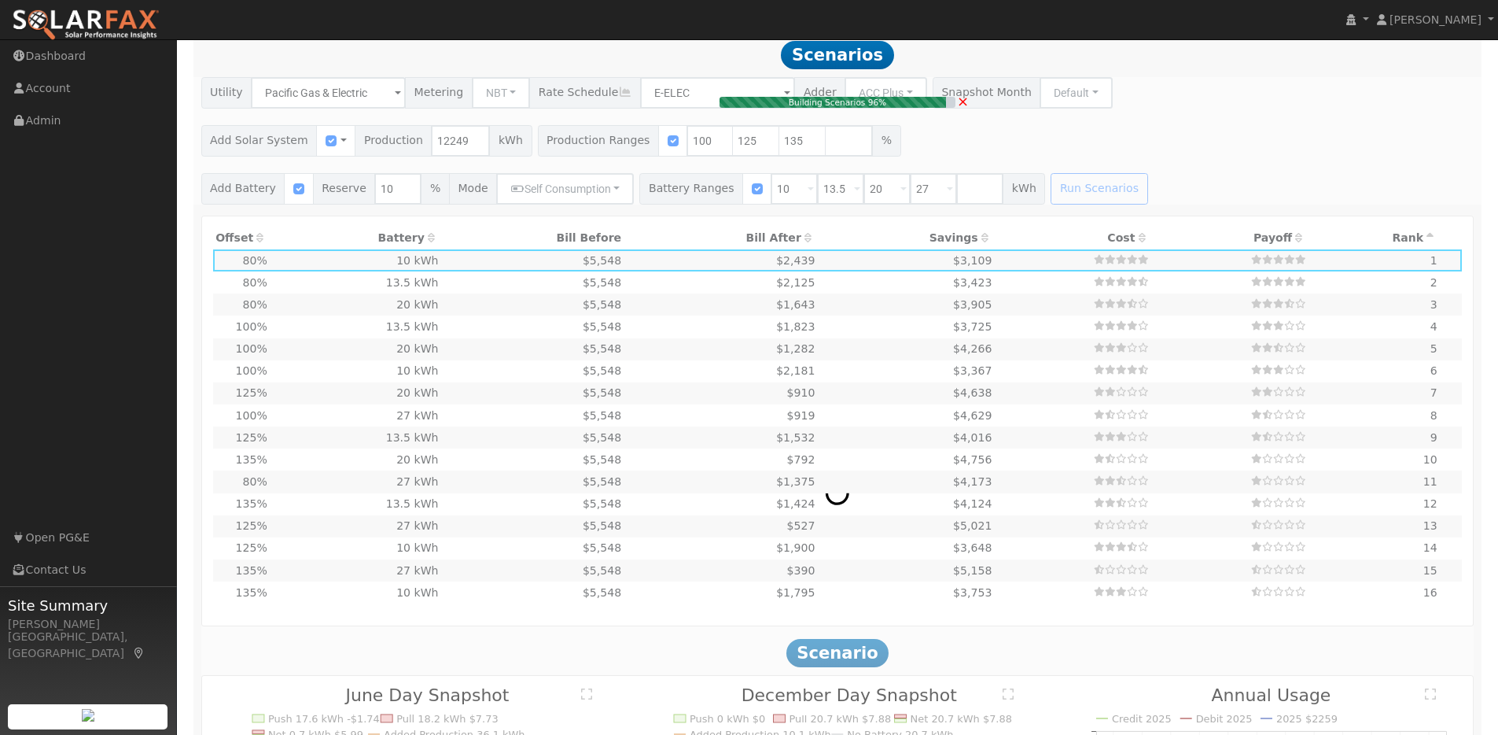
type input "8.2"
type input "$25,315"
type input "$13,635"
type input "$11,685"
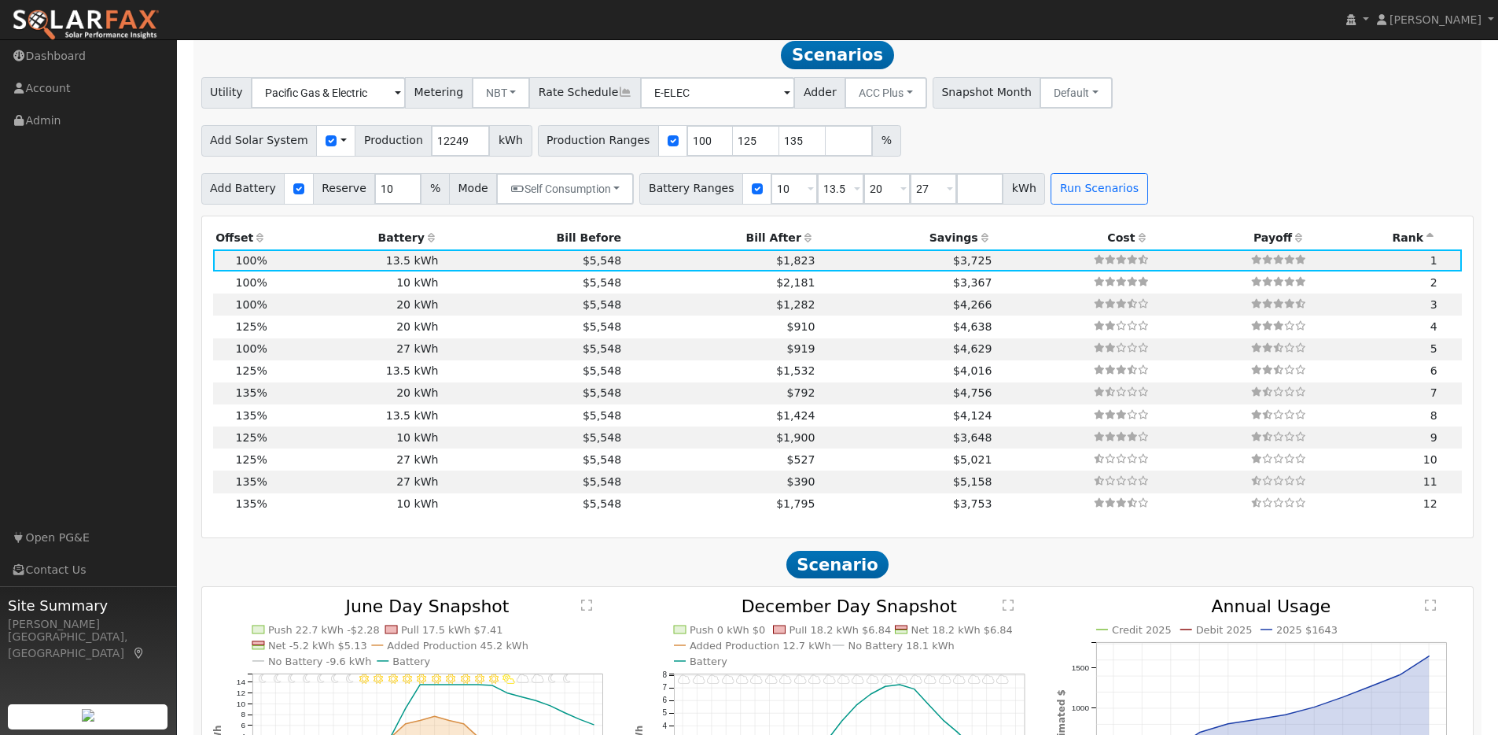
click at [258, 238] on th "Offset" at bounding box center [241, 238] width 57 height 22
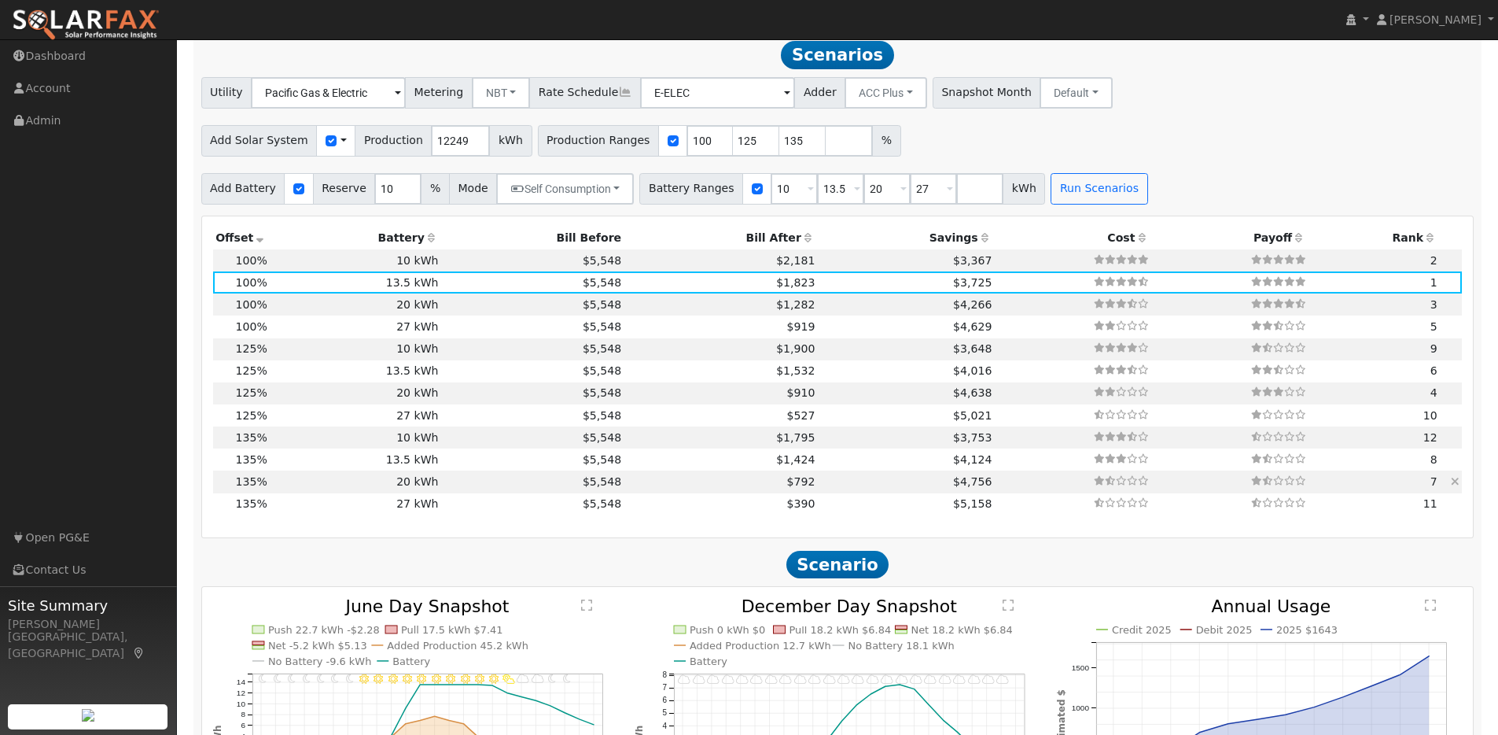
click at [271, 490] on td "20 kWh" at bounding box center [355, 481] width 171 height 22
type input "11.0"
type input "$34,174"
type input "$20,200"
type input "$16,312"
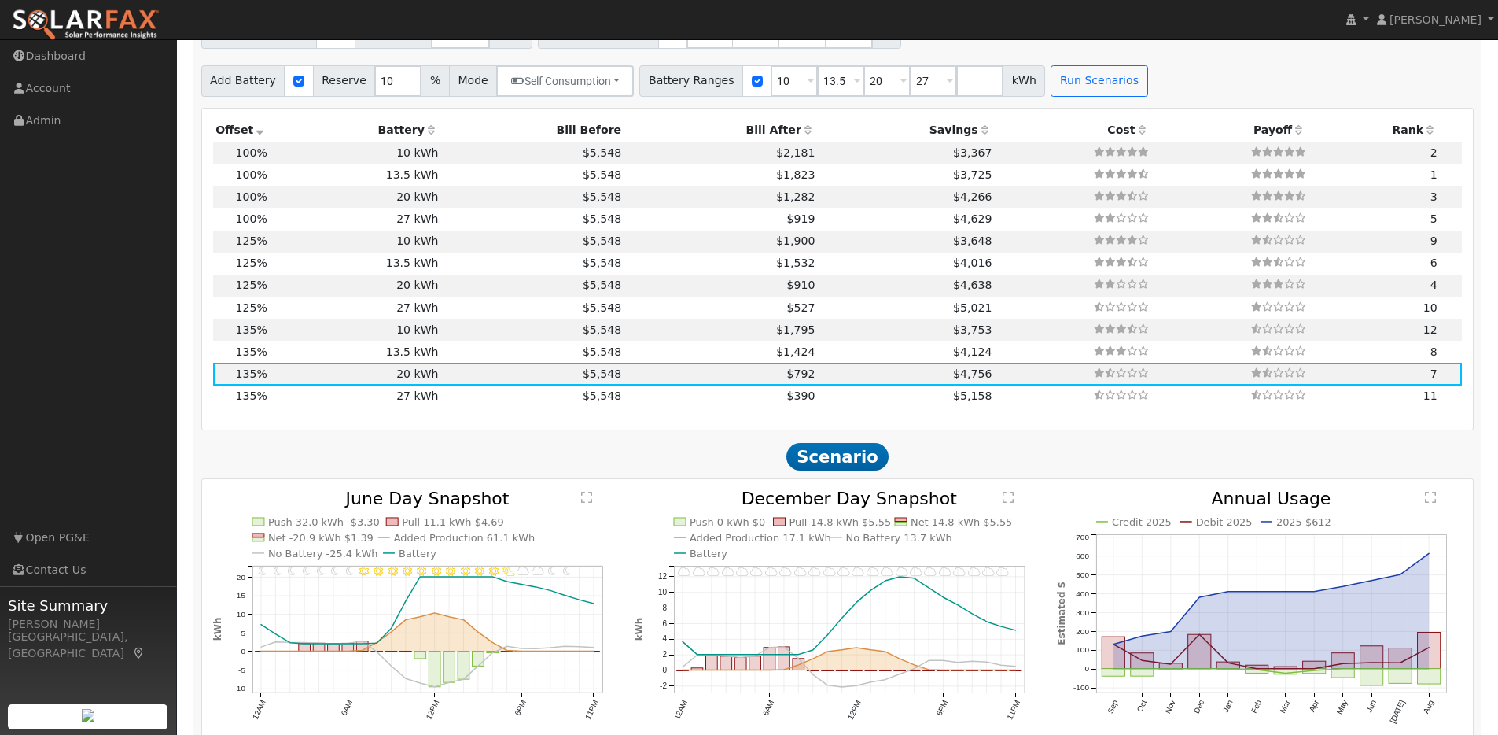
scroll to position [1785, 0]
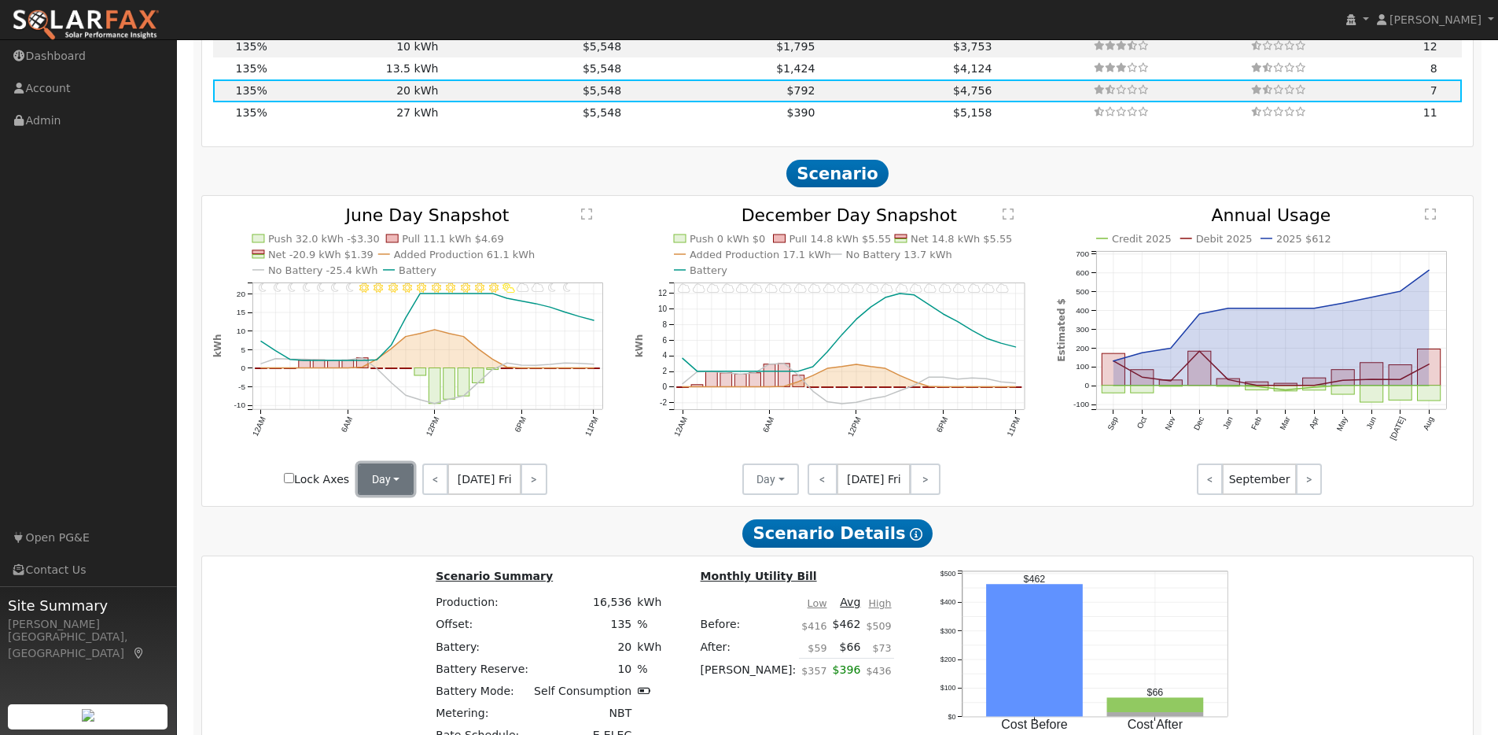
click at [399, 492] on button "Day" at bounding box center [386, 478] width 57 height 31
click at [396, 543] on link "Month Average" at bounding box center [413, 536] width 109 height 22
click at [786, 488] on button "Day" at bounding box center [770, 478] width 57 height 31
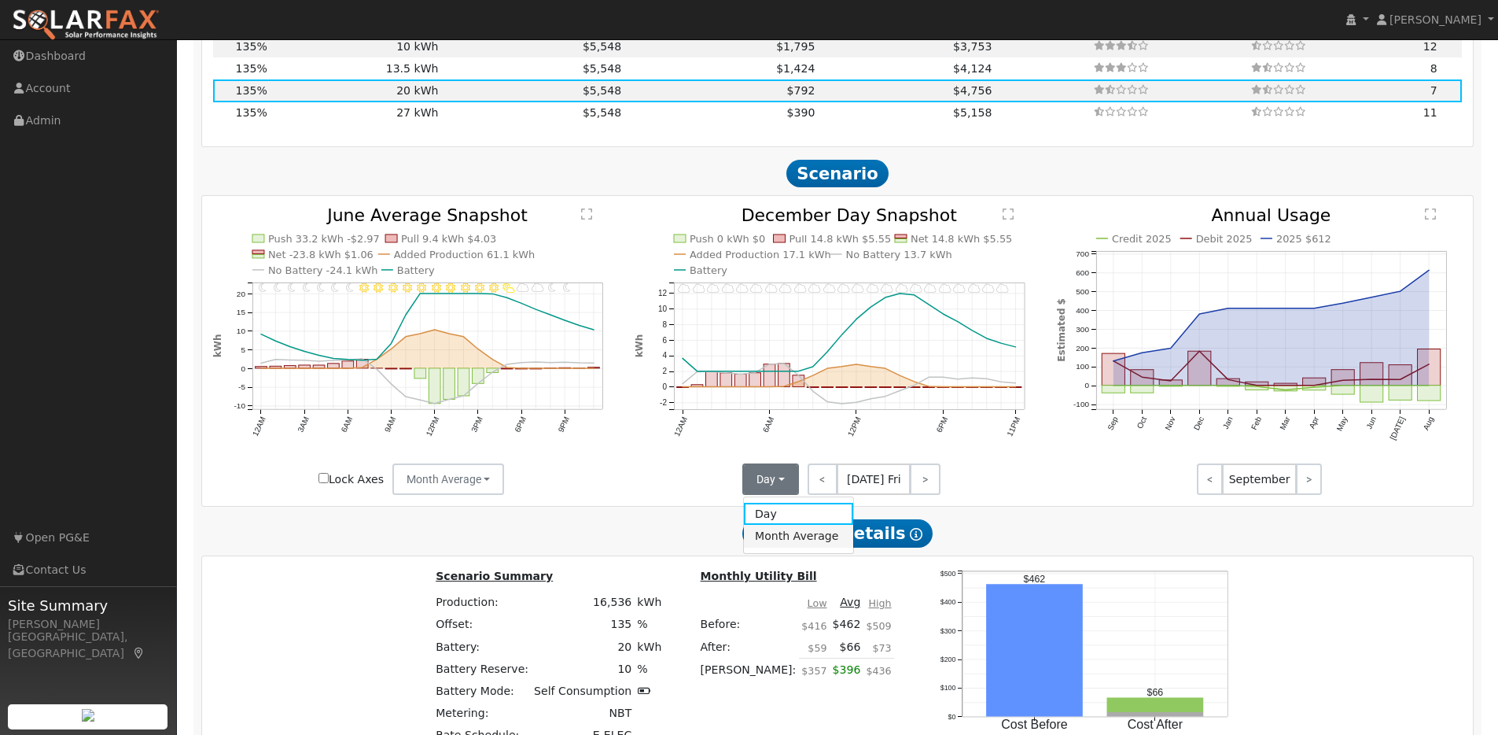
click at [778, 547] on link "Month Average" at bounding box center [798, 536] width 109 height 22
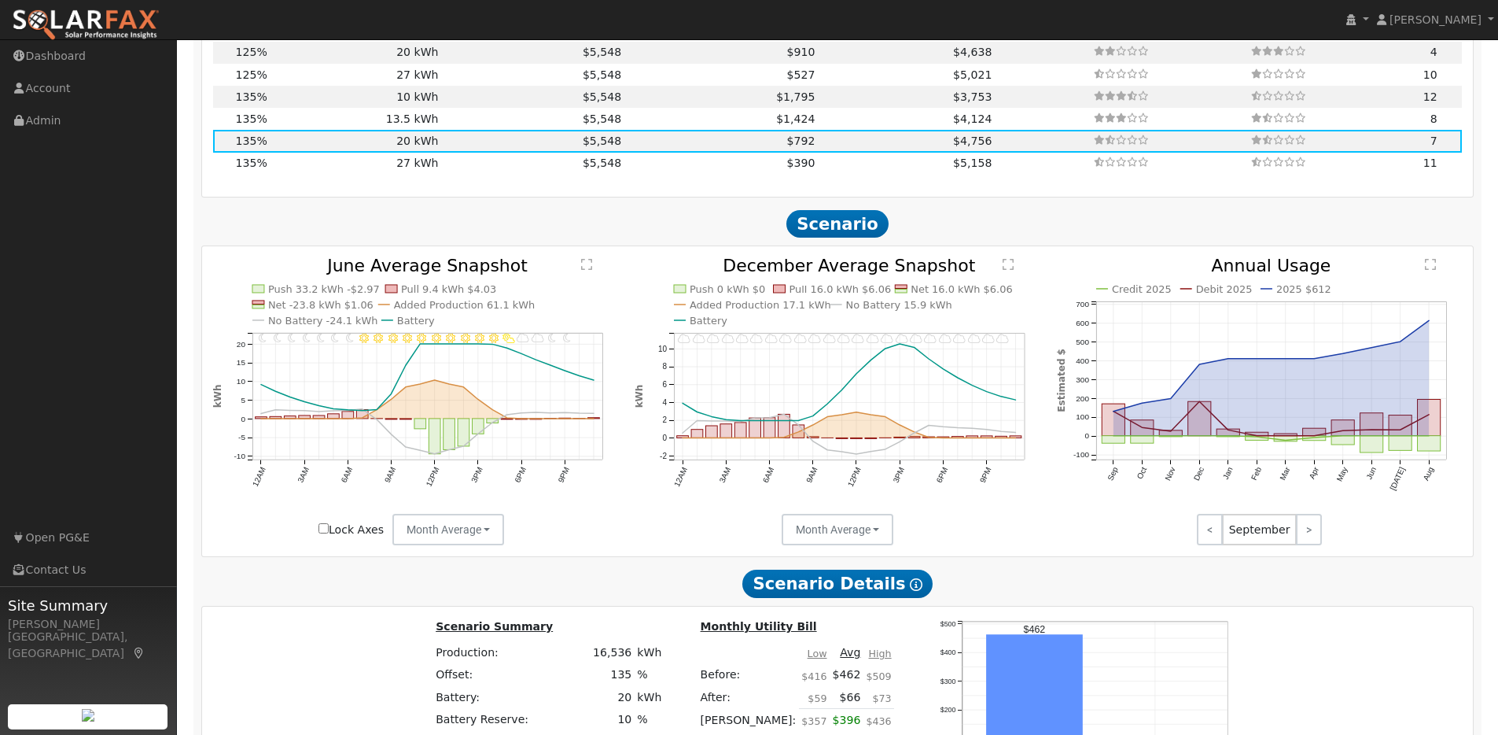
scroll to position [1721, 0]
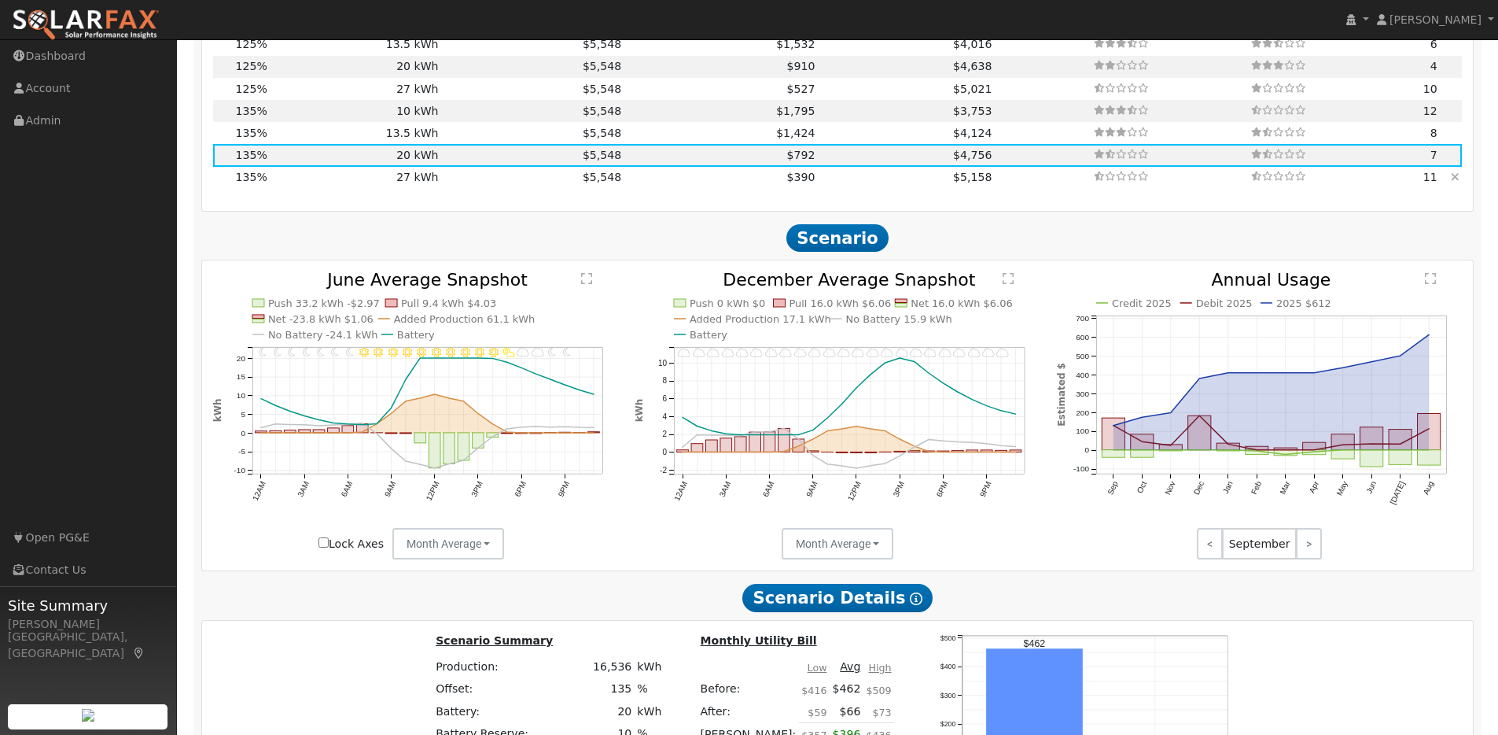
click at [389, 184] on td "27 kWh" at bounding box center [355, 178] width 171 height 22
type input "$27,270"
type input "$18,433"
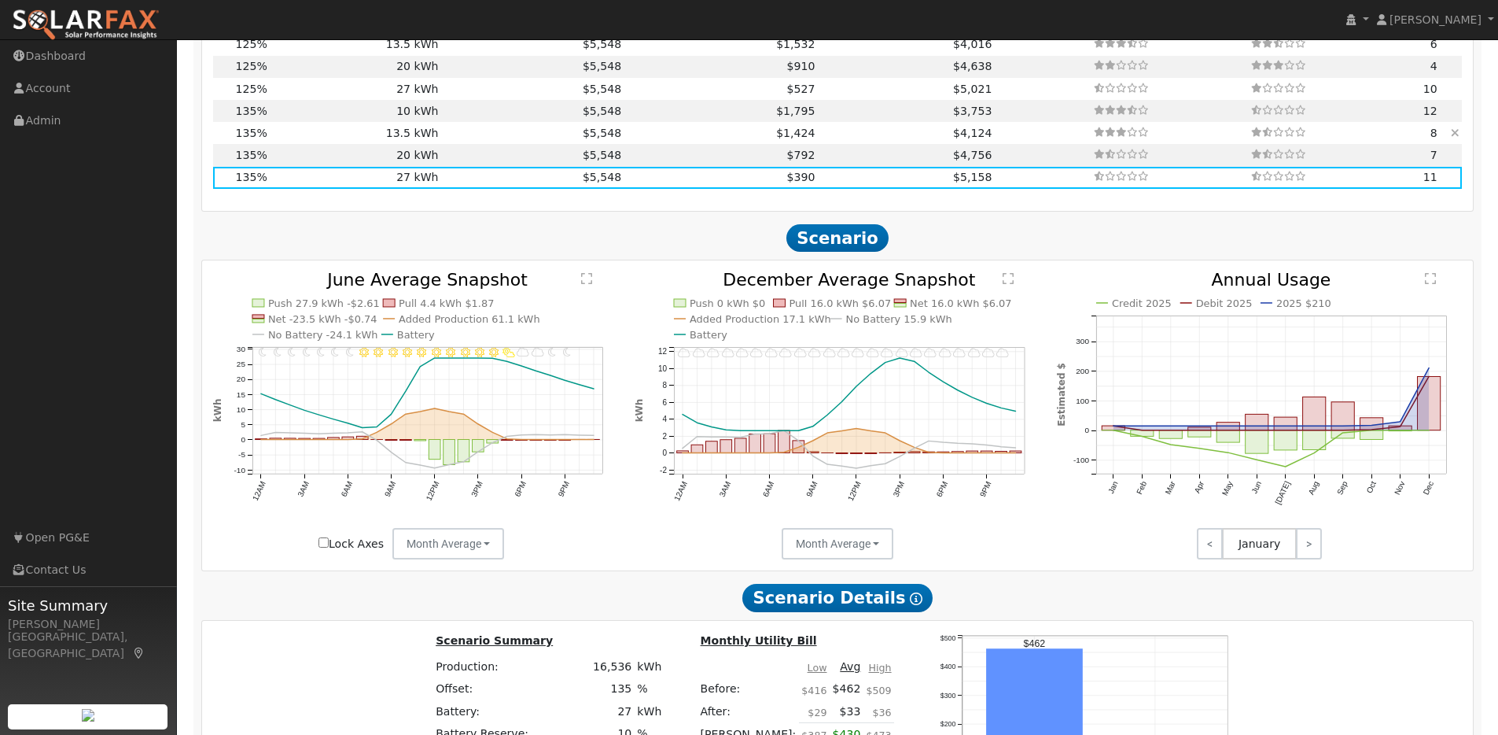
click at [325, 140] on td "13.5 kWh" at bounding box center [355, 133] width 171 height 22
type input "$13,635"
type input "$14,343"
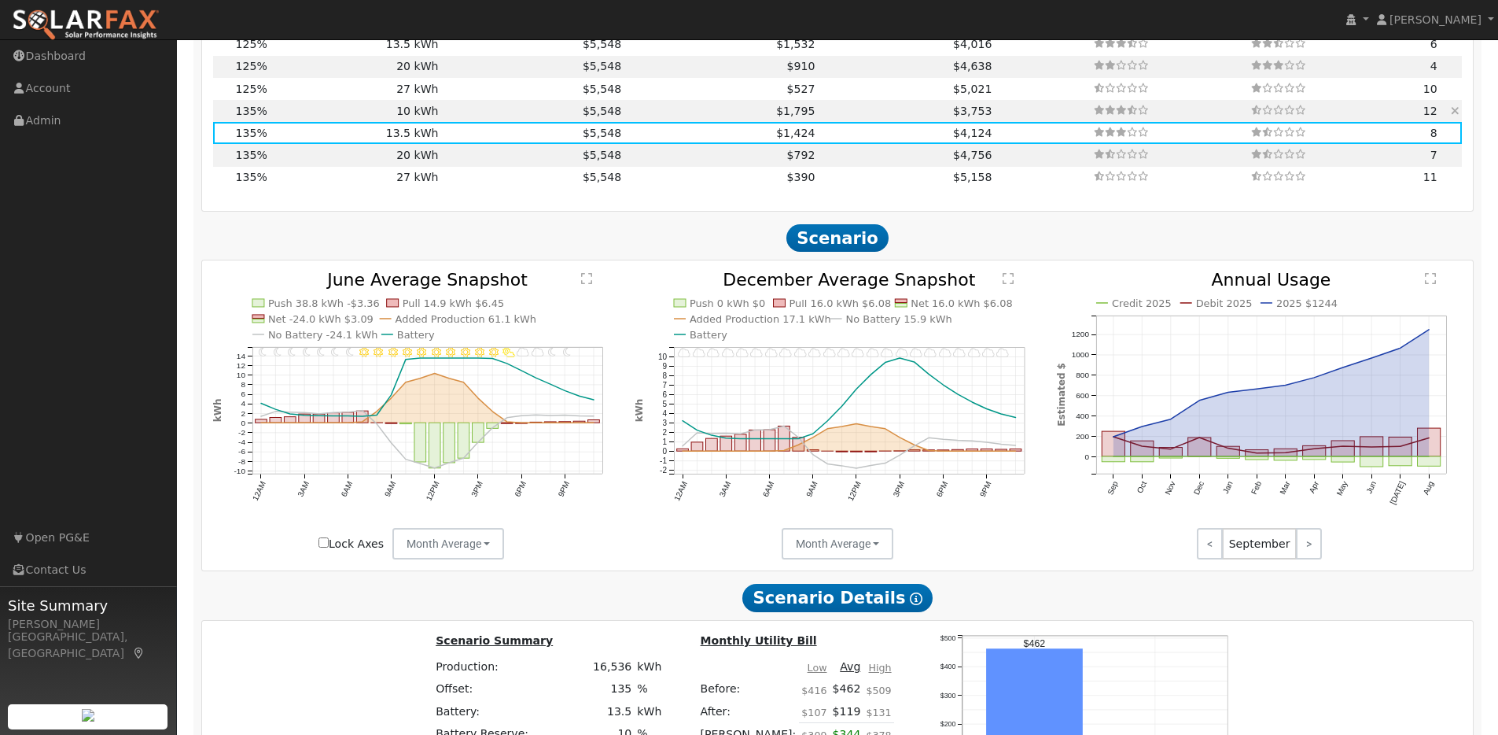
click at [311, 117] on td "10 kWh" at bounding box center [355, 111] width 171 height 22
type input "$10,100"
type input "$13,282"
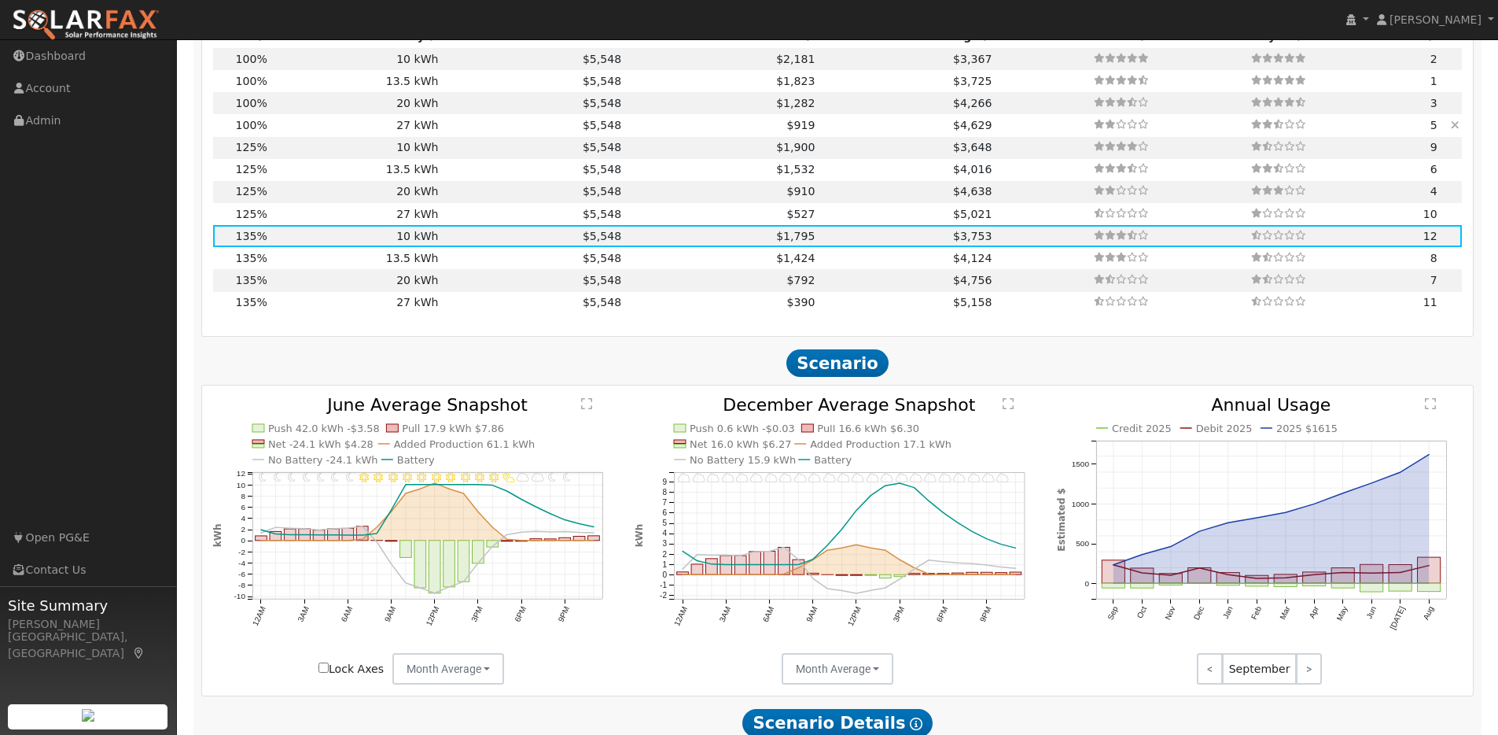
scroll to position [1595, 0]
click at [290, 223] on td "27 kWh" at bounding box center [355, 215] width 171 height 22
type input "10.2"
type input "$31,643"
type input "$27,270"
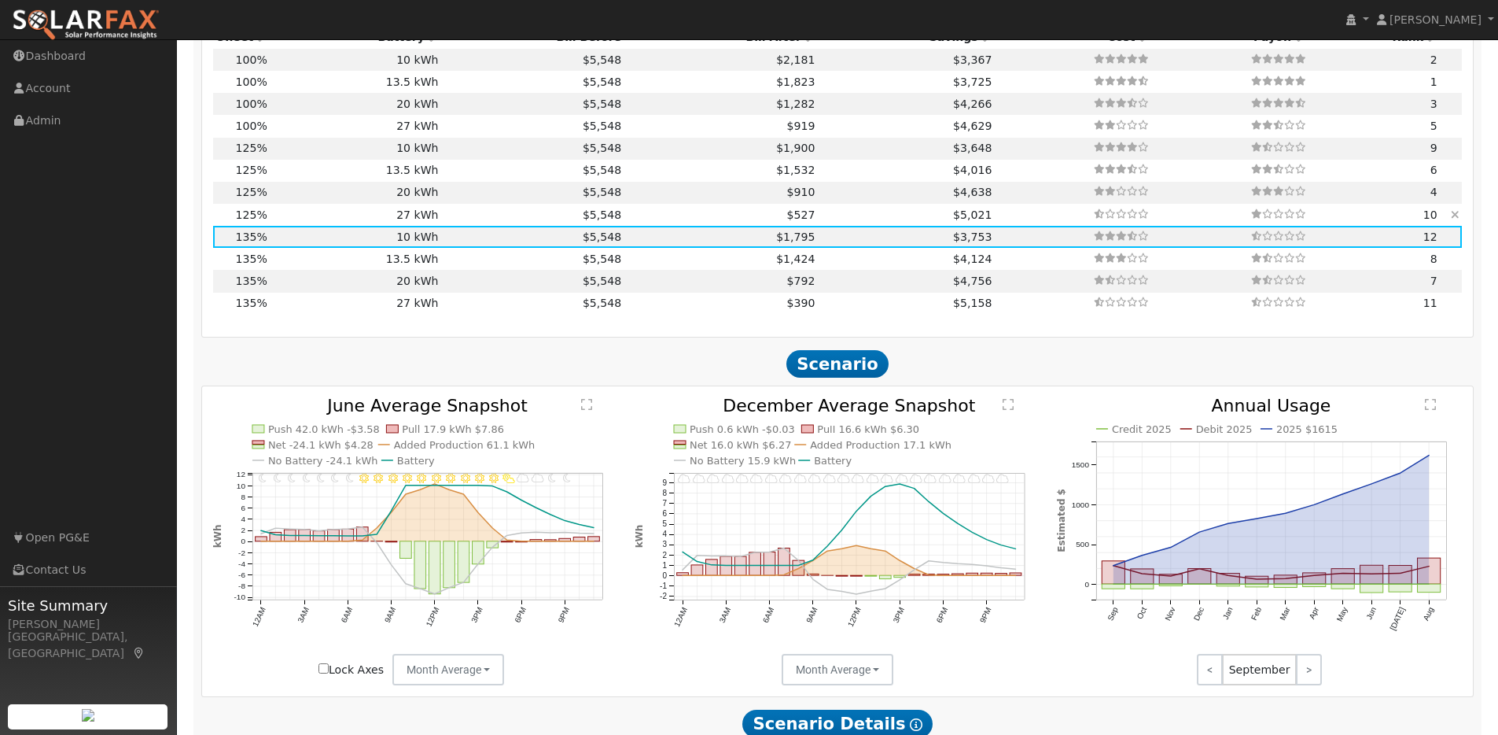
type input "$17,674"
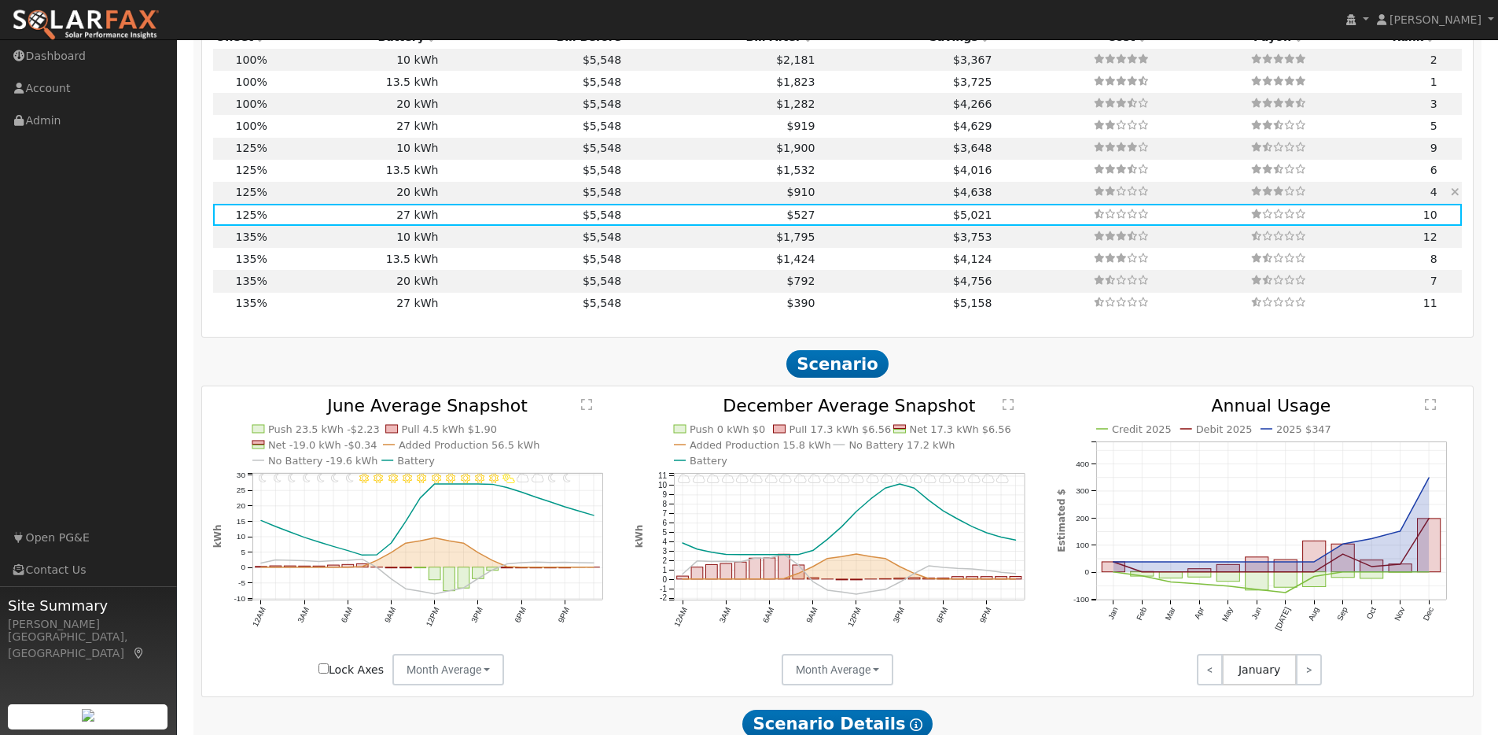
click at [308, 201] on td "20 kWh" at bounding box center [355, 193] width 171 height 22
type input "$20,200"
type input "$15,553"
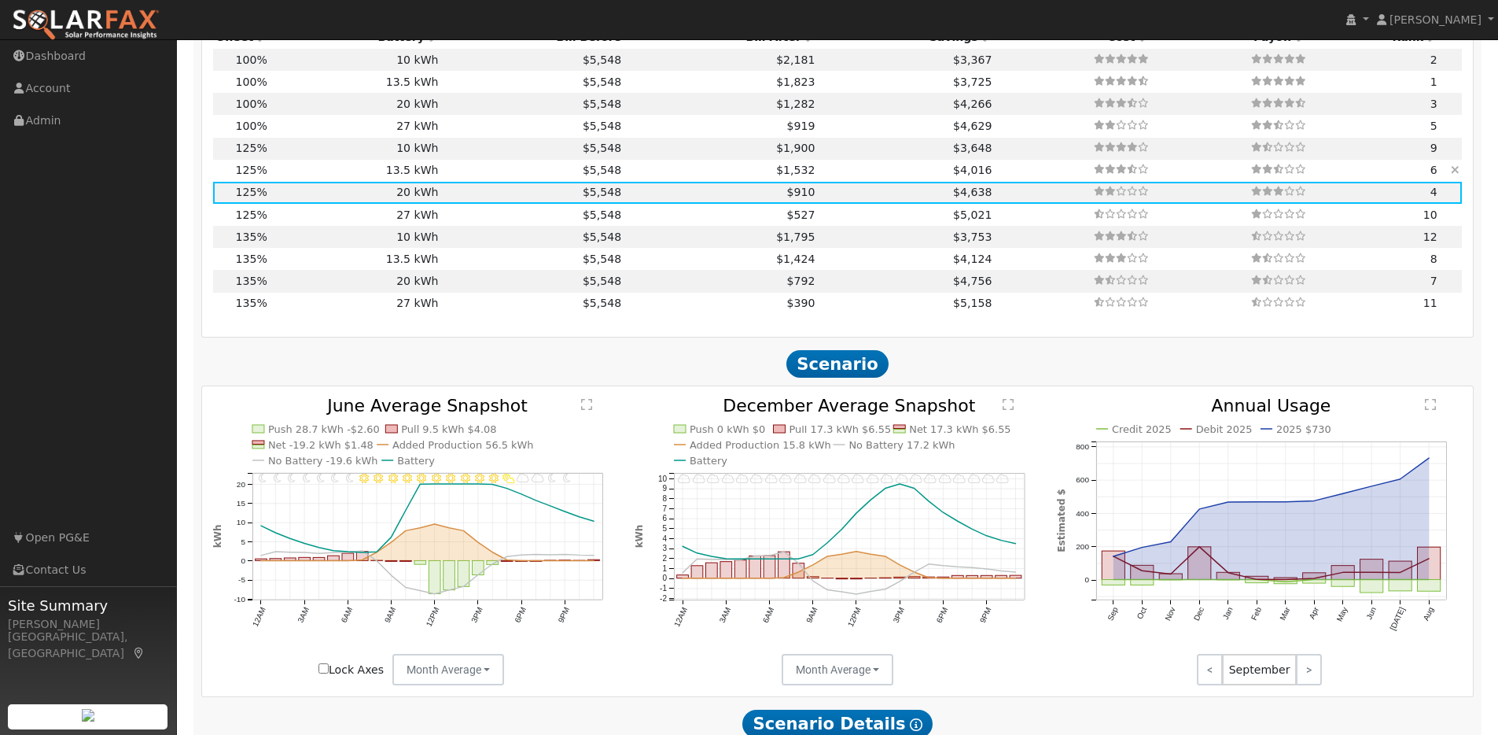
click at [311, 175] on td "13.5 kWh" at bounding box center [355, 171] width 171 height 22
type input "$13,635"
type input "$13,583"
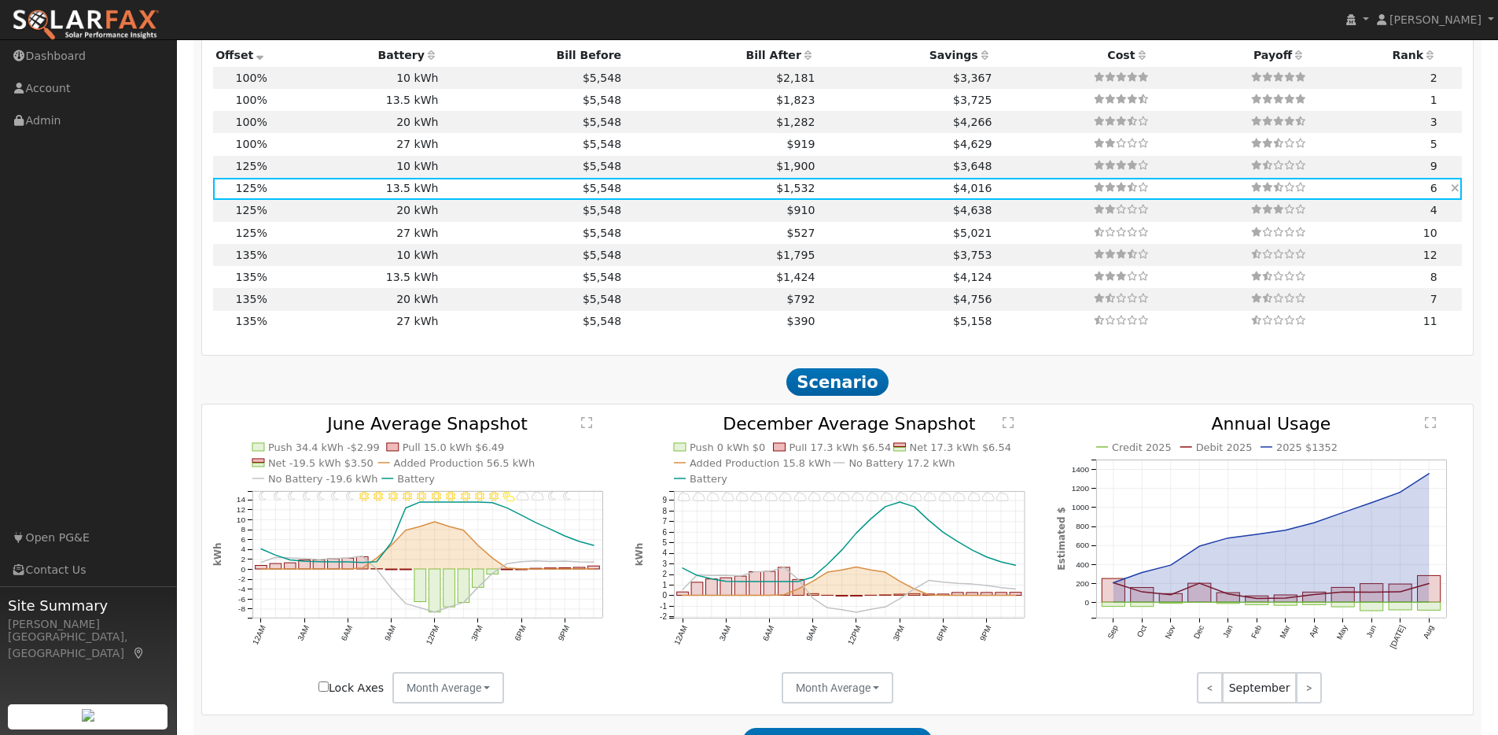
scroll to position [1576, 0]
click at [311, 175] on td "10 kWh" at bounding box center [355, 168] width 171 height 22
type input "$10,100"
type input "$12,523"
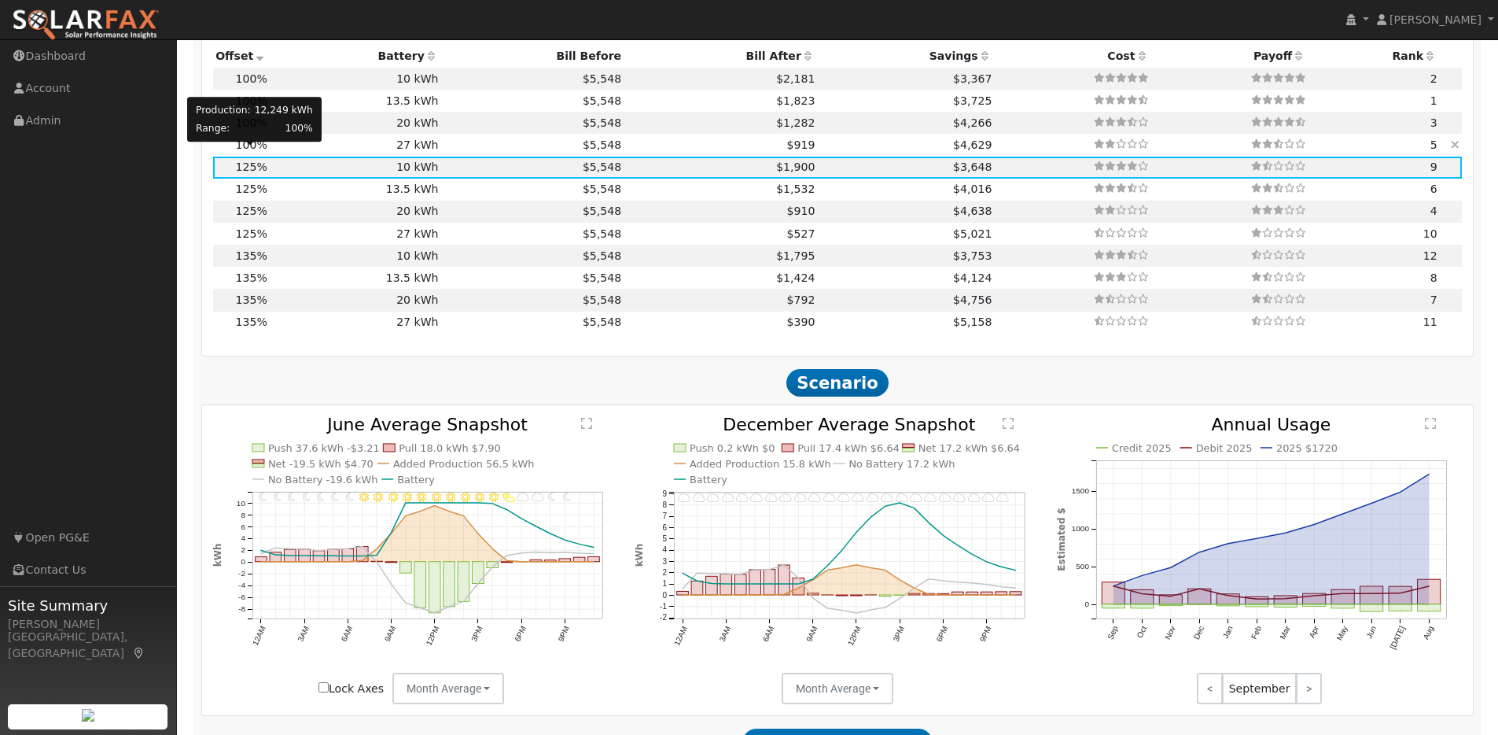
click at [254, 149] on span "100%" at bounding box center [251, 144] width 31 height 13
type input "8.2"
type input "$25,315"
type input "$27,270"
type input "$15,776"
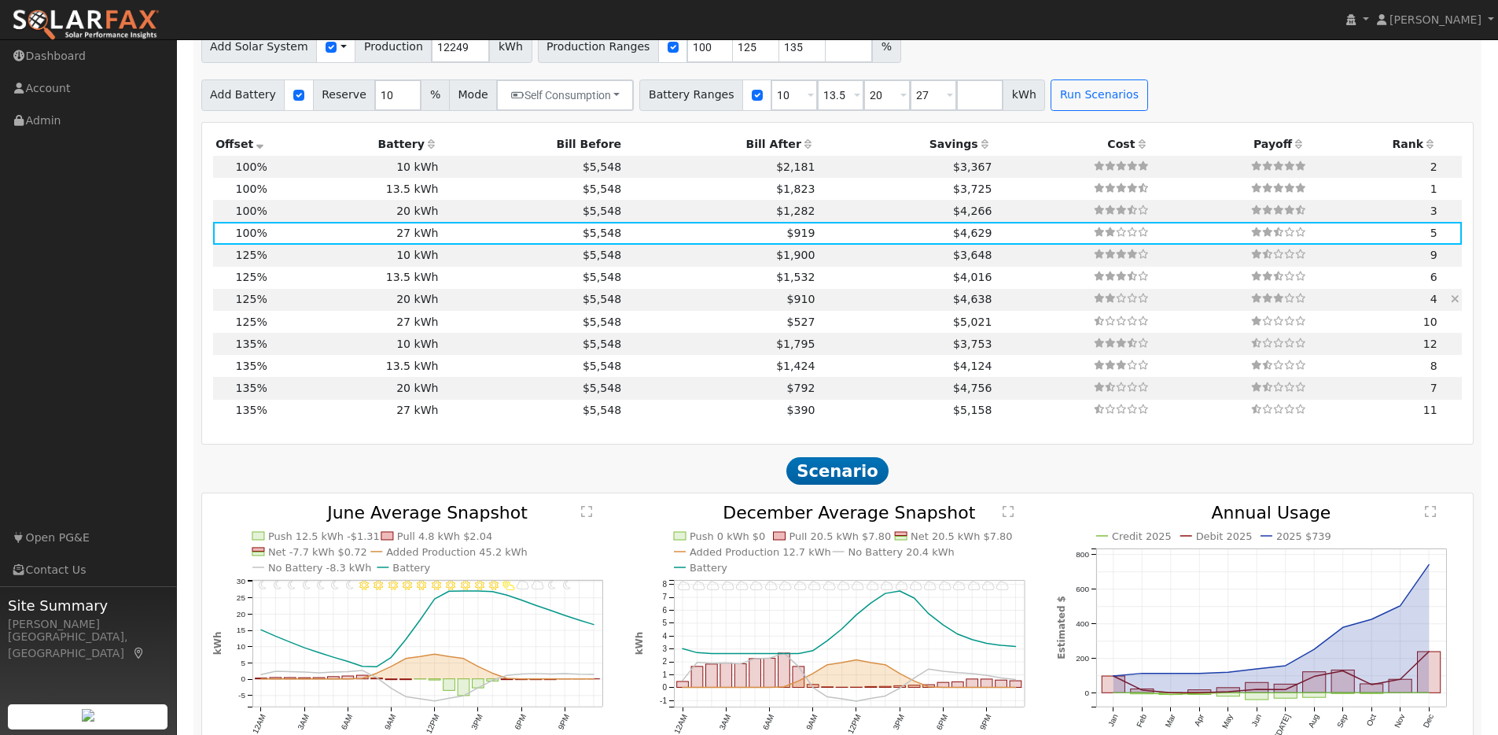
scroll to position [1482, 0]
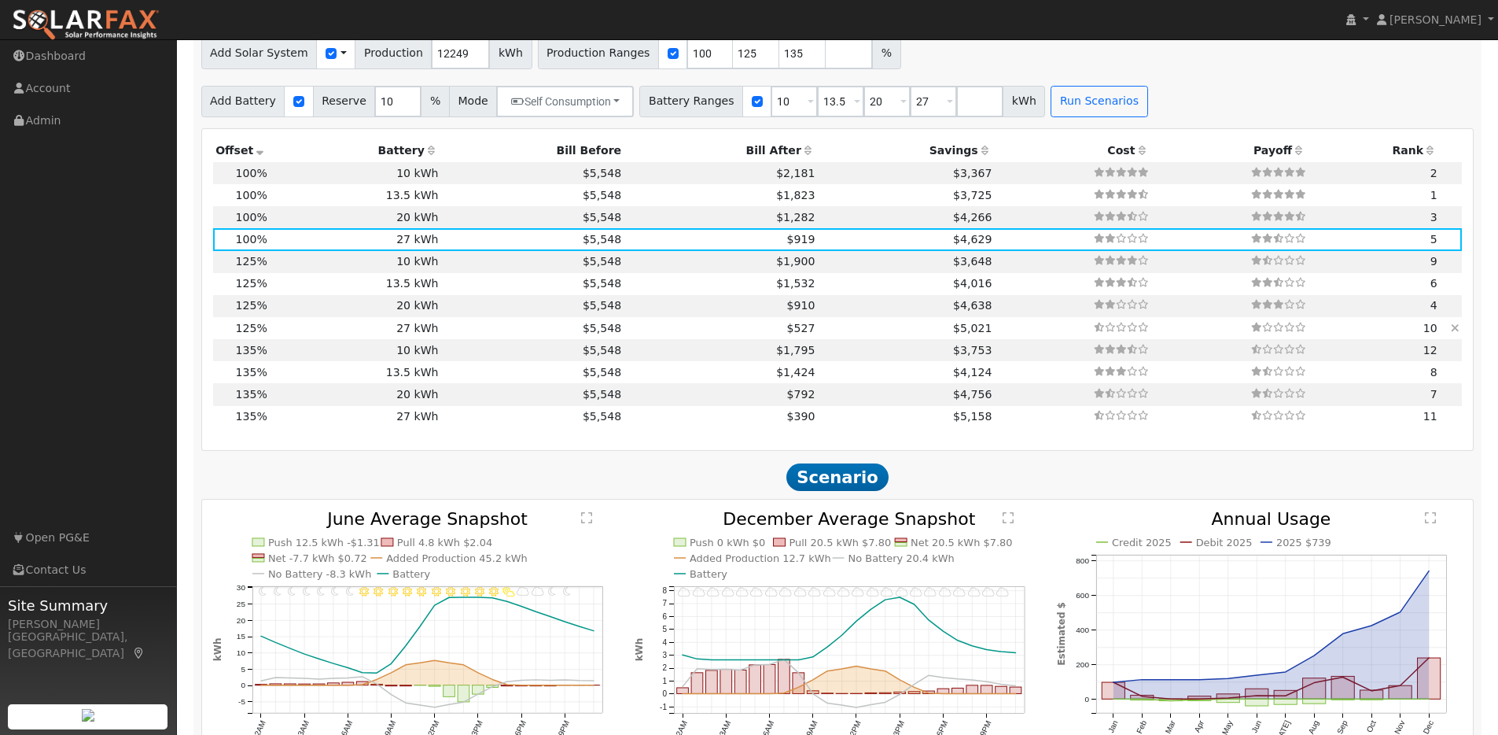
click at [293, 333] on td "27 kWh" at bounding box center [355, 328] width 171 height 22
type input "10.2"
type input "$31,643"
type input "$17,674"
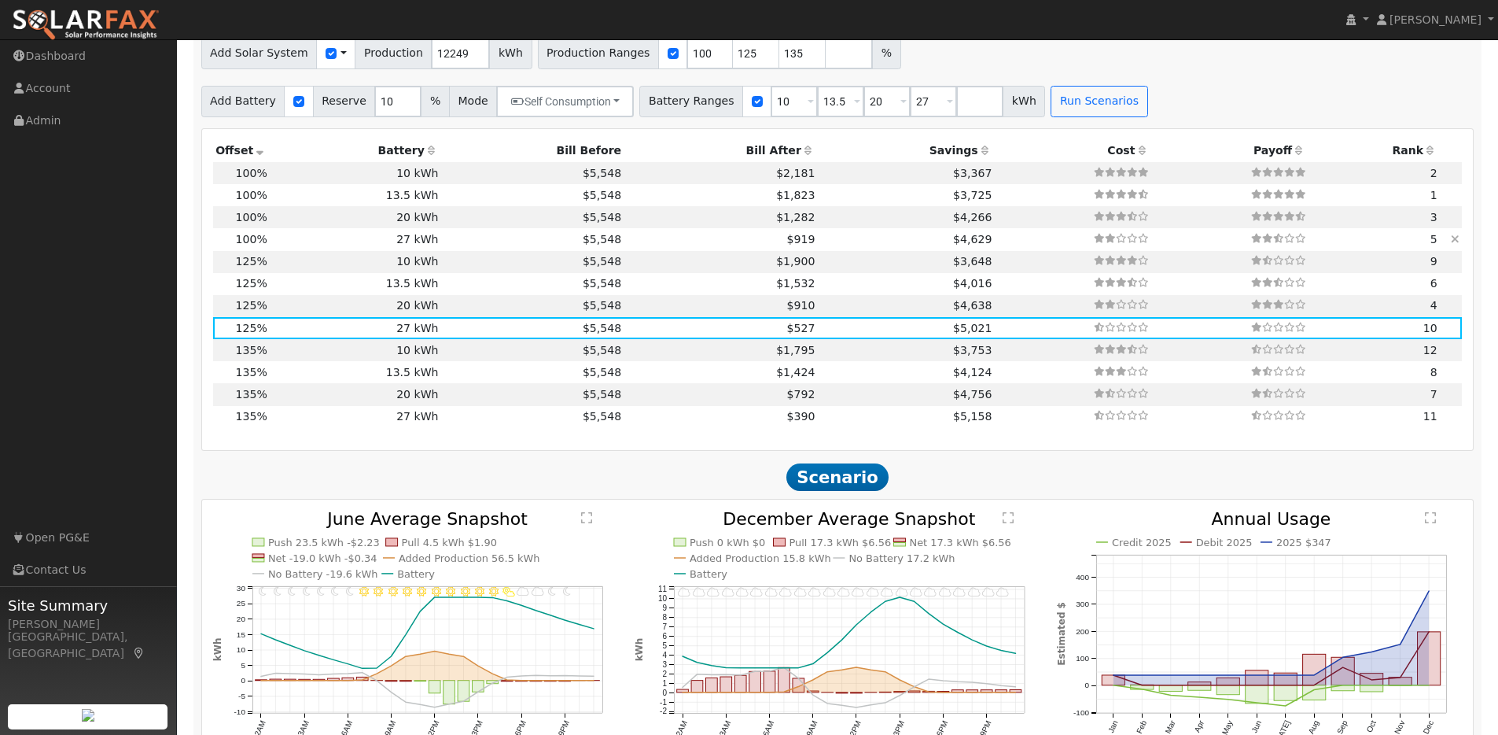
click at [292, 245] on td "27 kWh" at bounding box center [355, 239] width 171 height 22
type input "8.2"
type input "$25,315"
type input "$15,776"
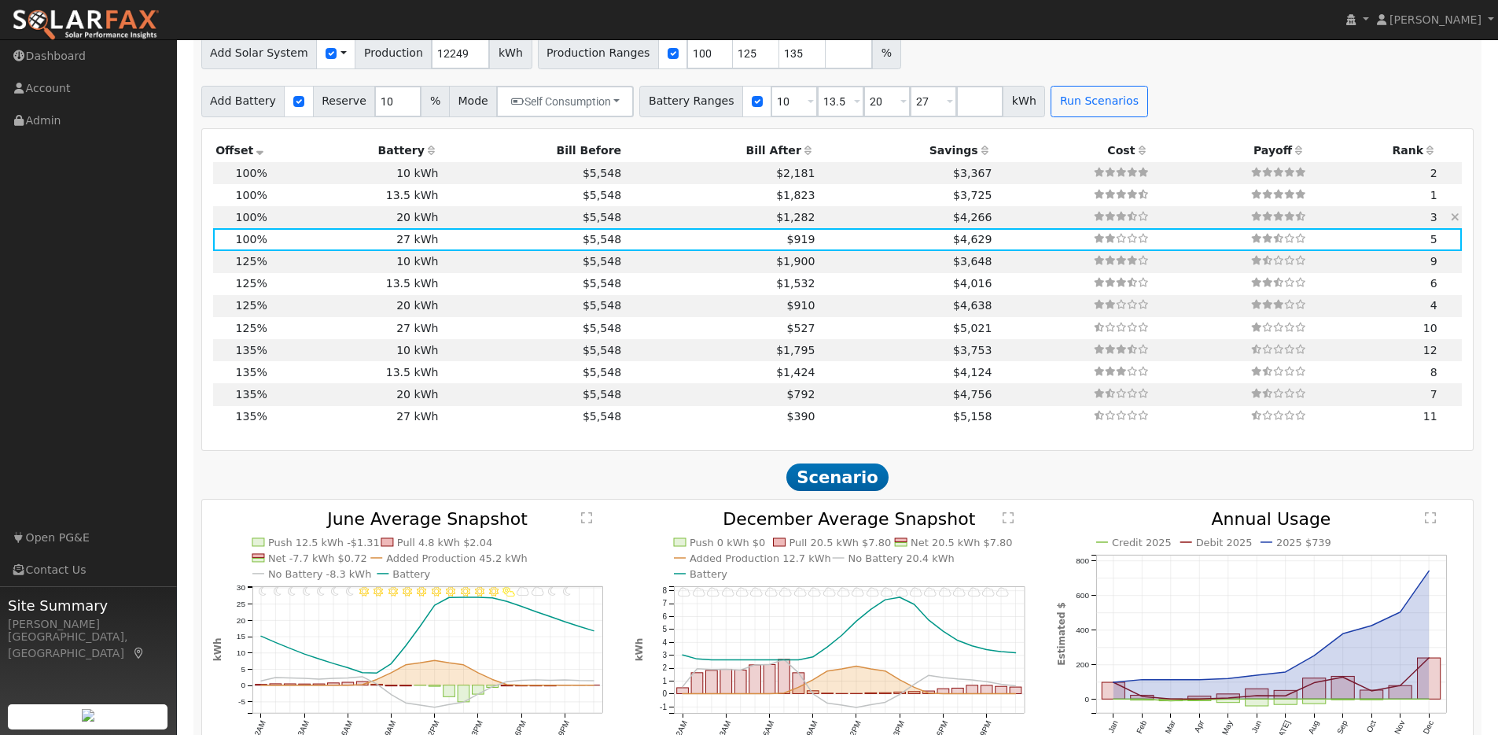
click at [289, 221] on td "20 kWh" at bounding box center [355, 217] width 171 height 22
type input "$20,200"
type input "$13,655"
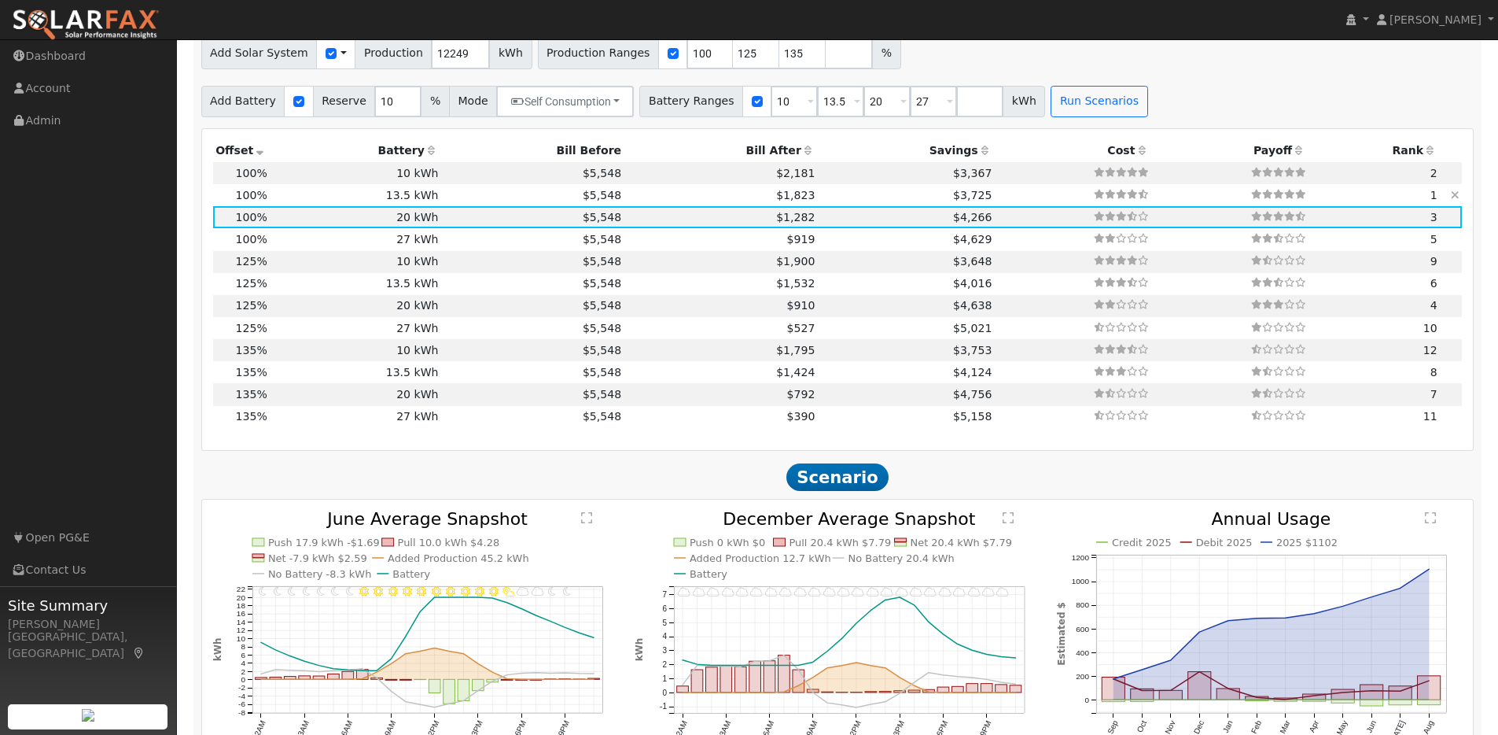
click at [289, 194] on td "13.5 kWh" at bounding box center [355, 195] width 171 height 22
type input "$13,635"
type input "$11,685"
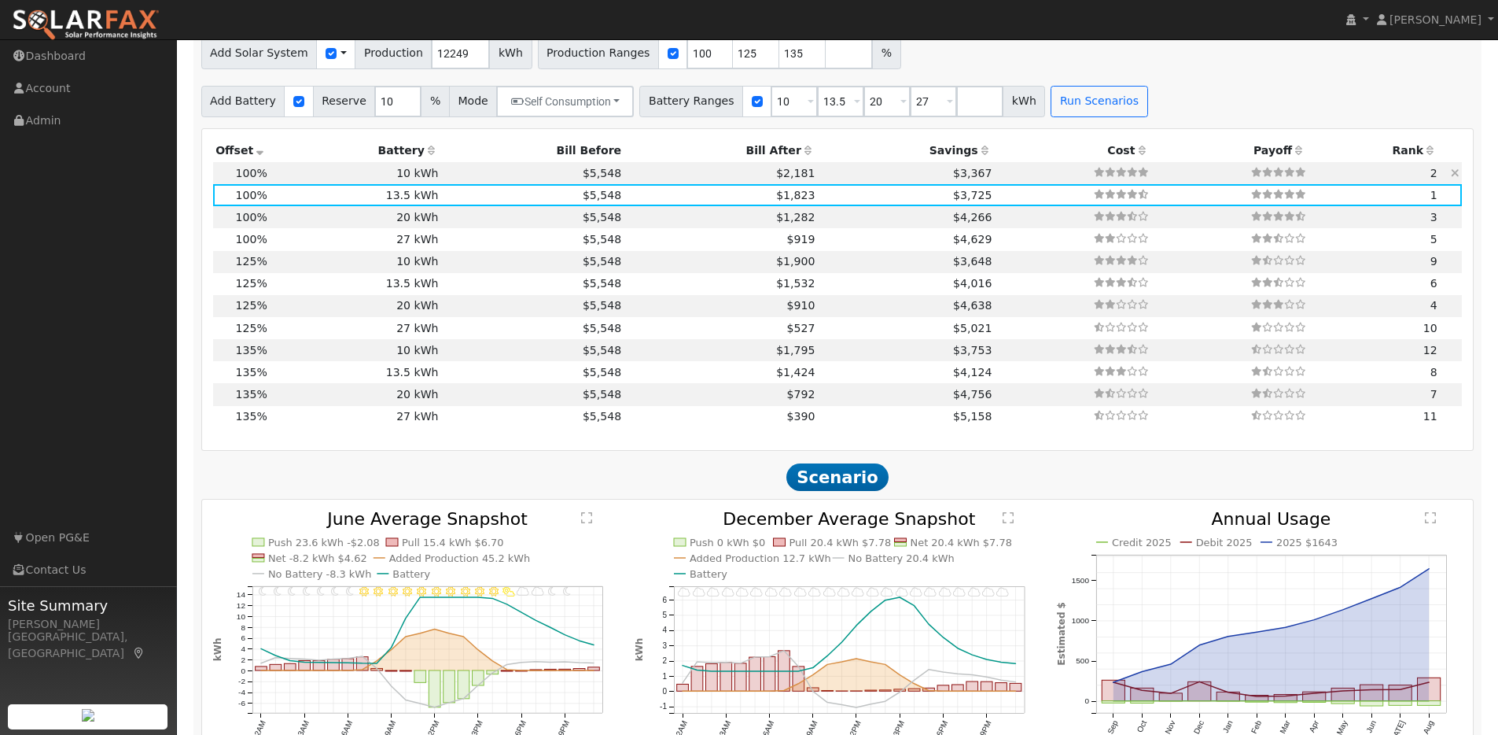
click at [295, 180] on td "10 kWh" at bounding box center [355, 173] width 171 height 22
type input "$10,100"
type input "$10,625"
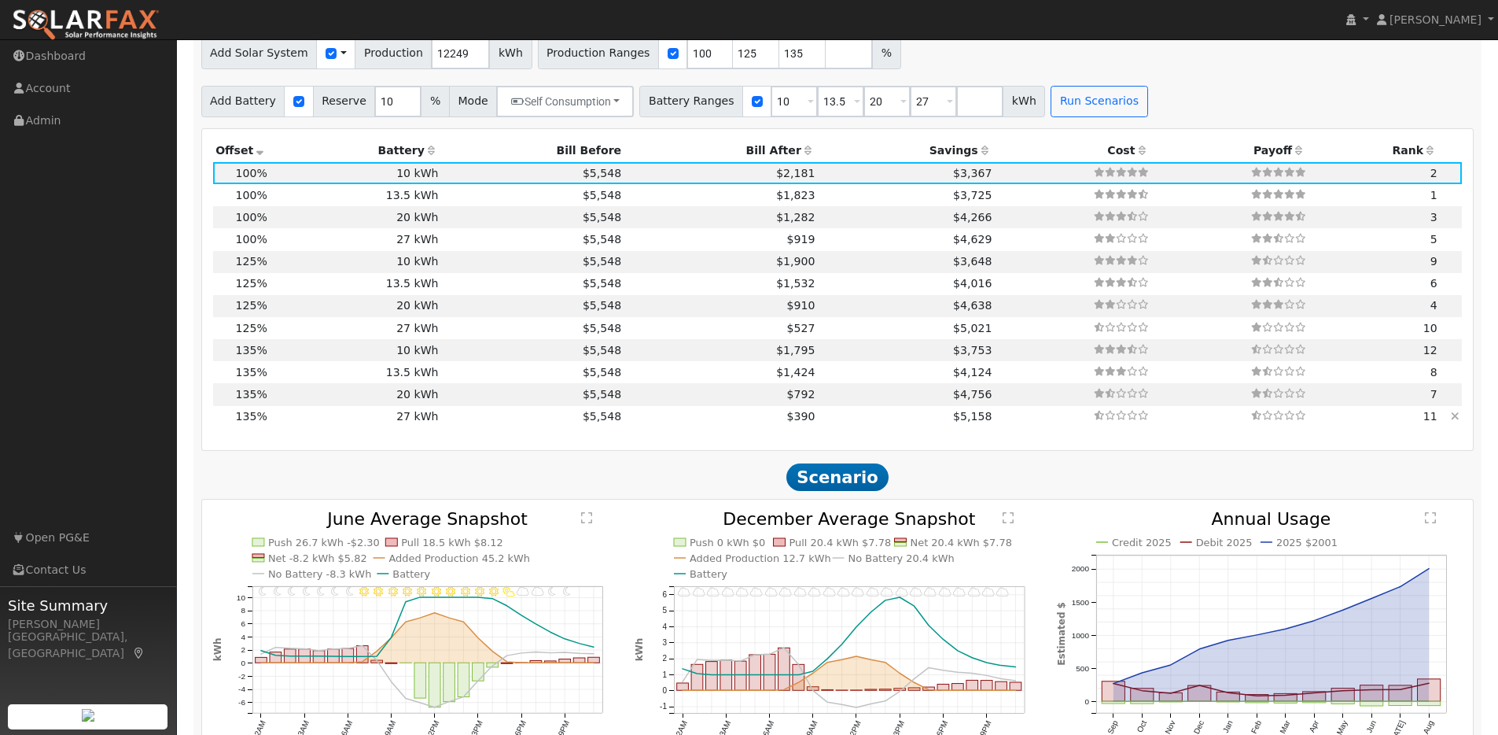
click at [303, 423] on td "27 kWh" at bounding box center [355, 417] width 171 height 22
type input "11.0"
type input "$34,174"
type input "$27,270"
type input "$18,433"
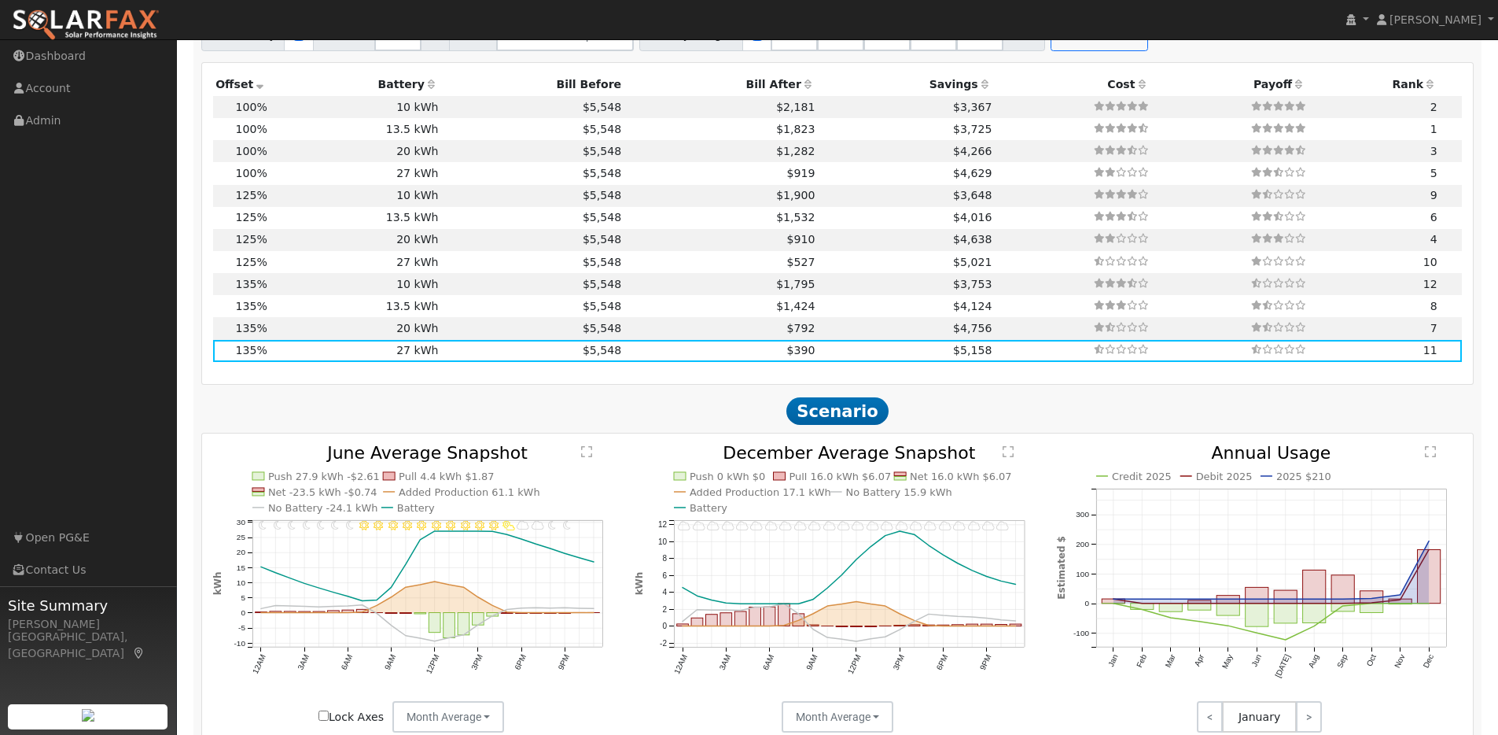
scroll to position [1571, 0]
